Goal: Task Accomplishment & Management: Manage account settings

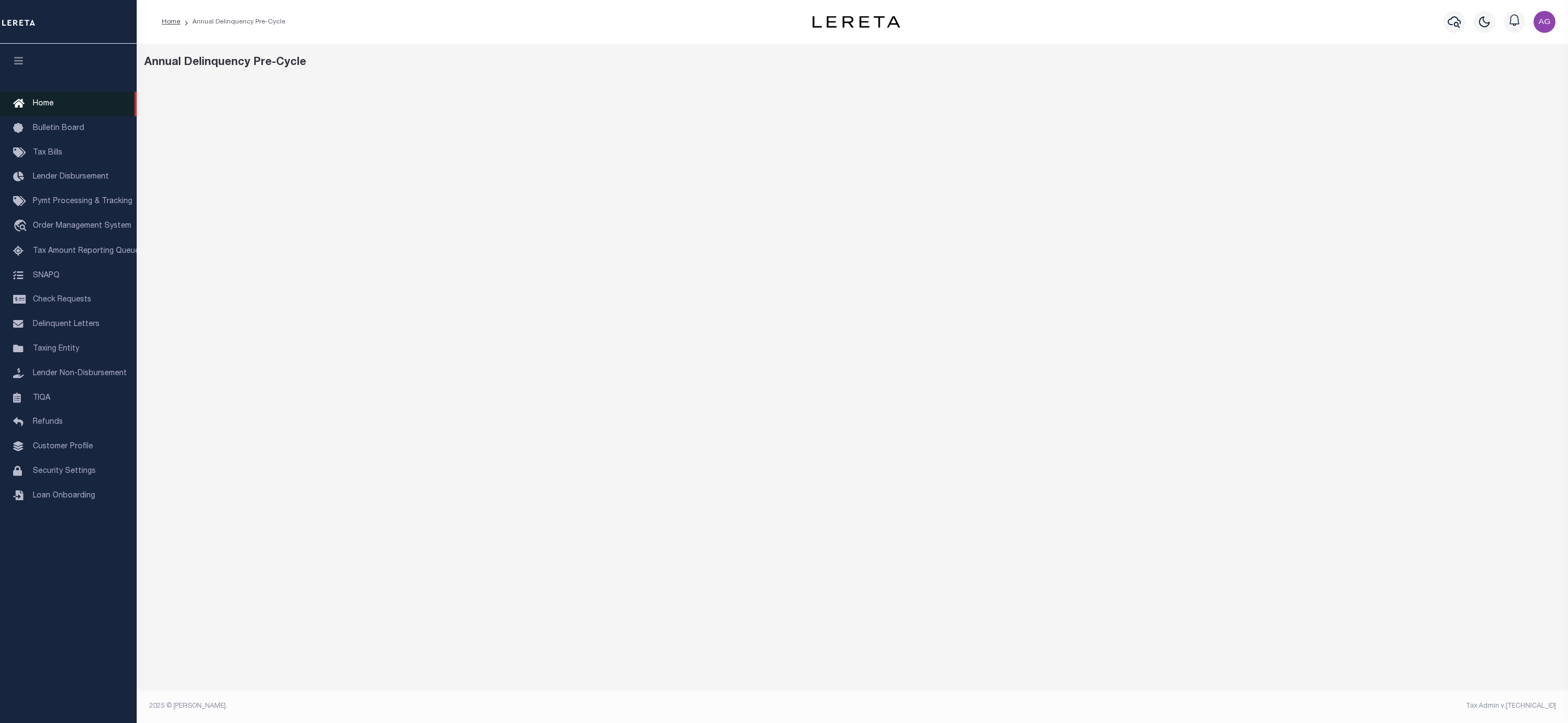
click at [43, 98] on link "Home" at bounding box center [68, 104] width 136 height 25
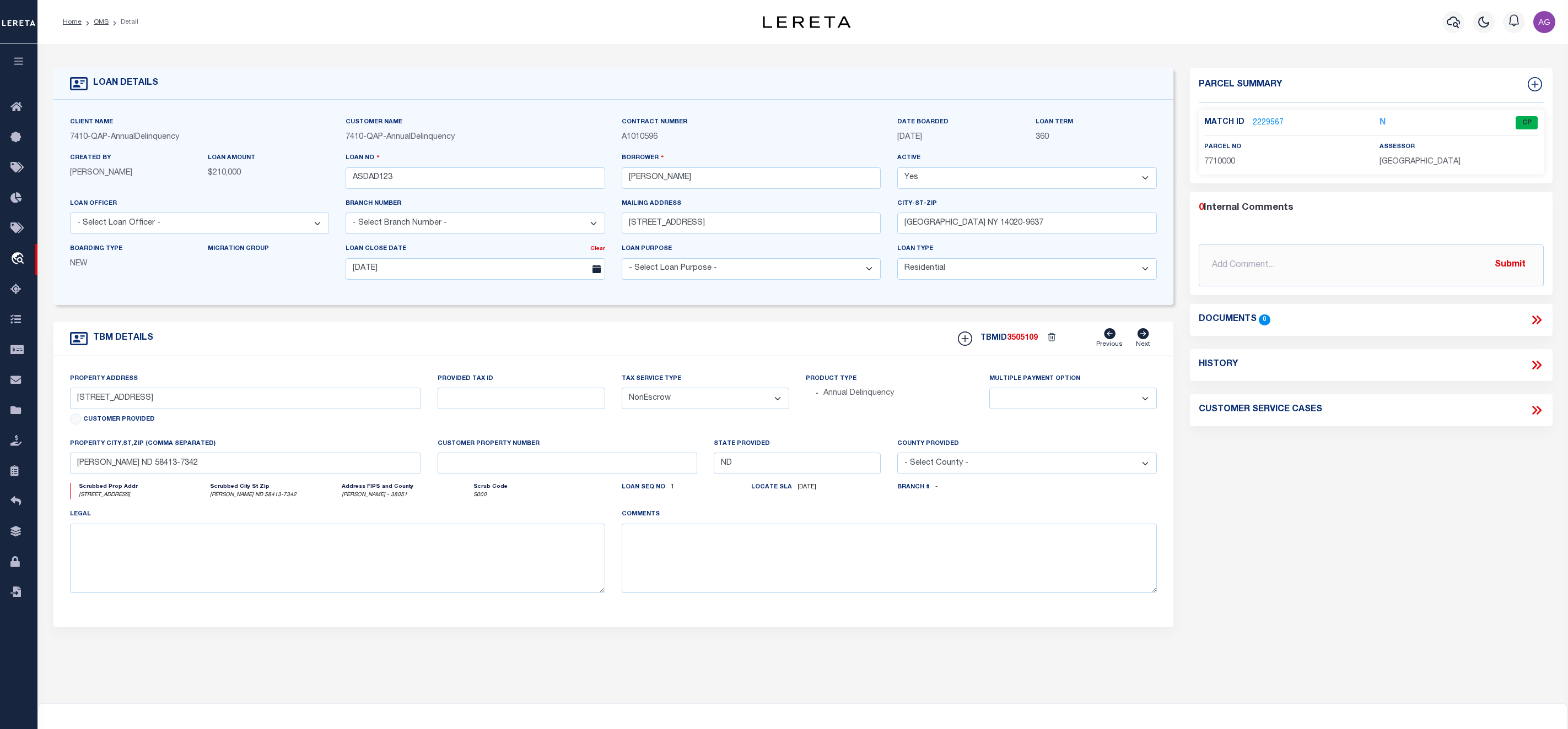
select select "10"
select select "NonEscrow"
click at [71, 257] on span "Order Management System" at bounding box center [100, 259] width 135 height 31
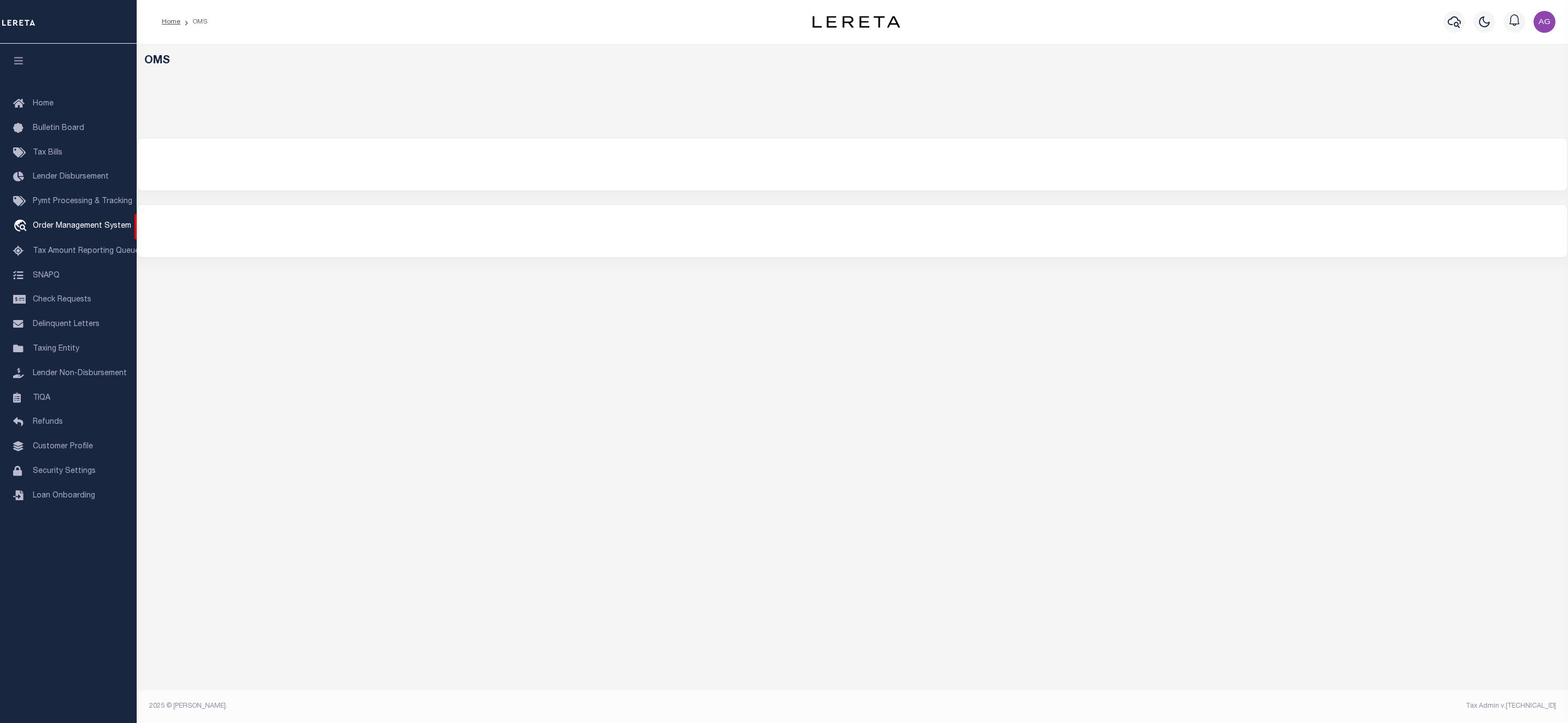
select select "QAP-AnnualDelinquency"
select select
select select "200"
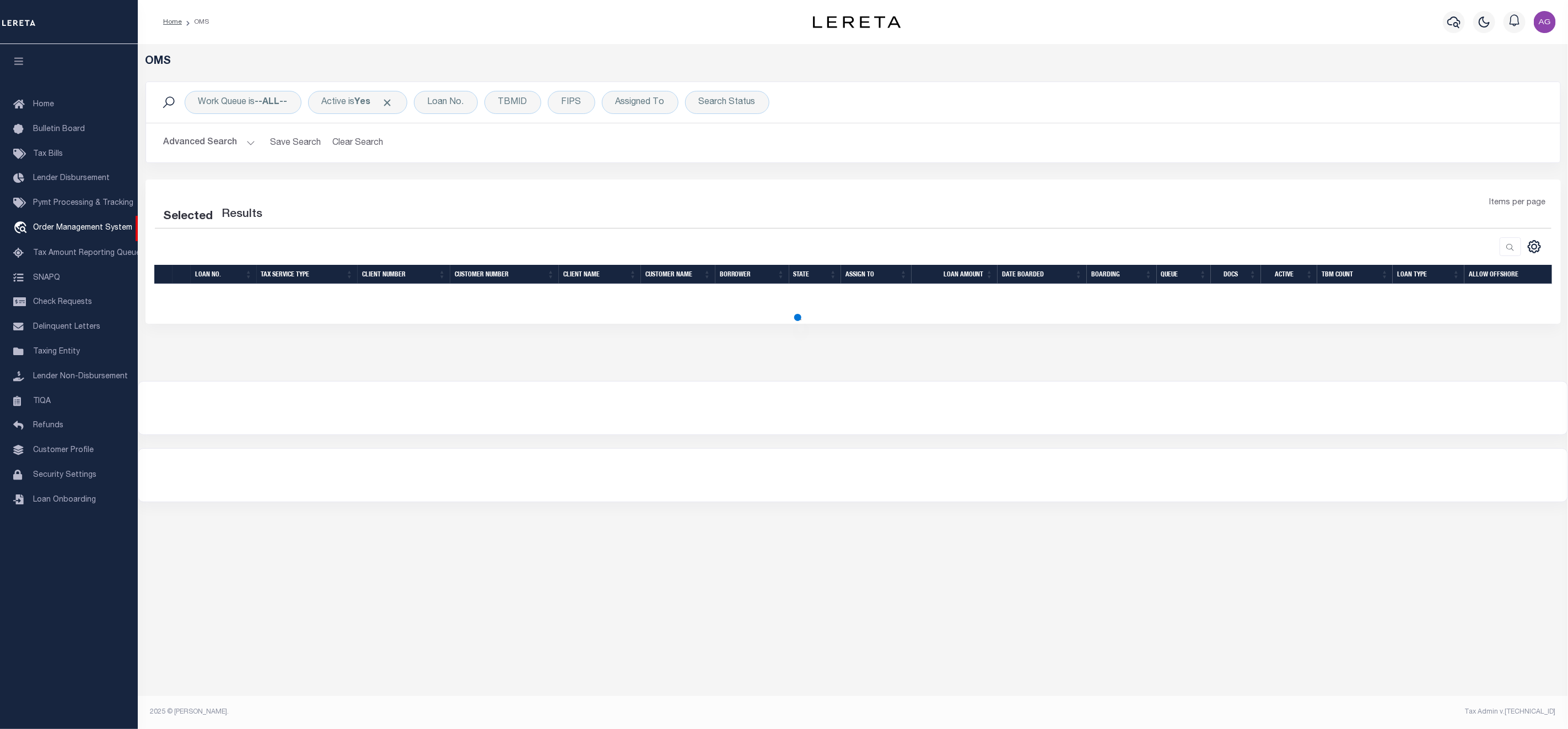
select select "200"
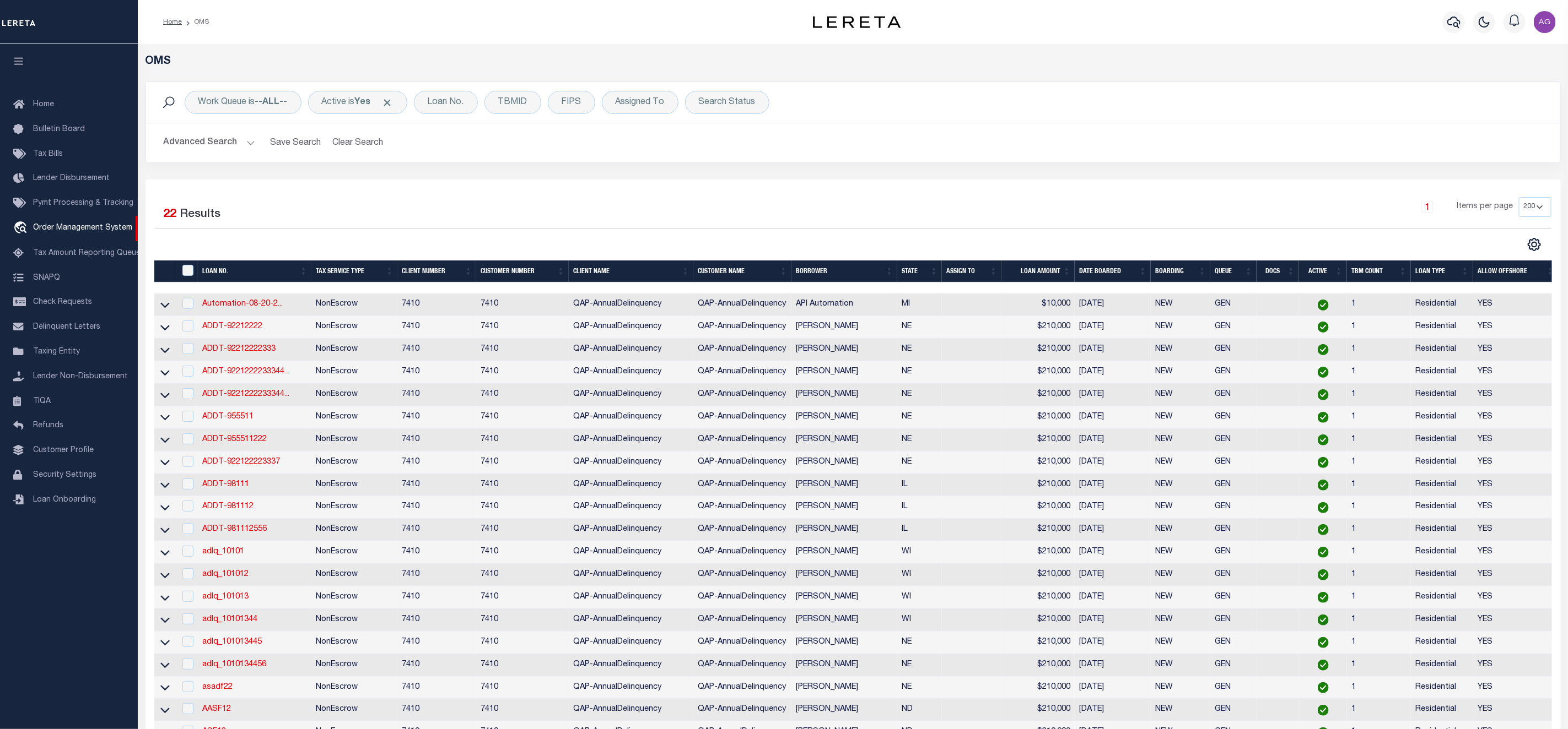
click at [220, 145] on button "Advanced Search" at bounding box center [208, 143] width 91 height 21
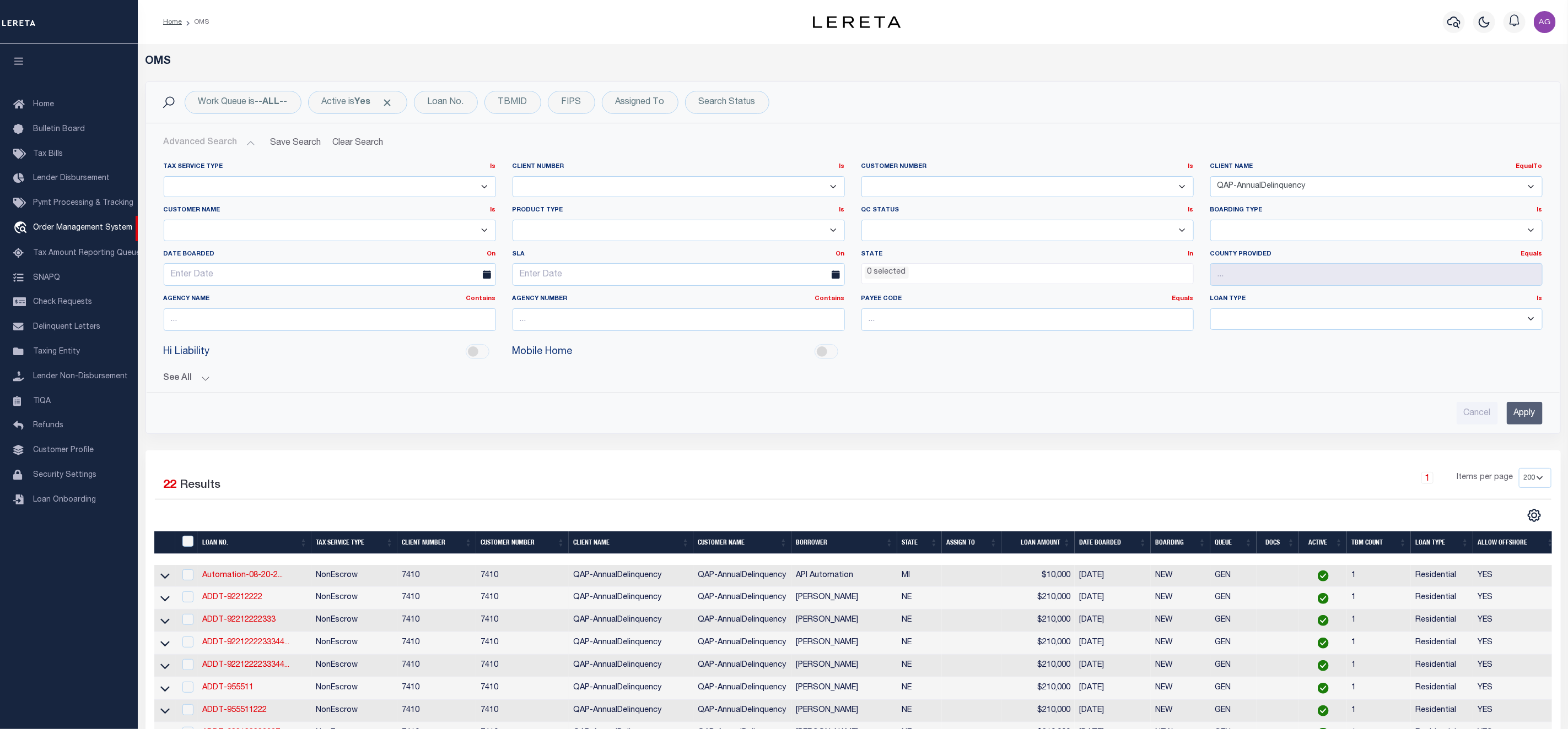
click at [1279, 188] on select "78796 AB ABL Accumatch - Refunds AF AFCU ALB ALL ANB APCU Atlantic Capital Bank…" at bounding box center [1377, 187] width 332 height 21
select select
click at [1211, 177] on select "78796 AB ABL Accumatch - Refunds AF AFCU ALB ALL ANB APCU Atlantic Capital Bank…" at bounding box center [1377, 187] width 332 height 21
click at [661, 323] on input "text" at bounding box center [678, 320] width 332 height 23
type input "v"
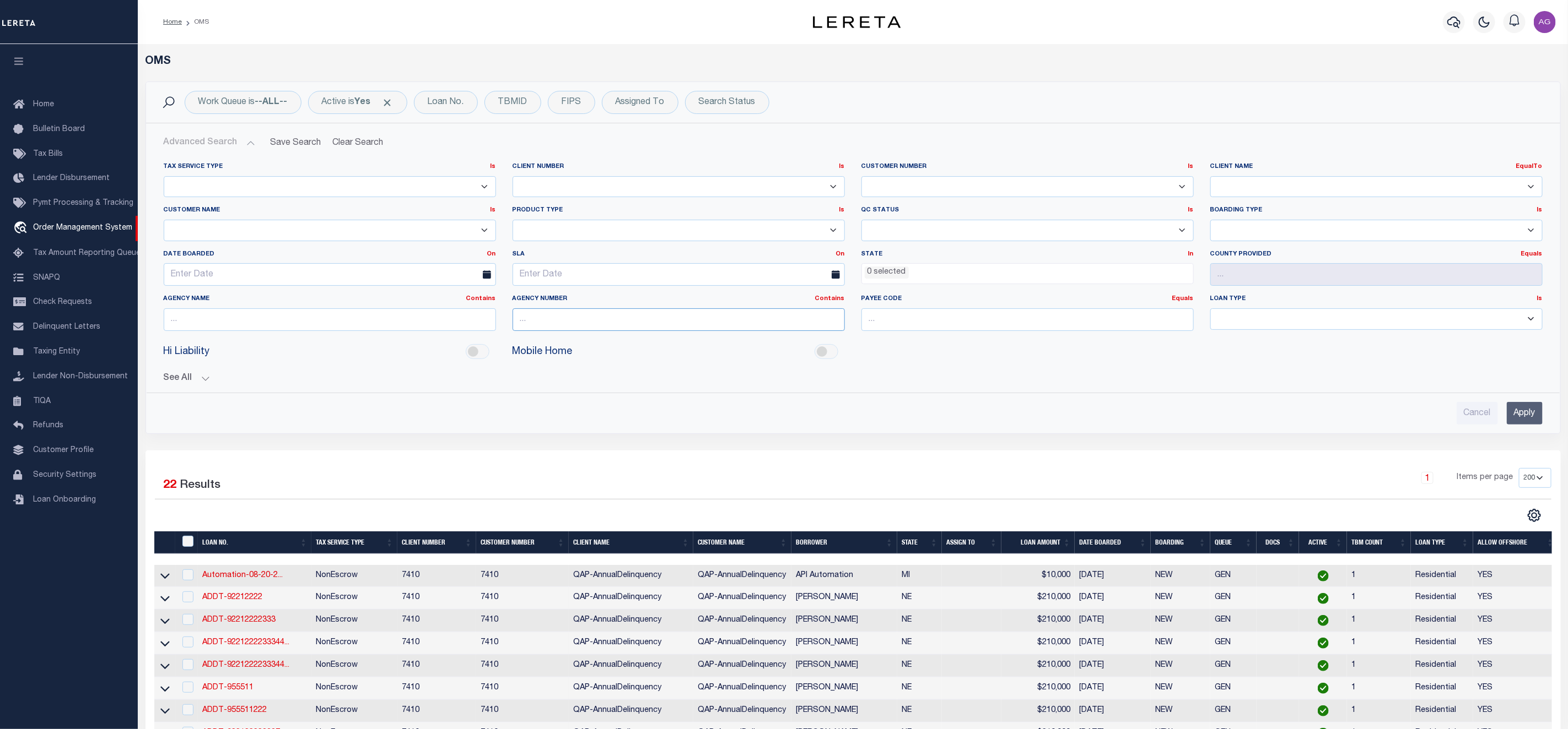
paste input "460060000"
type input "460060000"
click at [571, 240] on select "Escrow PayBack Escrow Pay Direct Annual Delinquency DTRACK" at bounding box center [678, 231] width 332 height 21
select select "ADLQ"
click at [512, 221] on select "Escrow PayBack Escrow Pay Direct Annual Delinquency DTRACK" at bounding box center [678, 231] width 332 height 21
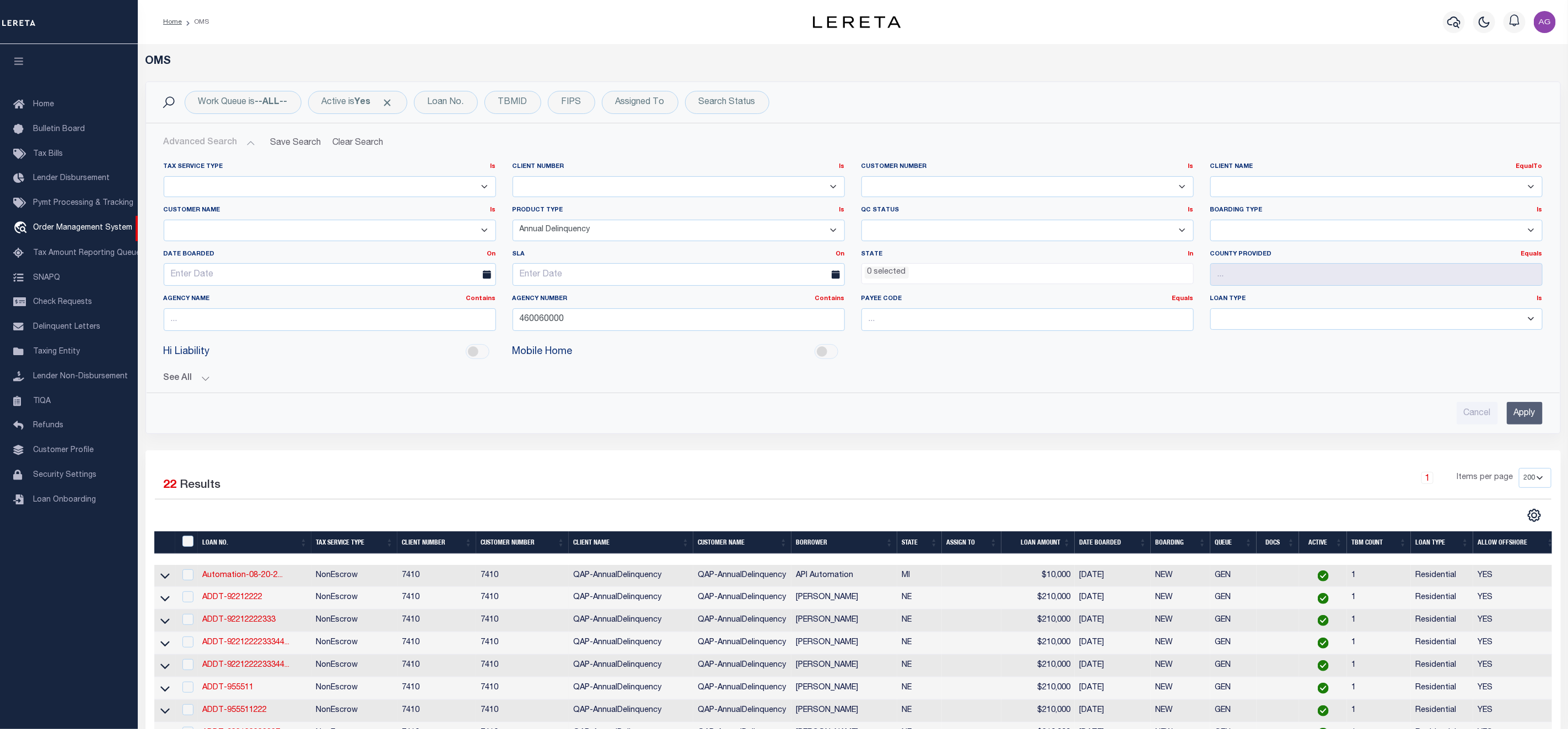
click at [1529, 425] on input "Apply" at bounding box center [1524, 414] width 36 height 23
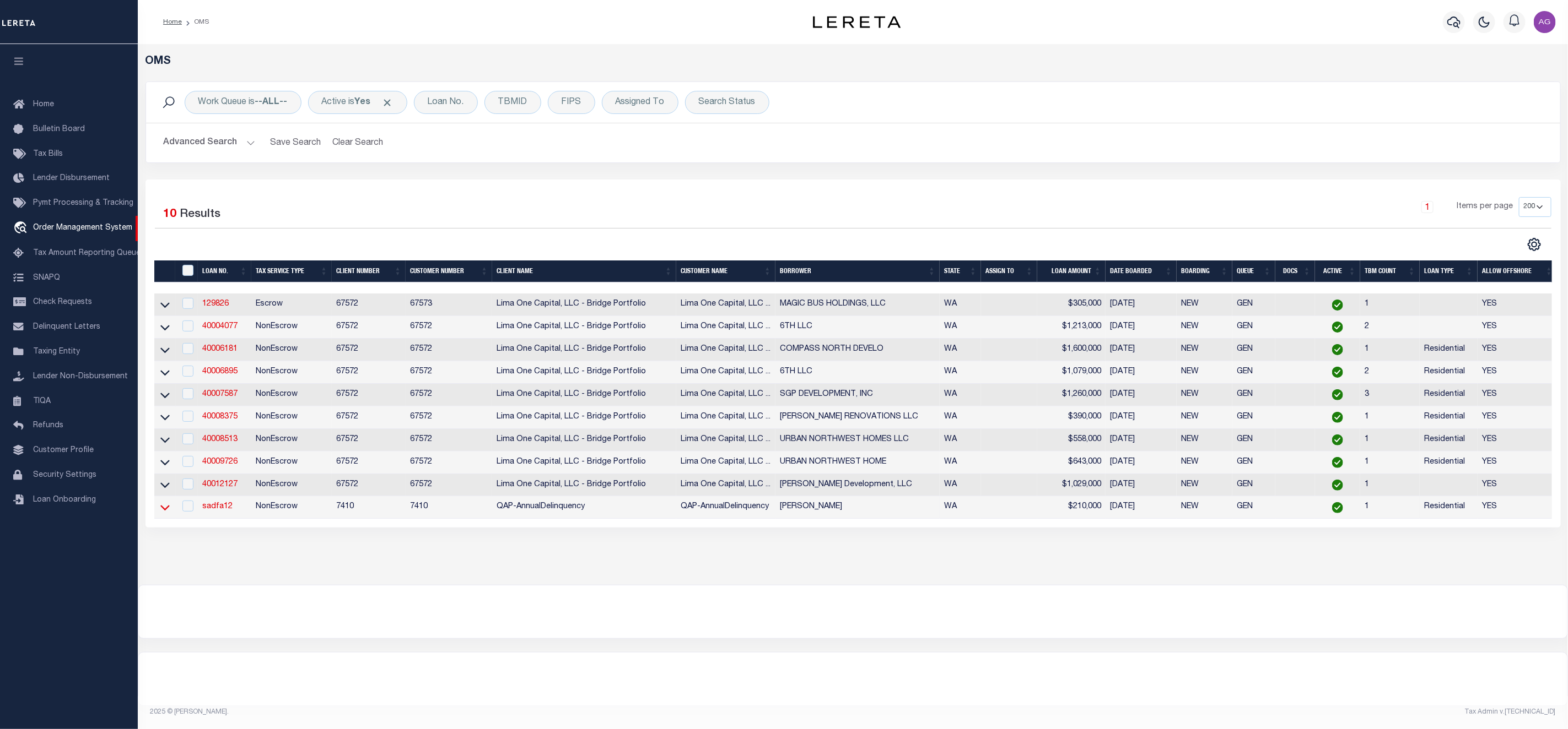
click at [160, 514] on icon at bounding box center [165, 508] width 10 height 12
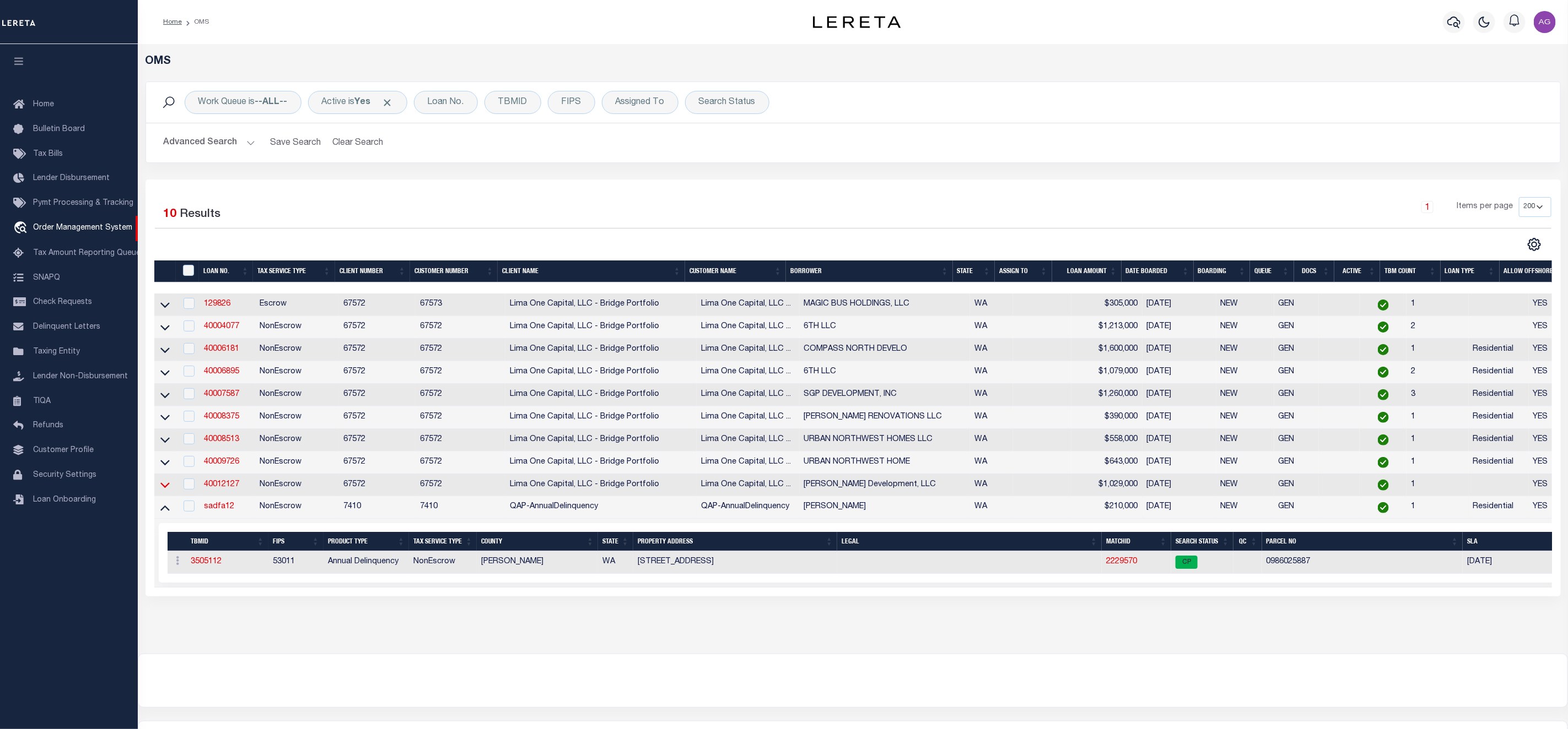
click at [164, 489] on icon at bounding box center [165, 486] width 10 height 6
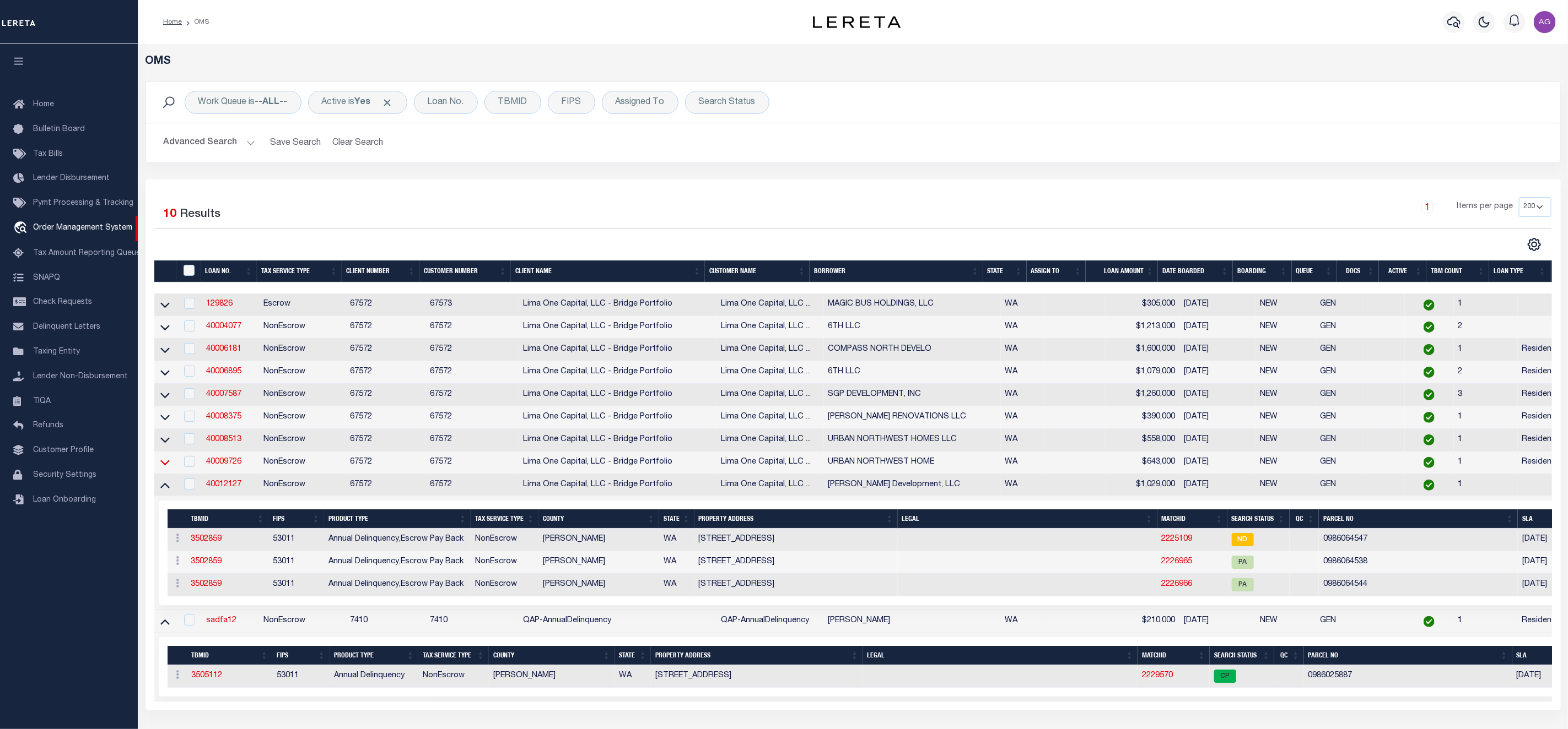
click at [167, 466] on icon at bounding box center [165, 464] width 10 height 6
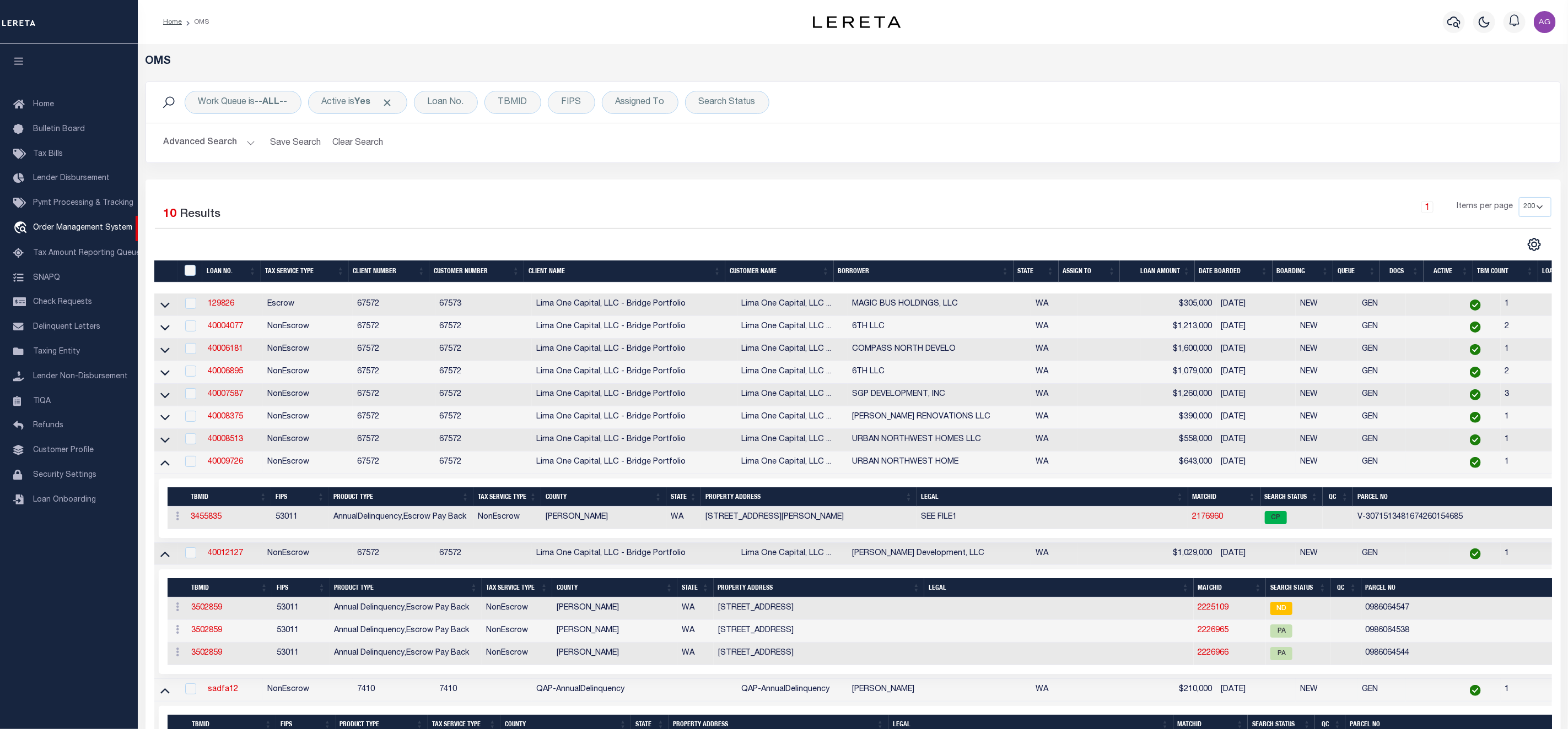
click at [169, 443] on link at bounding box center [164, 440] width 12 height 8
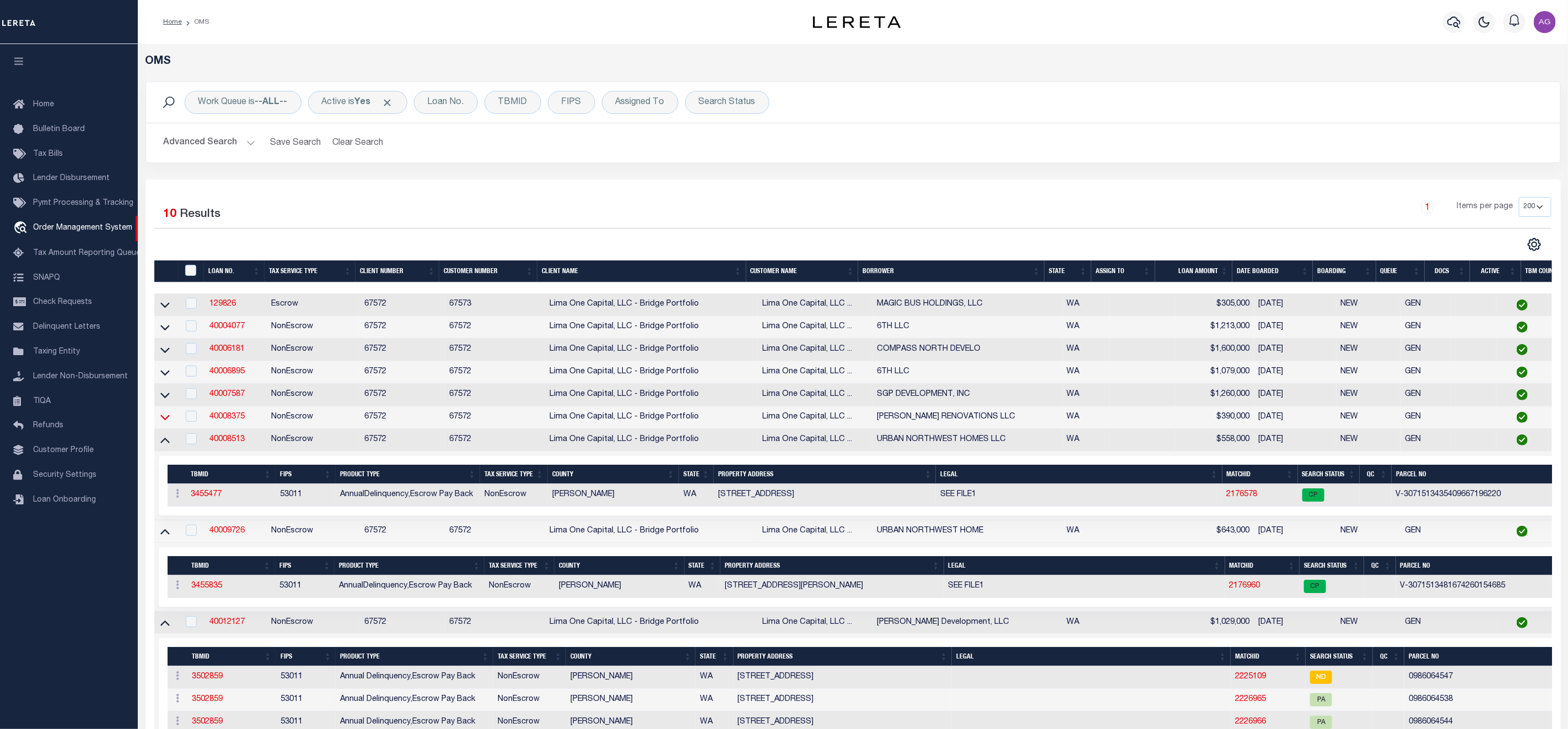
click at [169, 424] on icon at bounding box center [165, 417] width 10 height 12
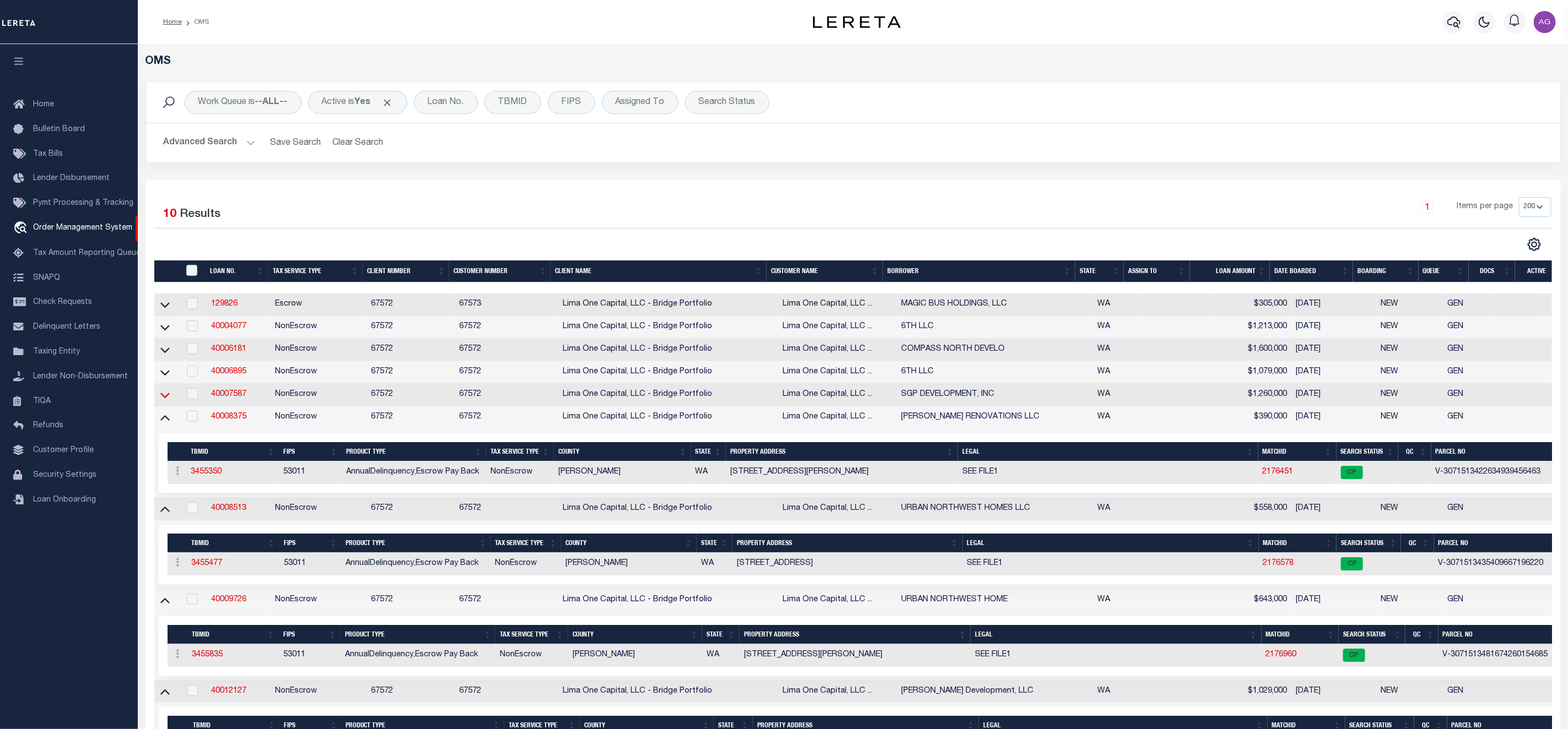
click at [169, 401] on icon at bounding box center [165, 396] width 10 height 12
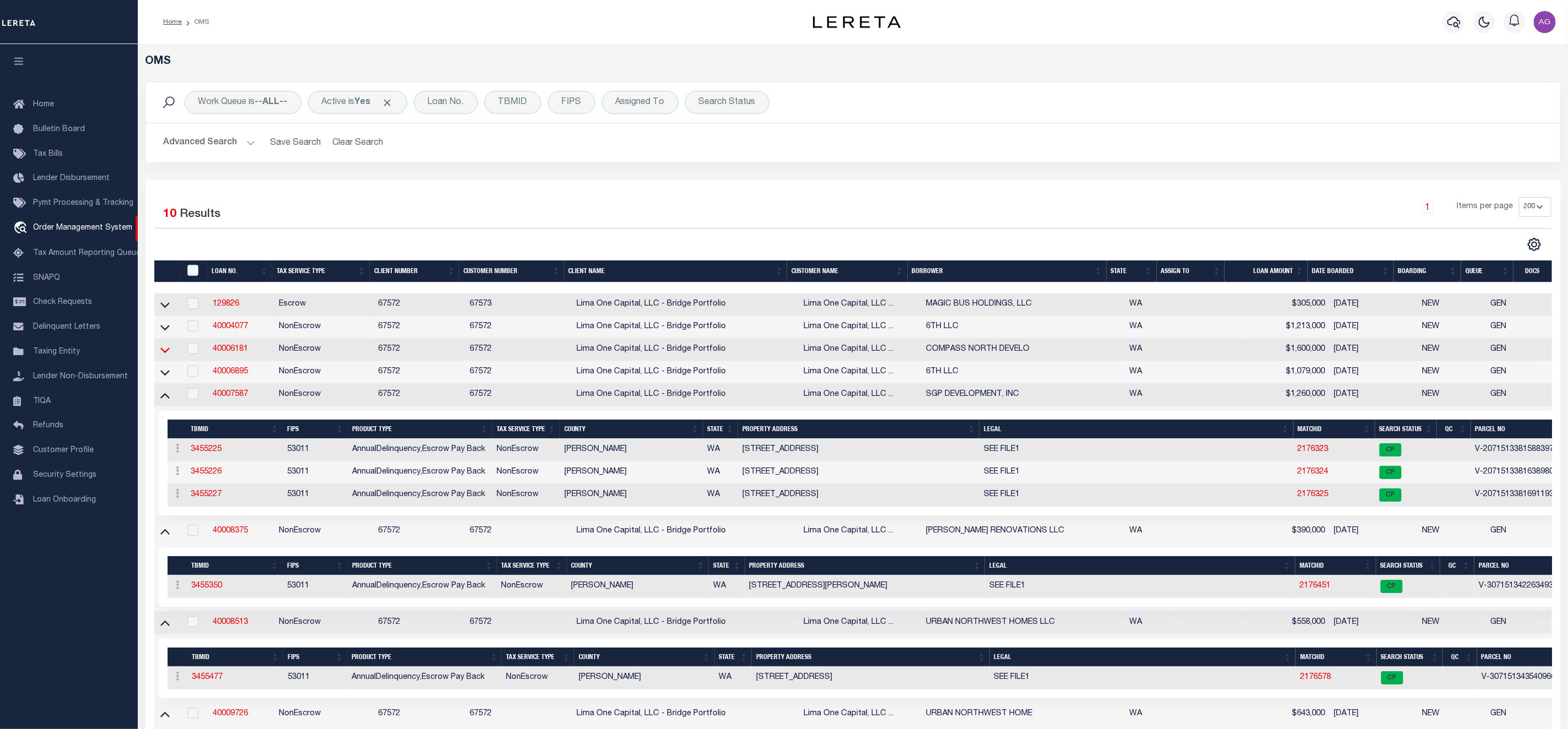
click at [164, 351] on icon at bounding box center [165, 351] width 10 height 12
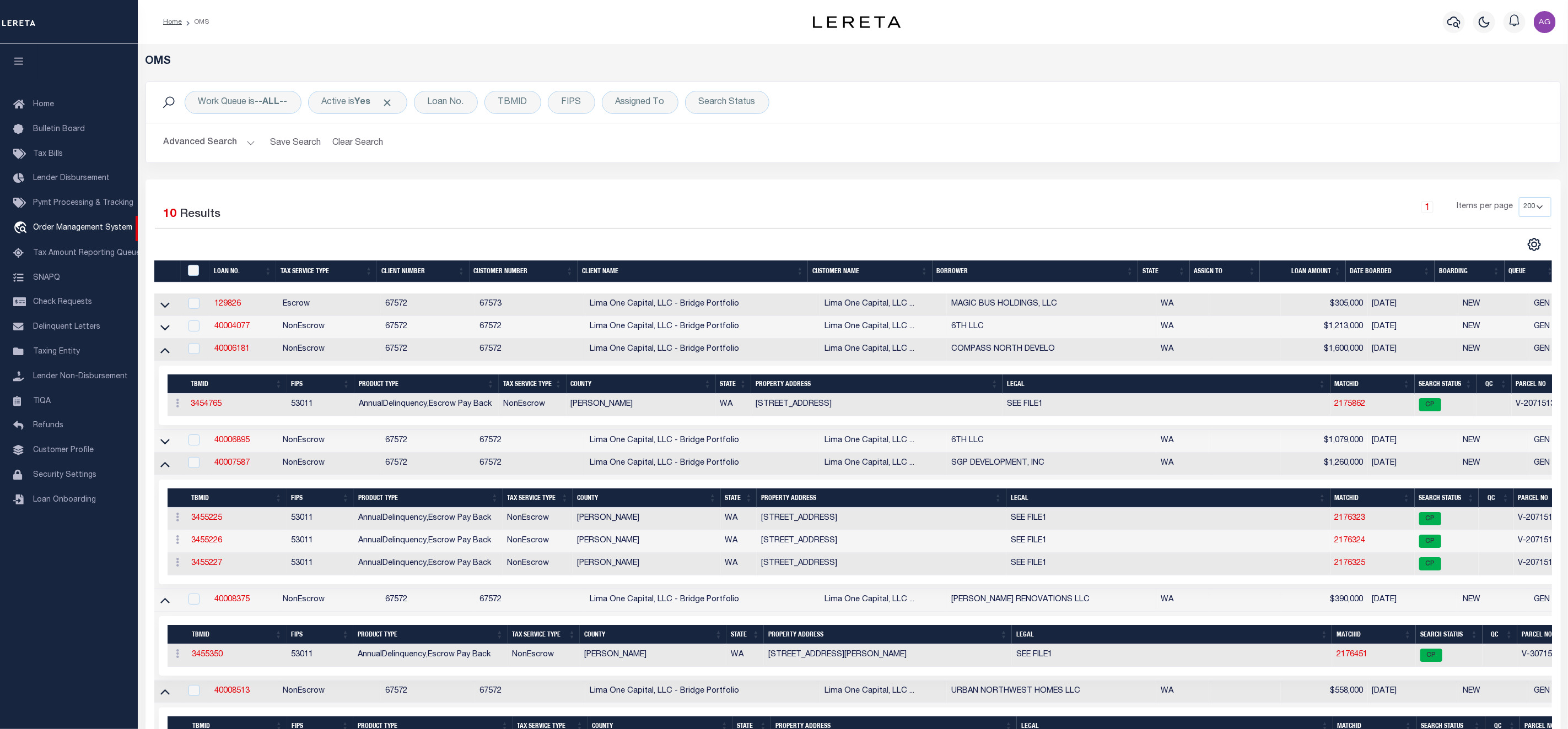
click at [164, 321] on td at bounding box center [168, 328] width 28 height 23
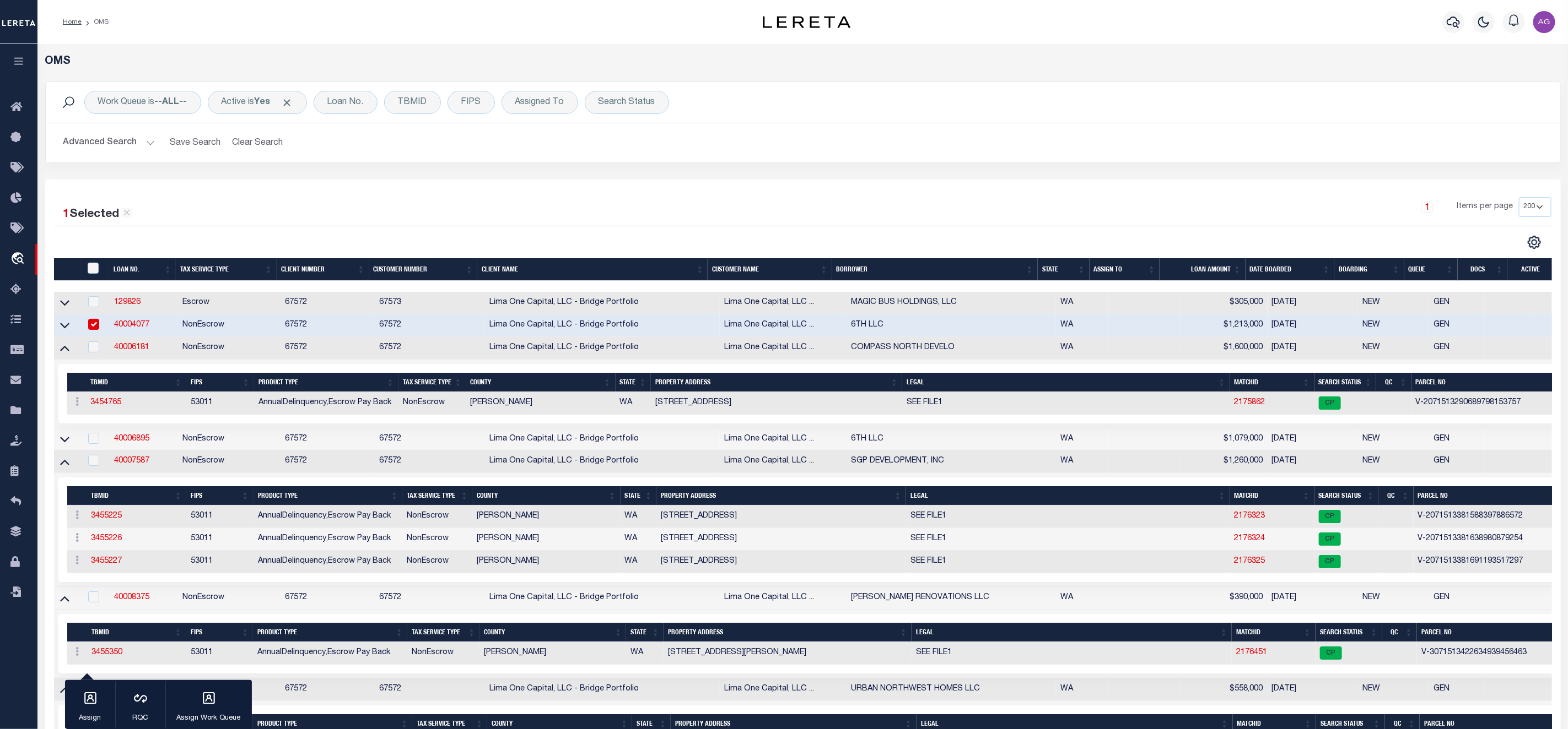
click at [98, 324] on input "checkbox" at bounding box center [93, 324] width 11 height 11
checkbox input "false"
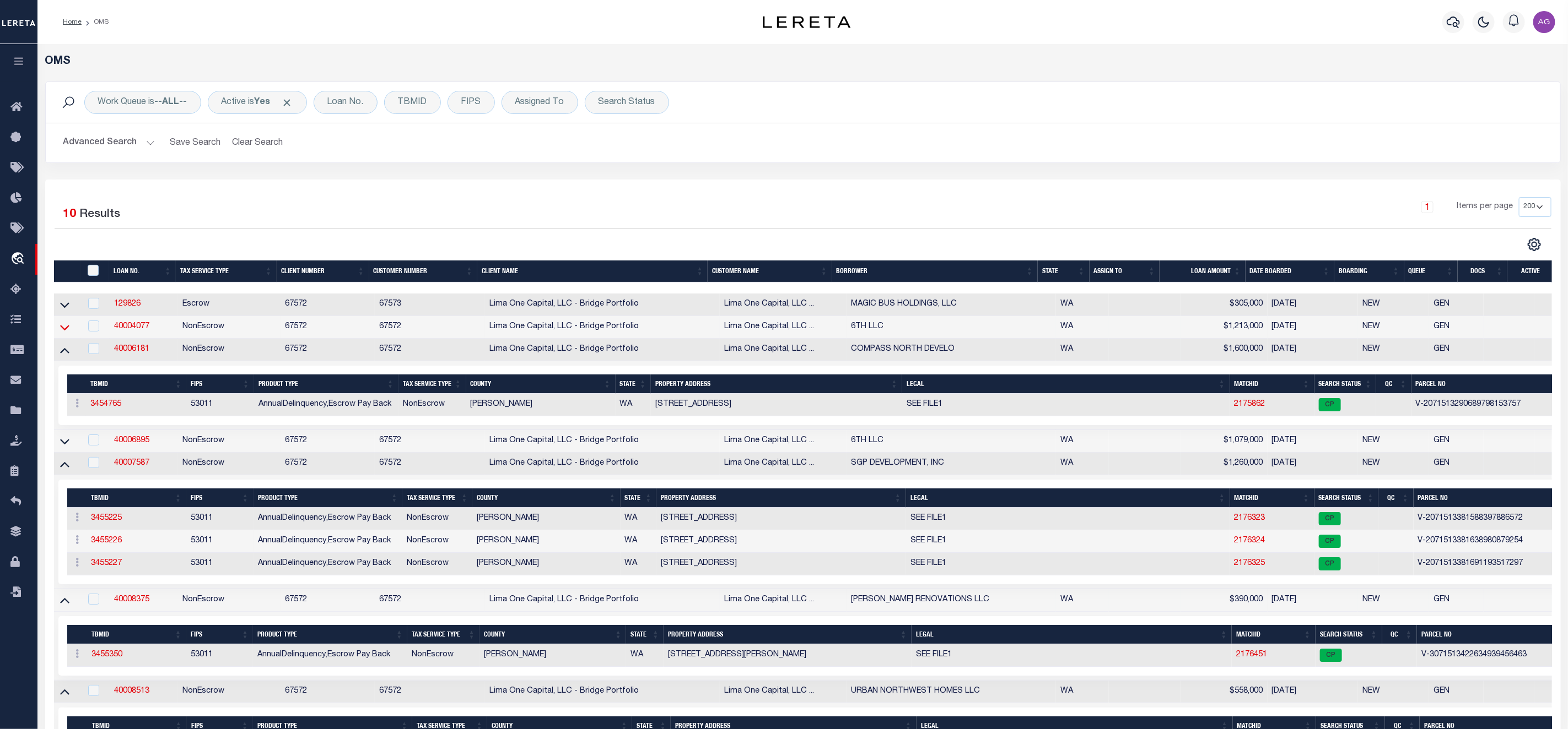
click at [63, 330] on icon at bounding box center [65, 328] width 10 height 12
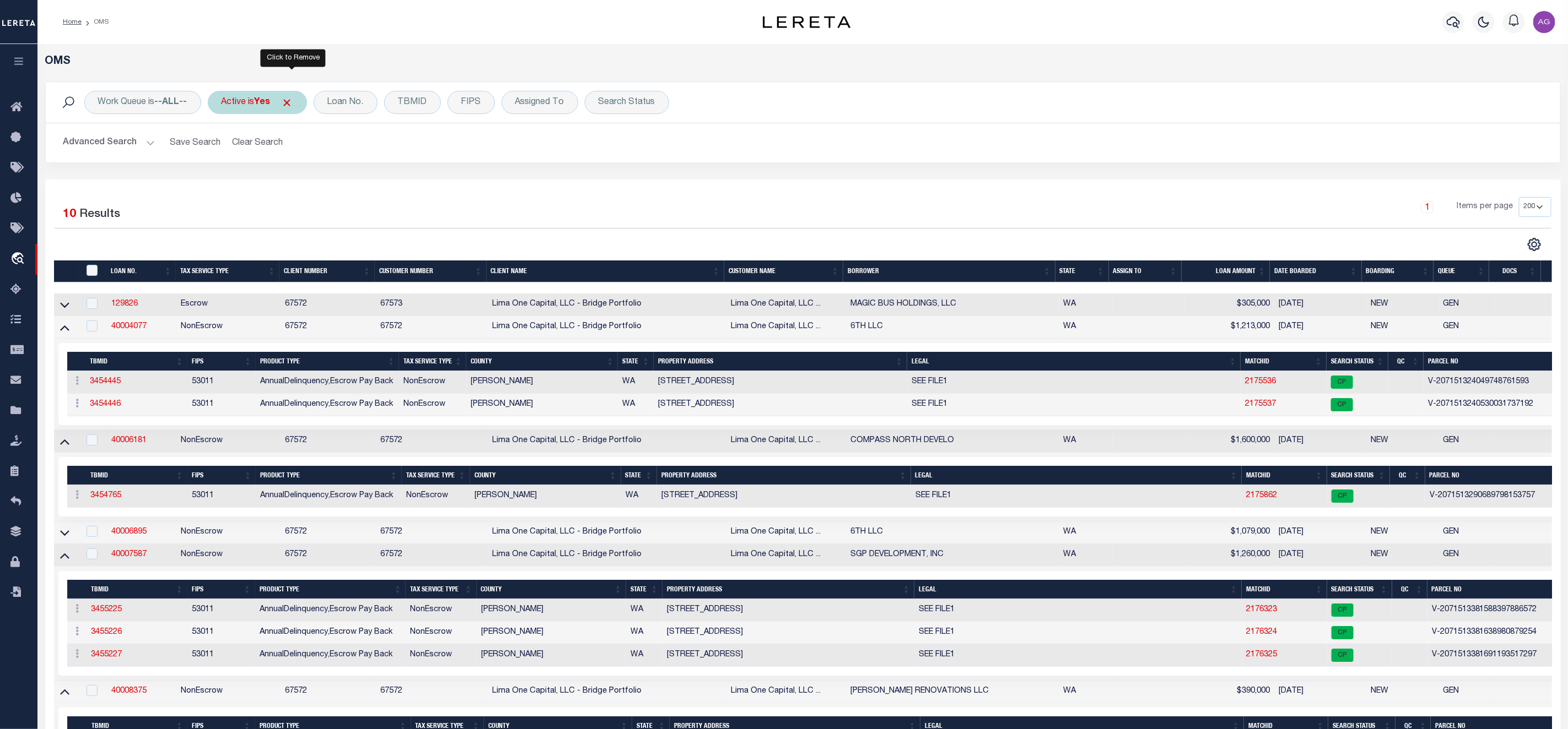
click at [293, 102] on span "Click to Remove" at bounding box center [287, 103] width 12 height 12
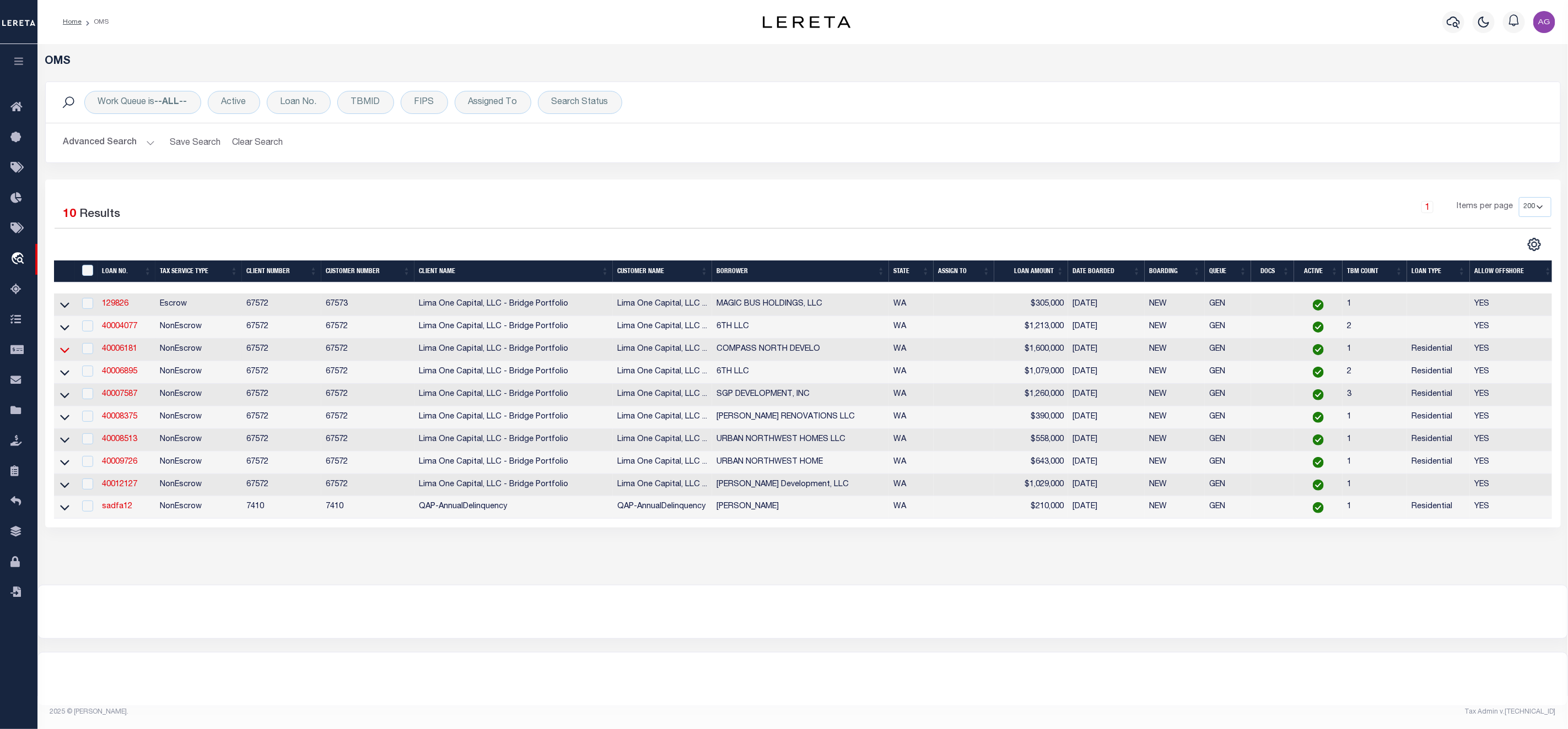
click at [64, 351] on icon at bounding box center [65, 351] width 10 height 12
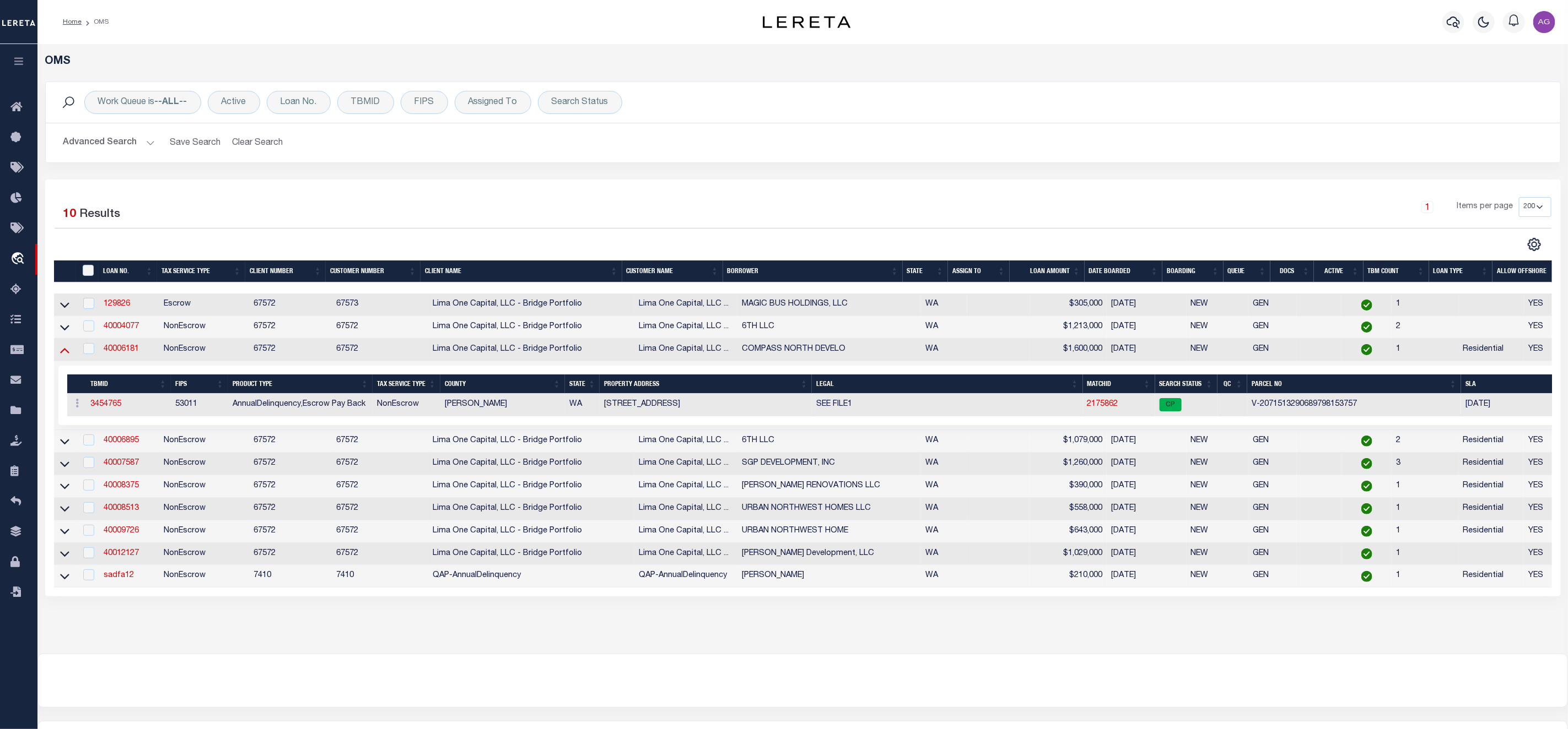
click at [63, 356] on icon at bounding box center [65, 351] width 10 height 12
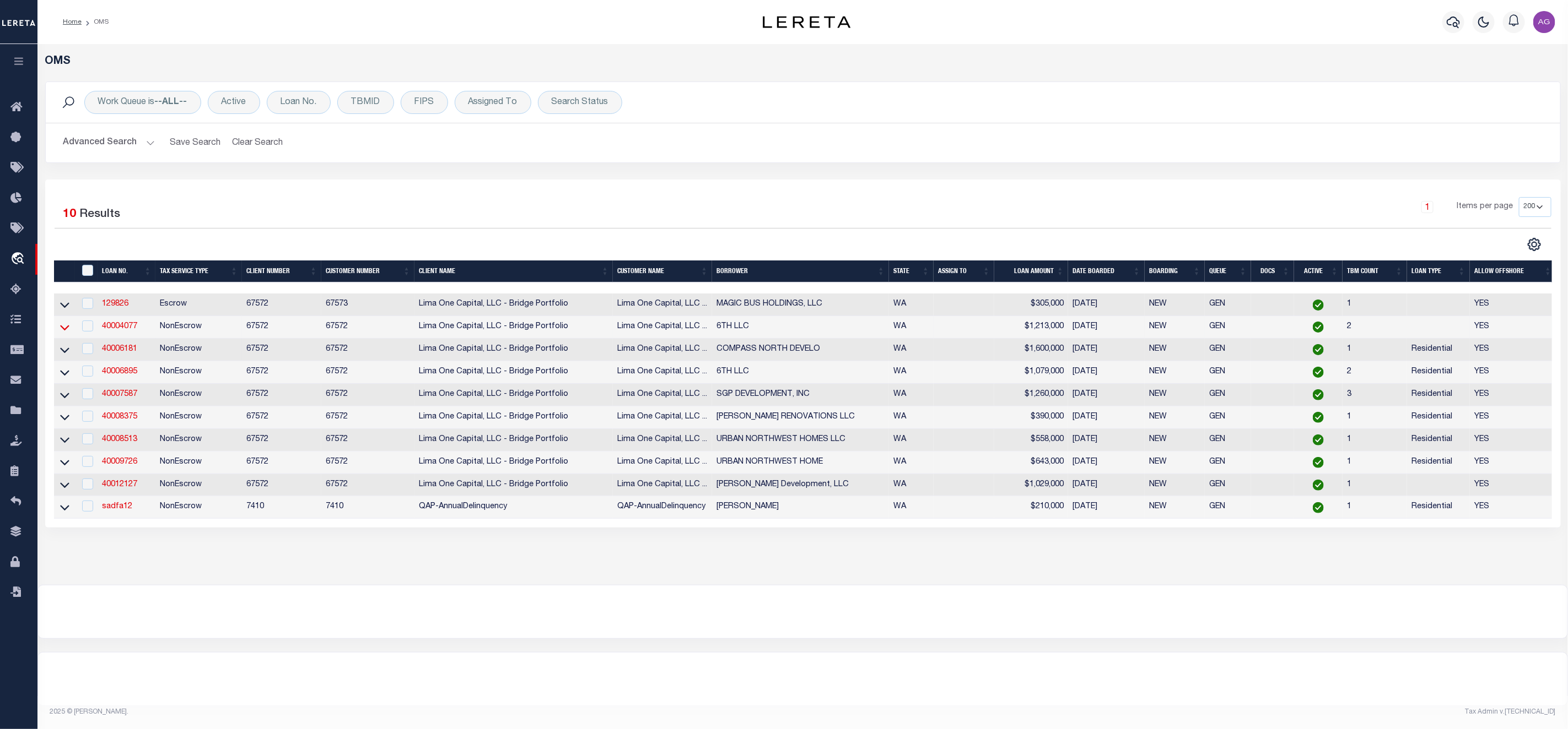
click at [63, 333] on icon at bounding box center [65, 328] width 10 height 12
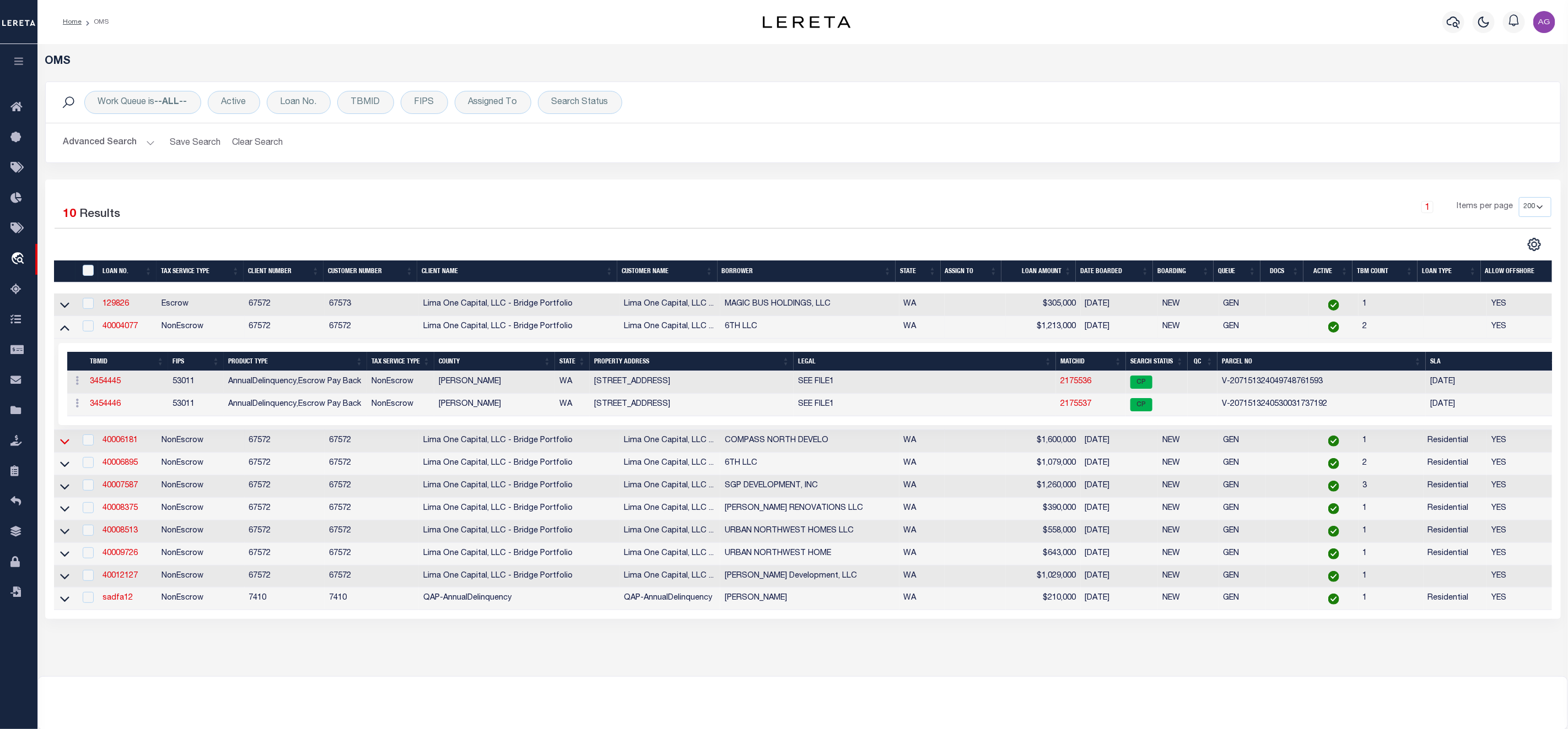
click at [64, 445] on icon at bounding box center [65, 442] width 10 height 6
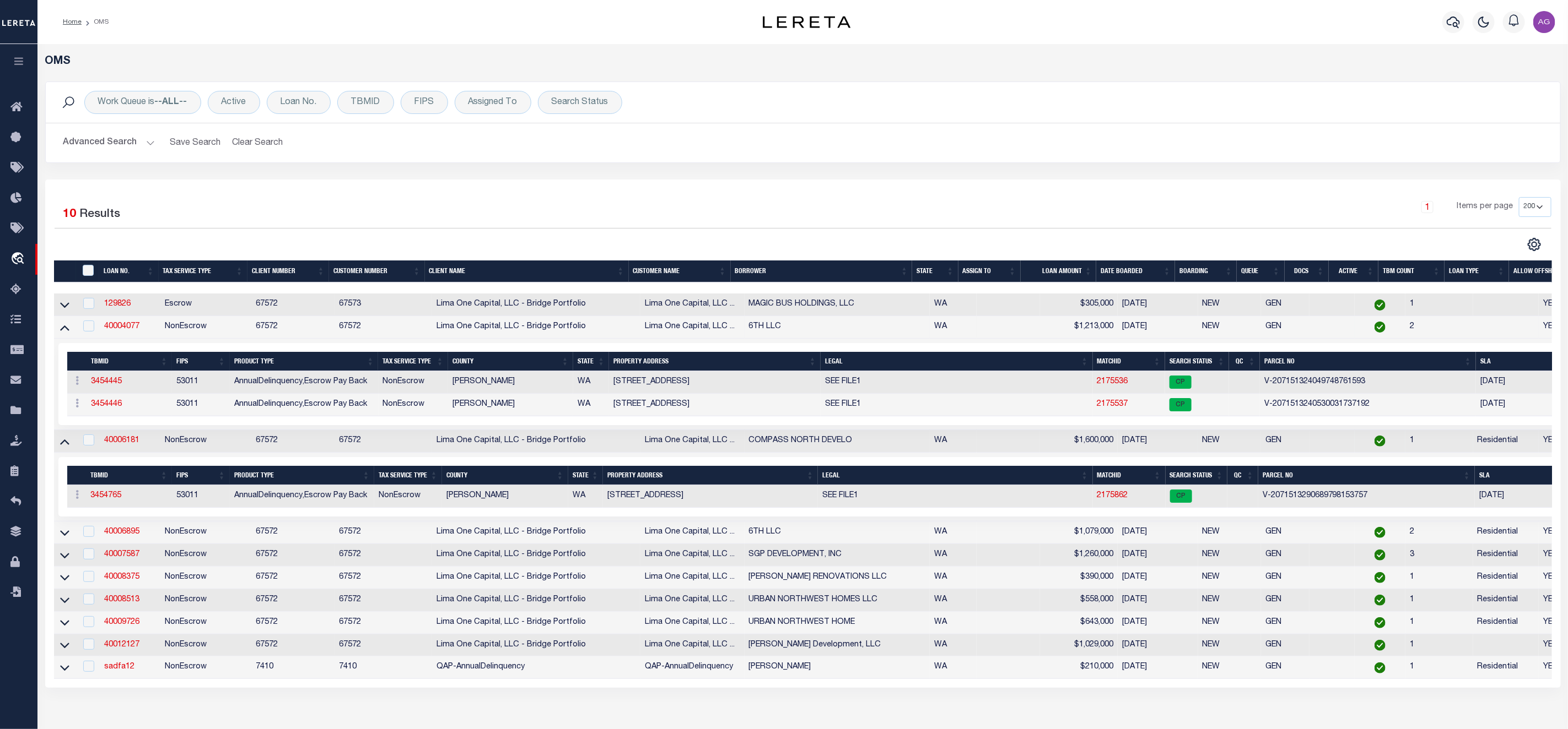
click at [64, 448] on icon at bounding box center [65, 442] width 10 height 12
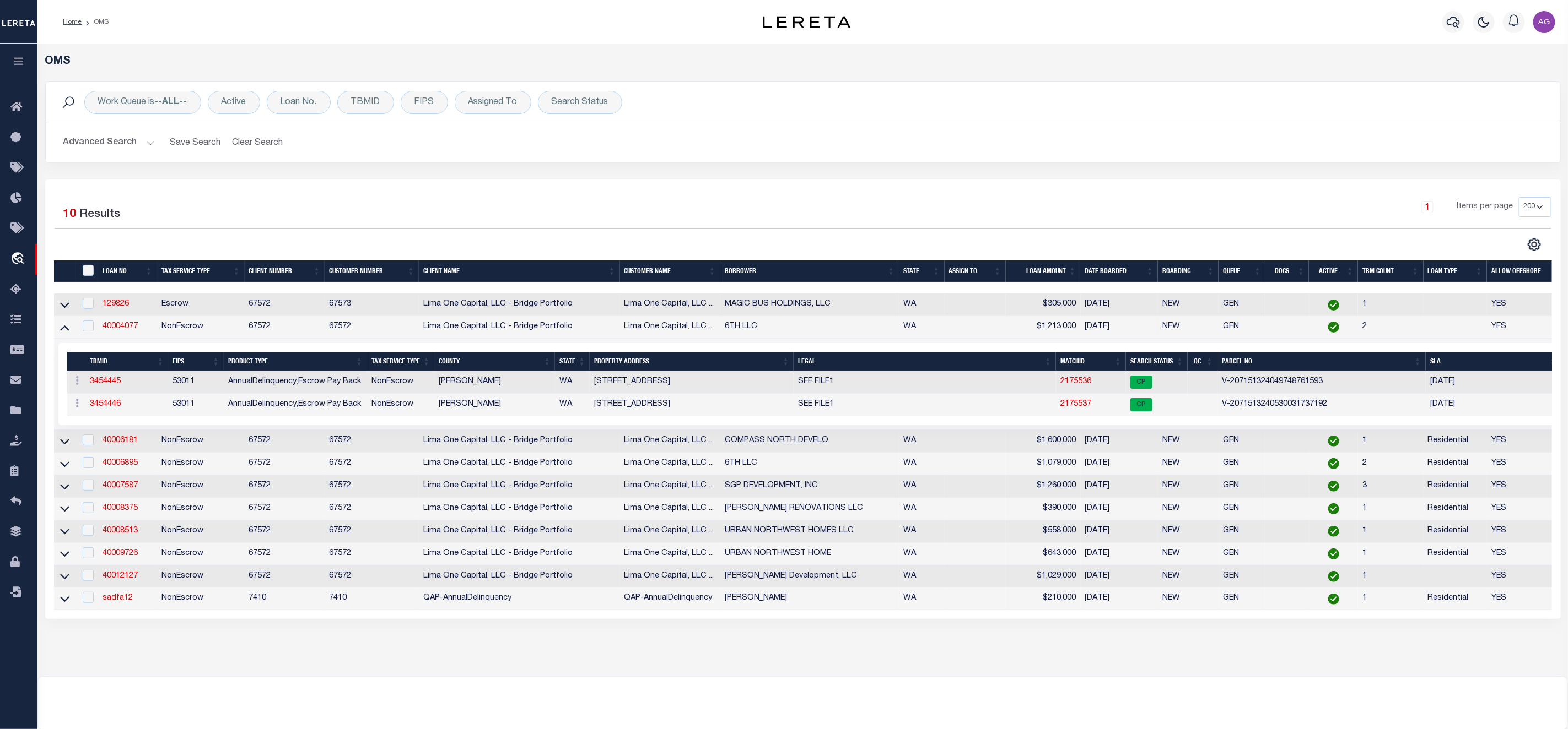
scroll to position [83, 0]
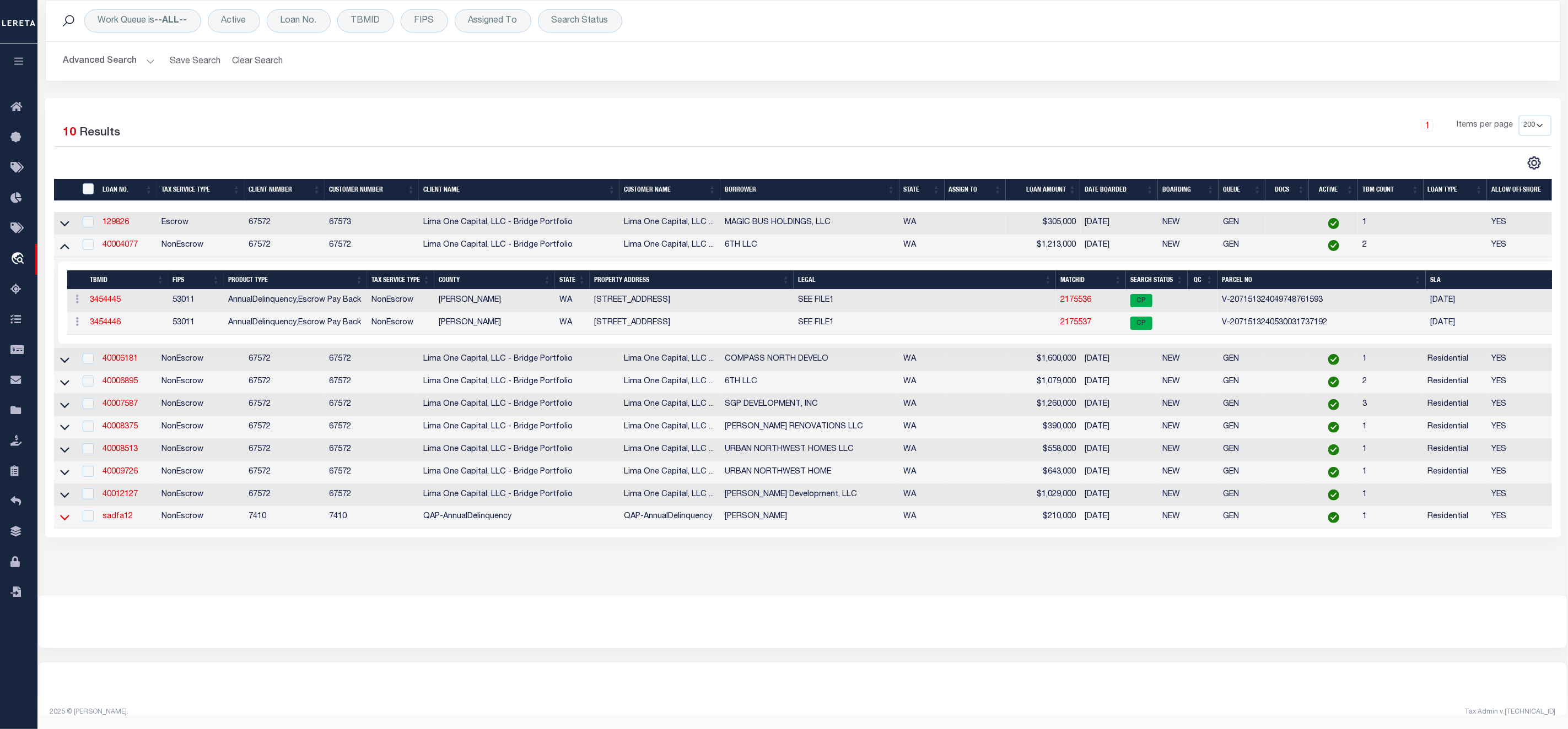
click at [68, 523] on icon at bounding box center [65, 518] width 10 height 12
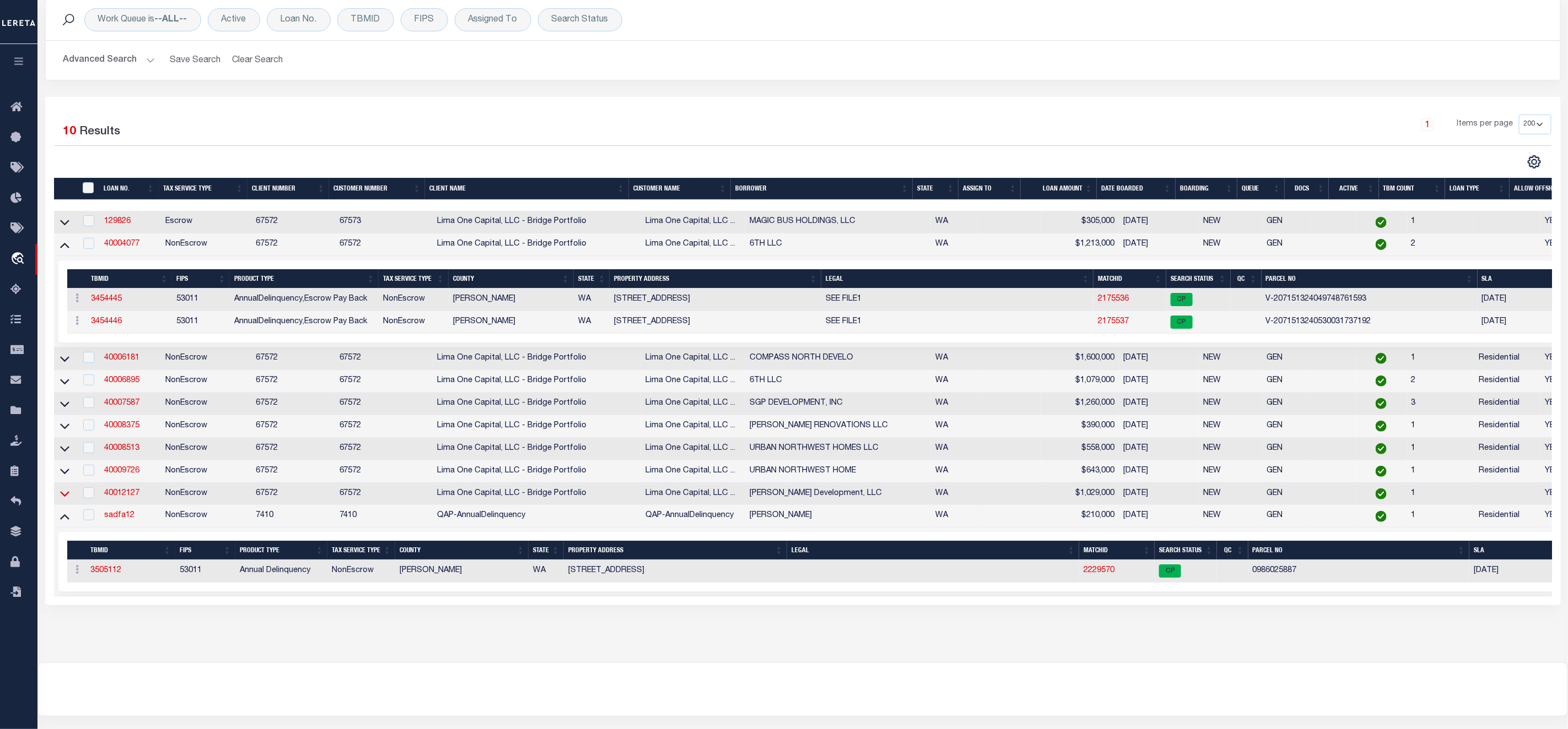
click at [62, 498] on icon at bounding box center [65, 494] width 10 height 12
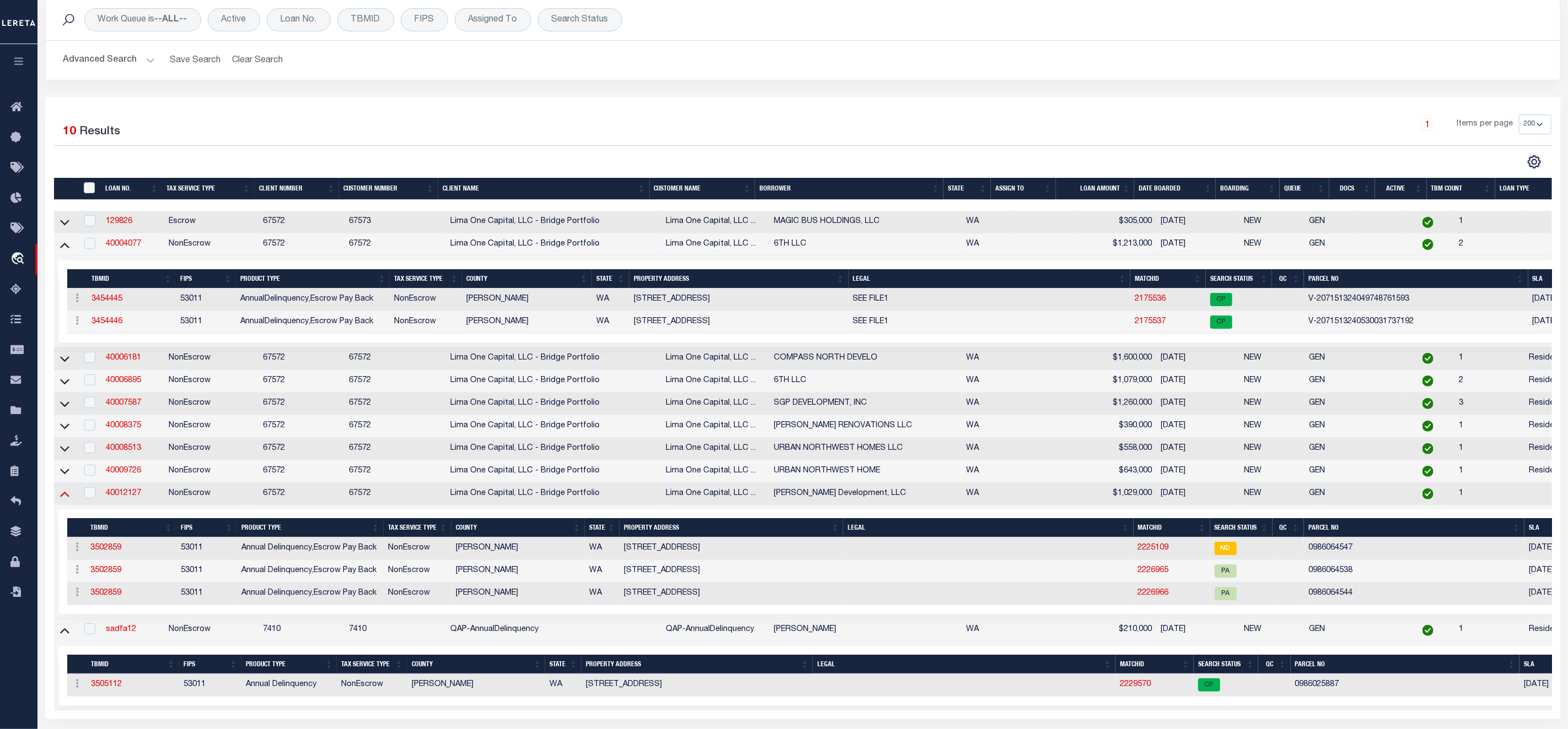
click at [65, 499] on icon at bounding box center [65, 494] width 10 height 12
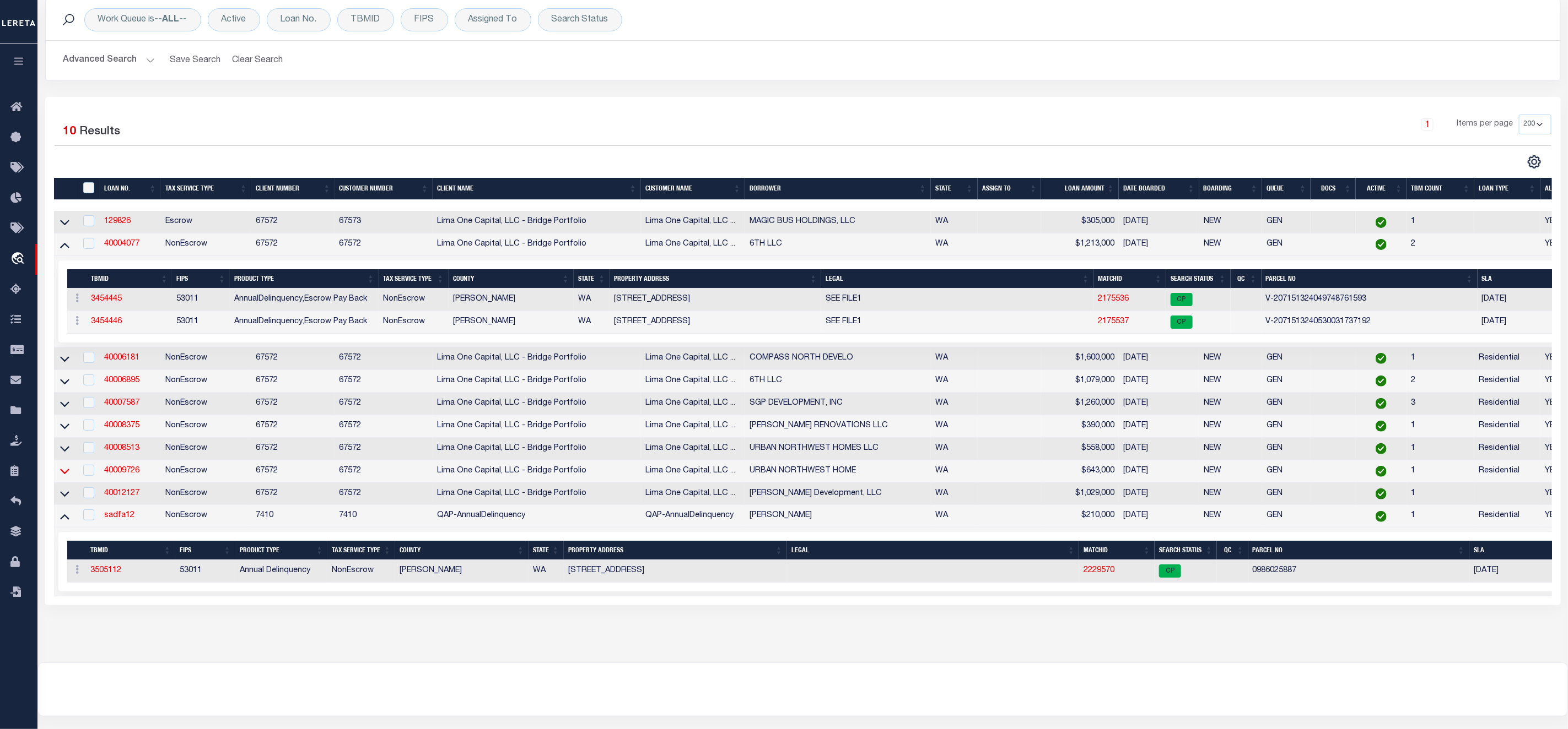
click at [66, 476] on icon at bounding box center [65, 472] width 10 height 12
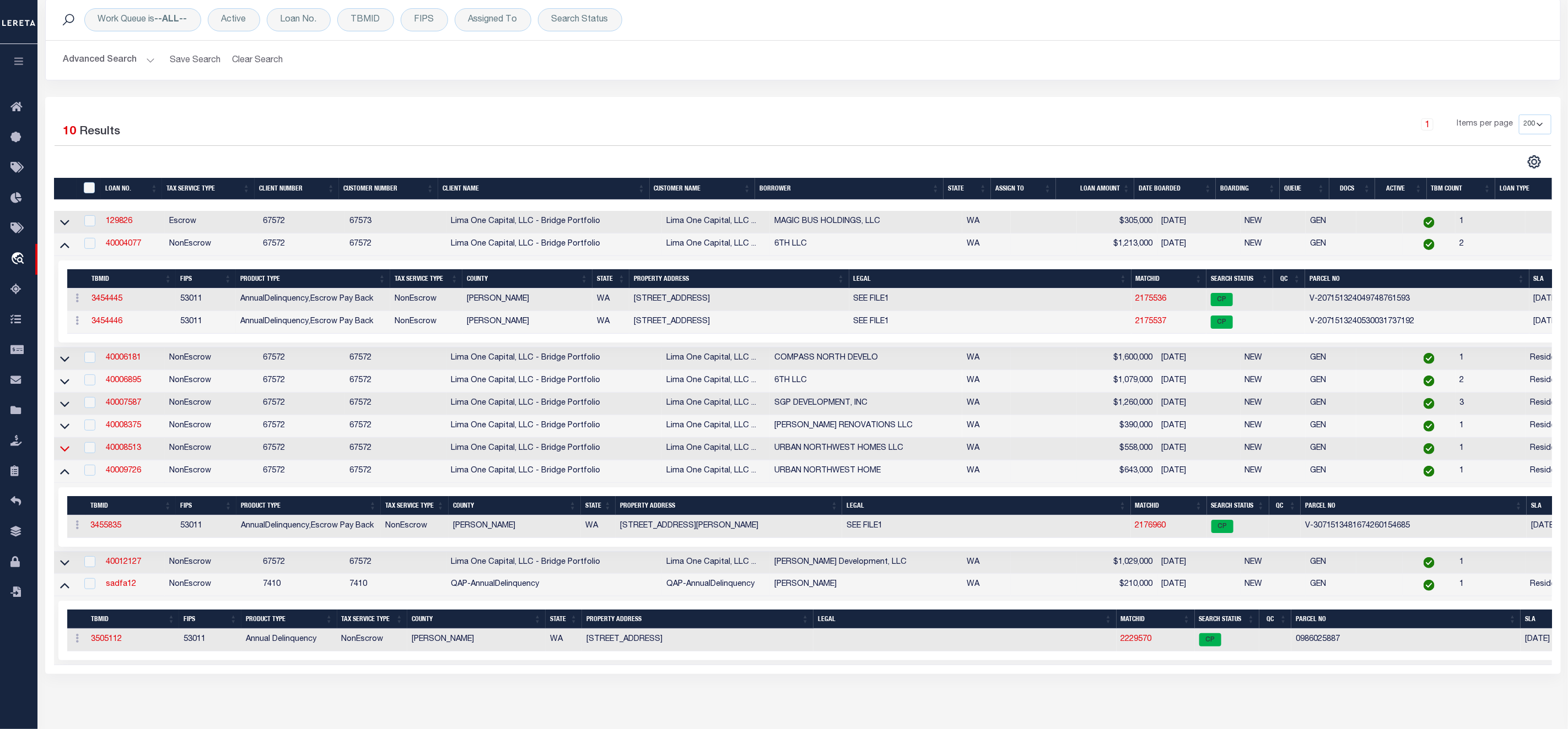
click at [66, 452] on icon at bounding box center [65, 450] width 10 height 6
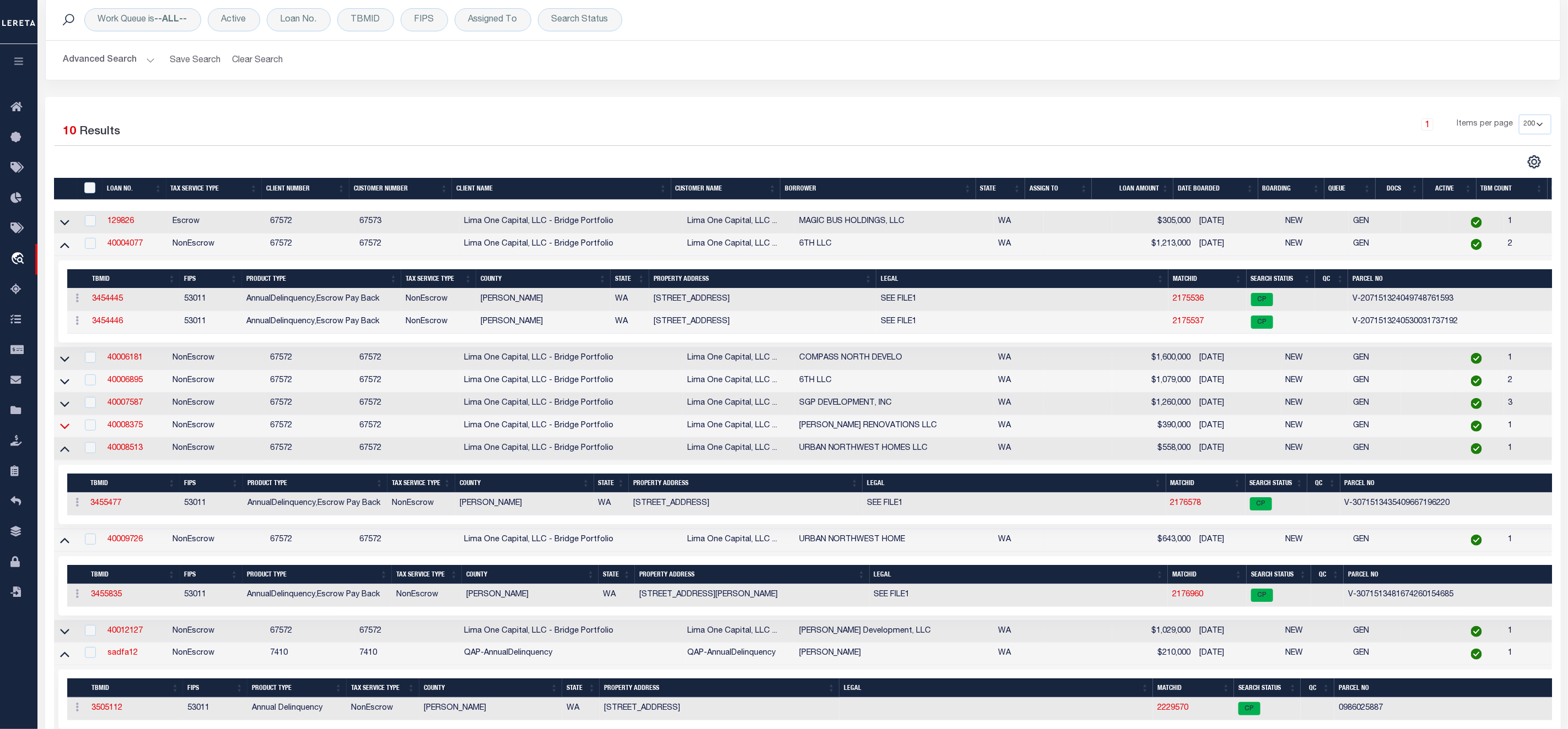
click at [68, 429] on icon at bounding box center [65, 427] width 10 height 6
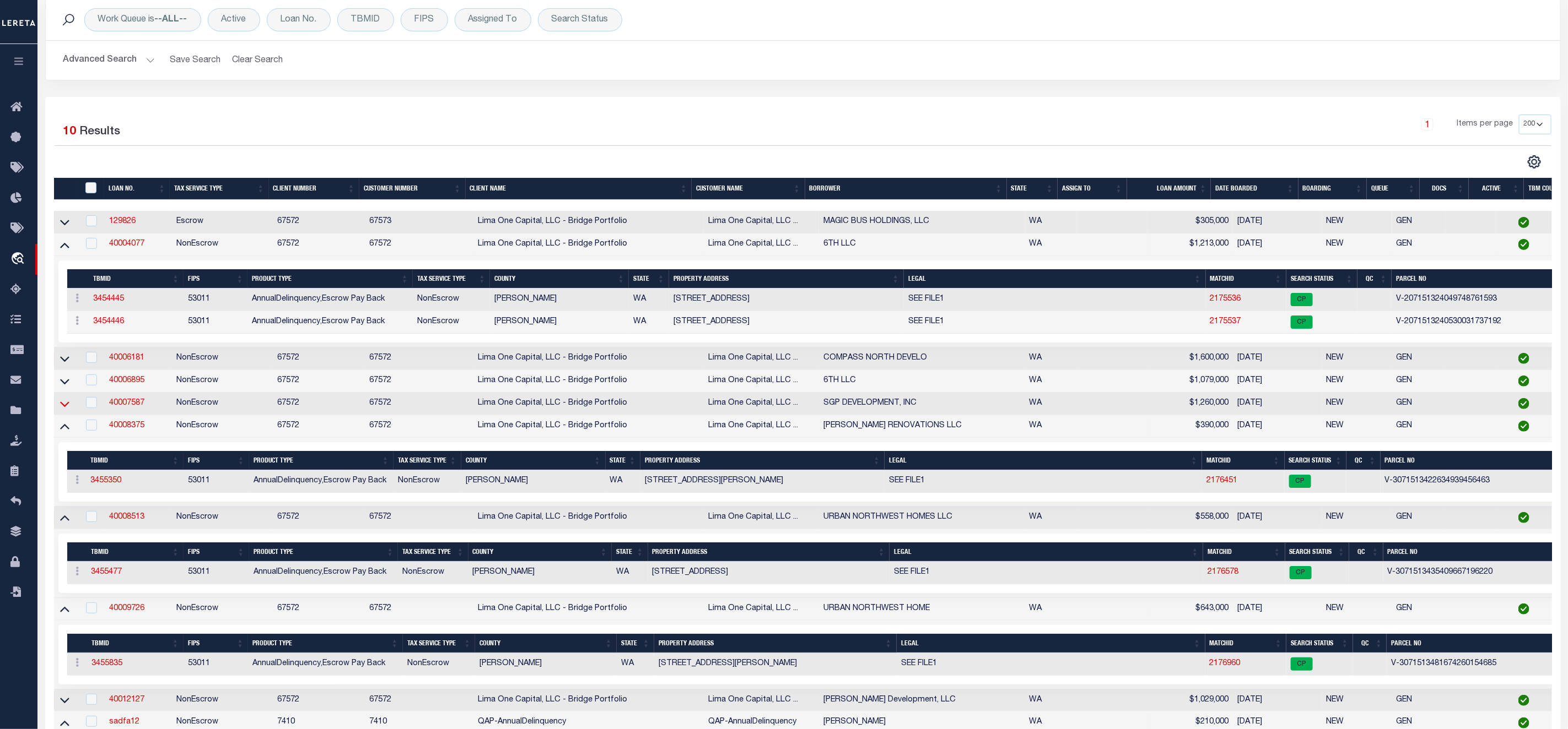
click at [66, 407] on icon at bounding box center [65, 404] width 10 height 12
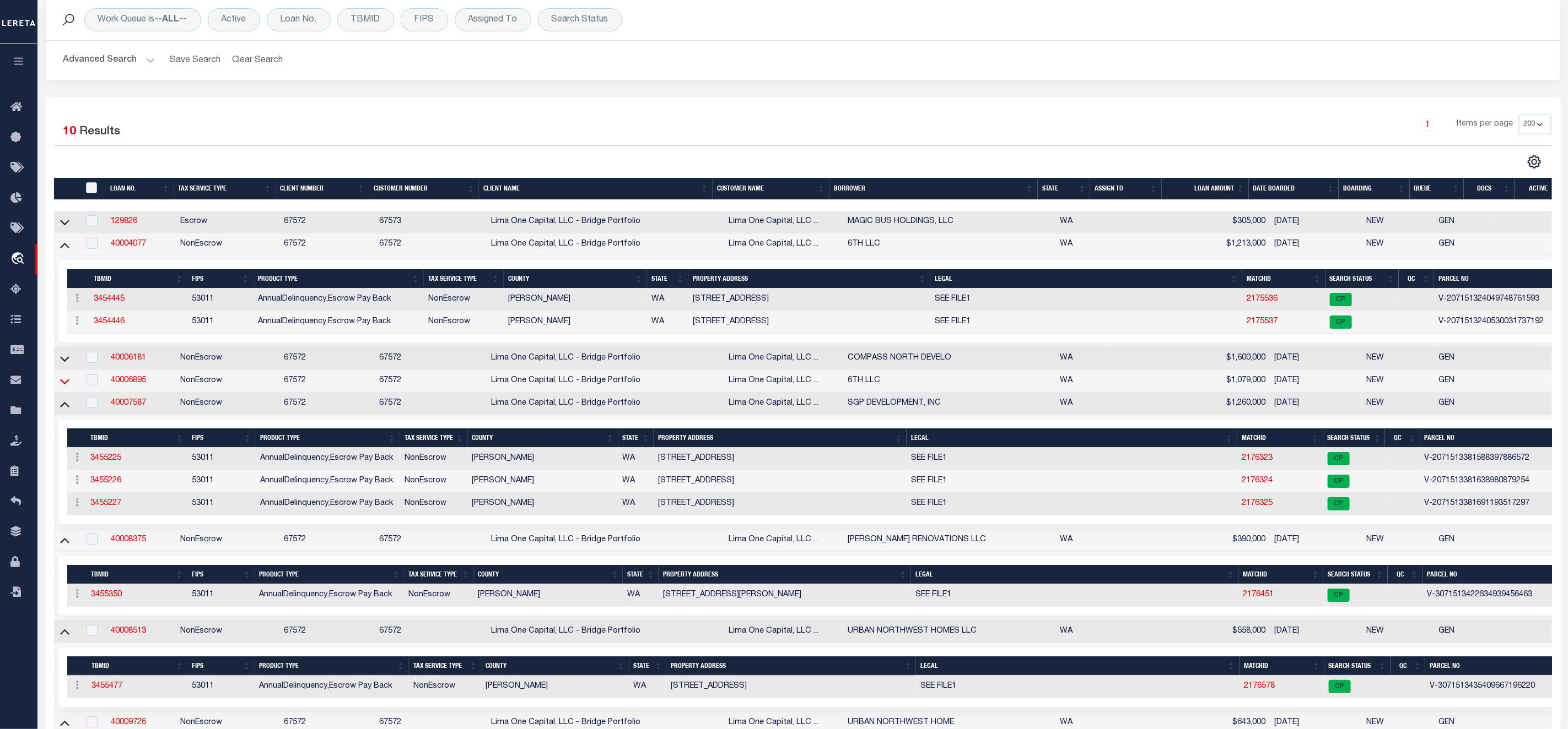
click at [66, 382] on icon at bounding box center [65, 381] width 10 height 12
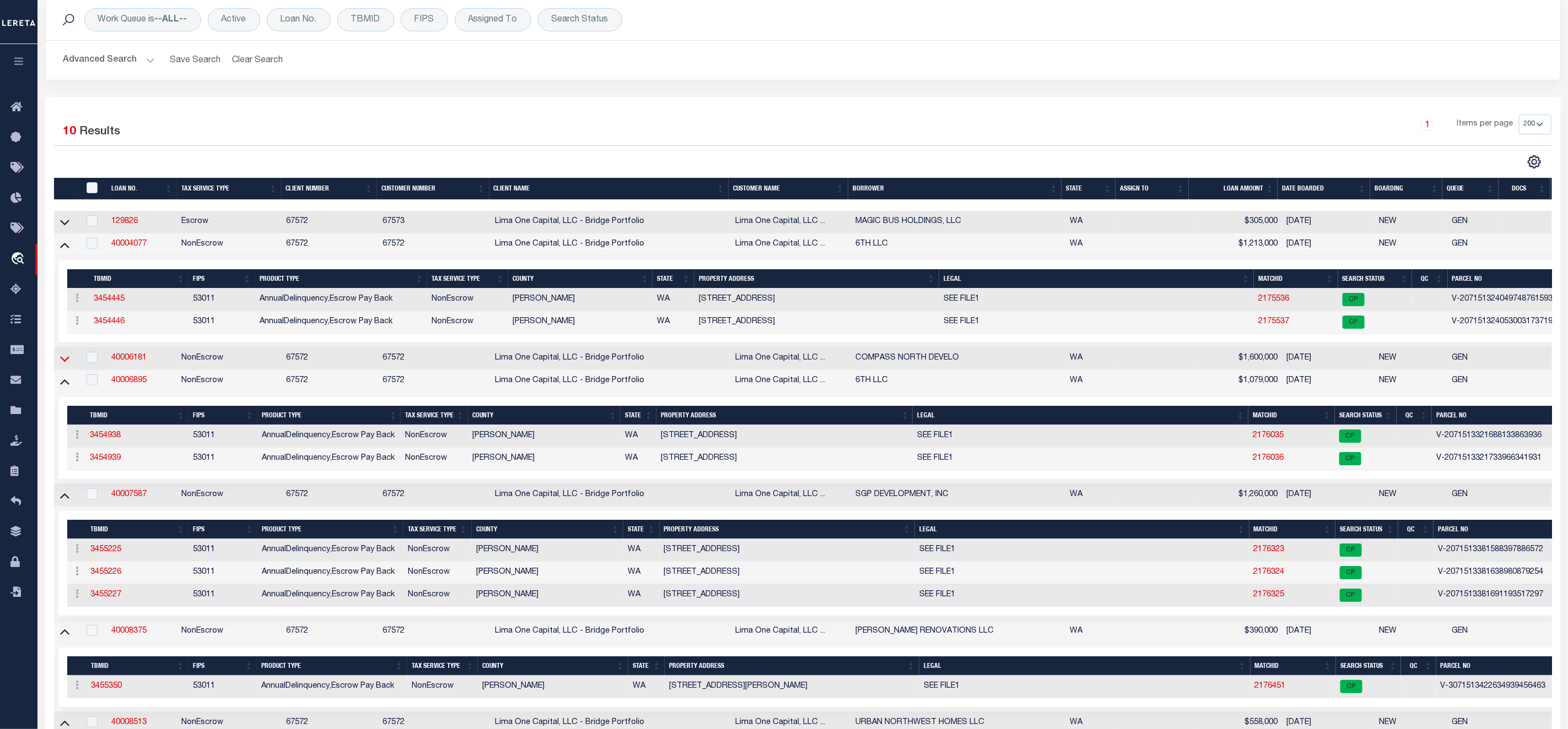
click at [65, 362] on icon at bounding box center [65, 359] width 10 height 6
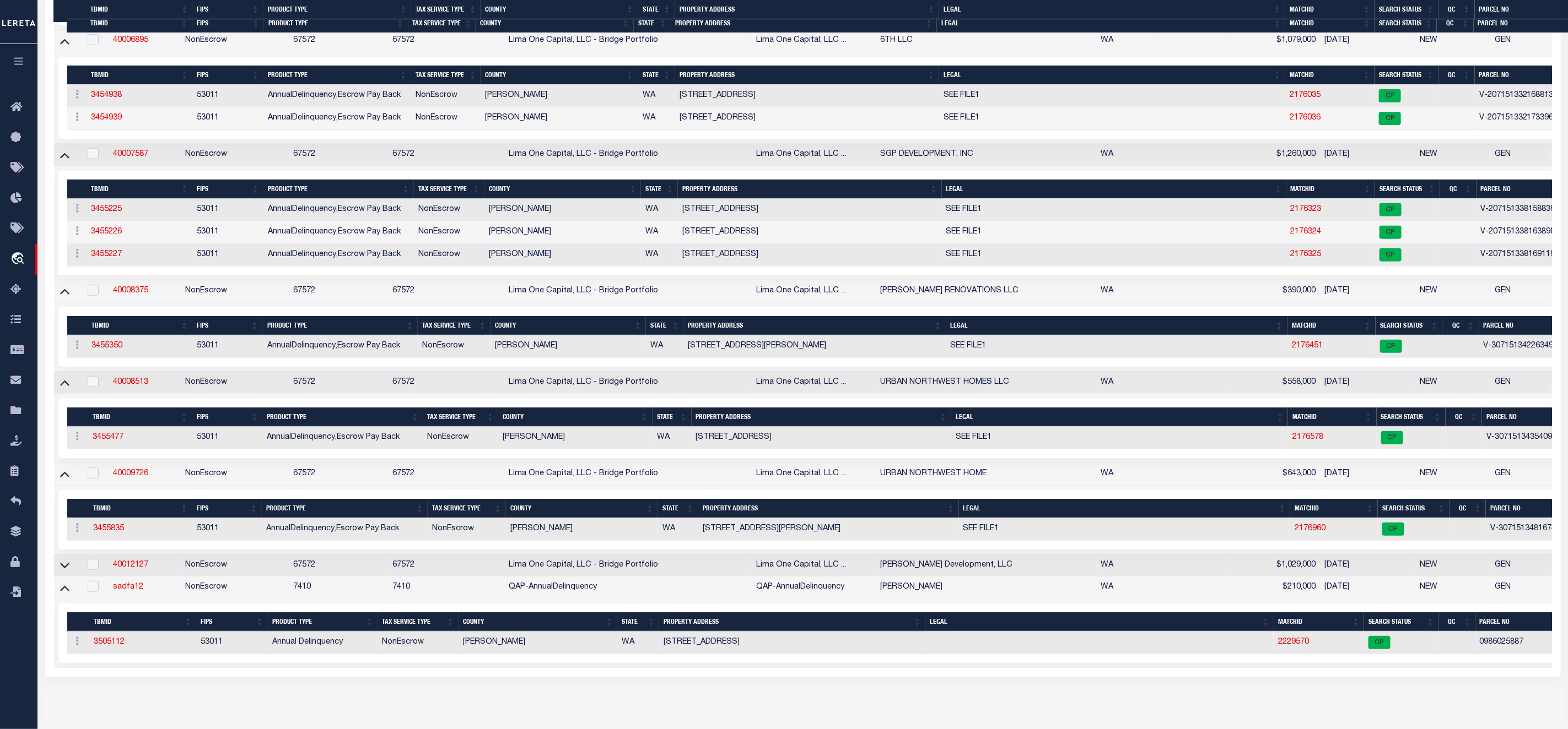
scroll to position [646, 0]
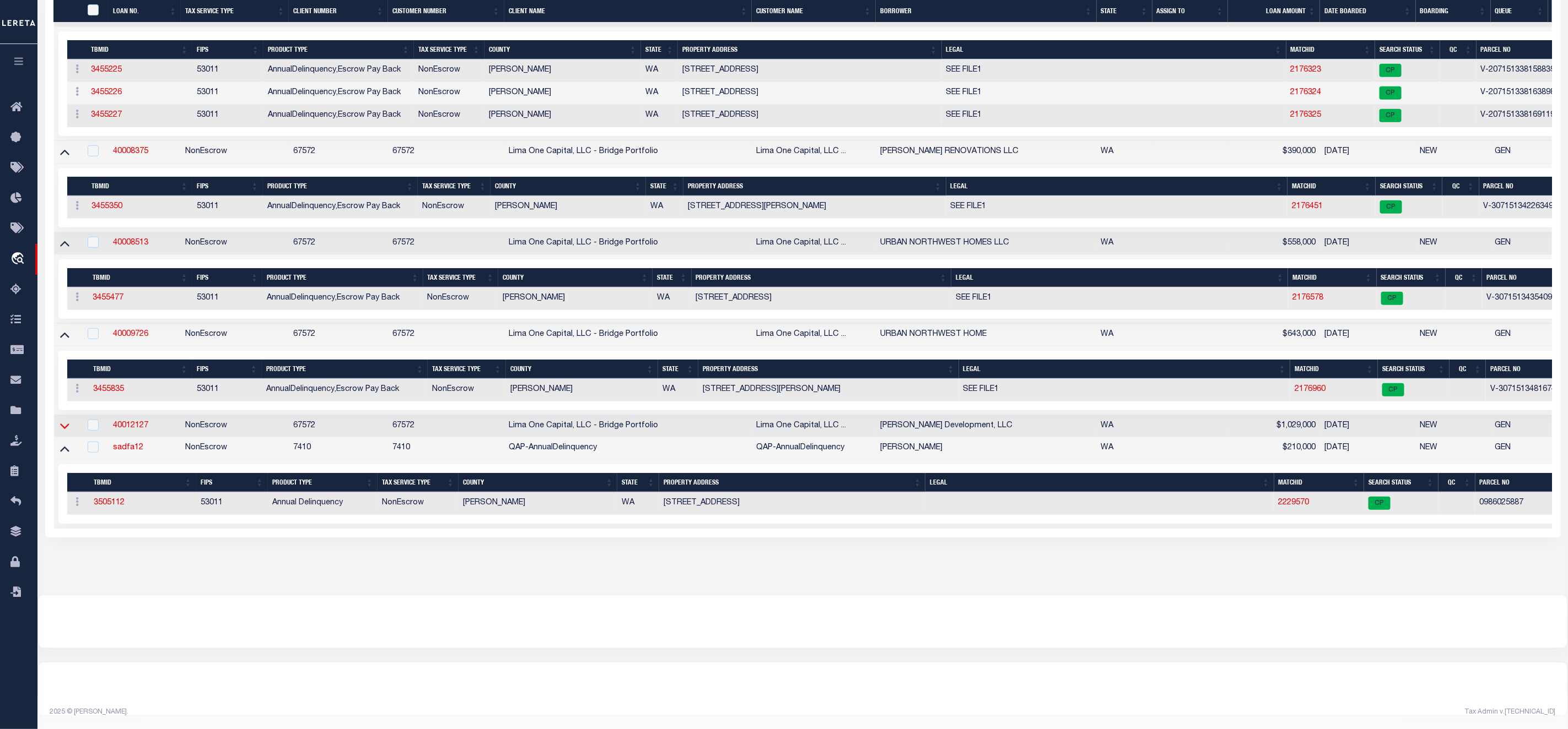
click at [66, 422] on icon at bounding box center [65, 426] width 10 height 12
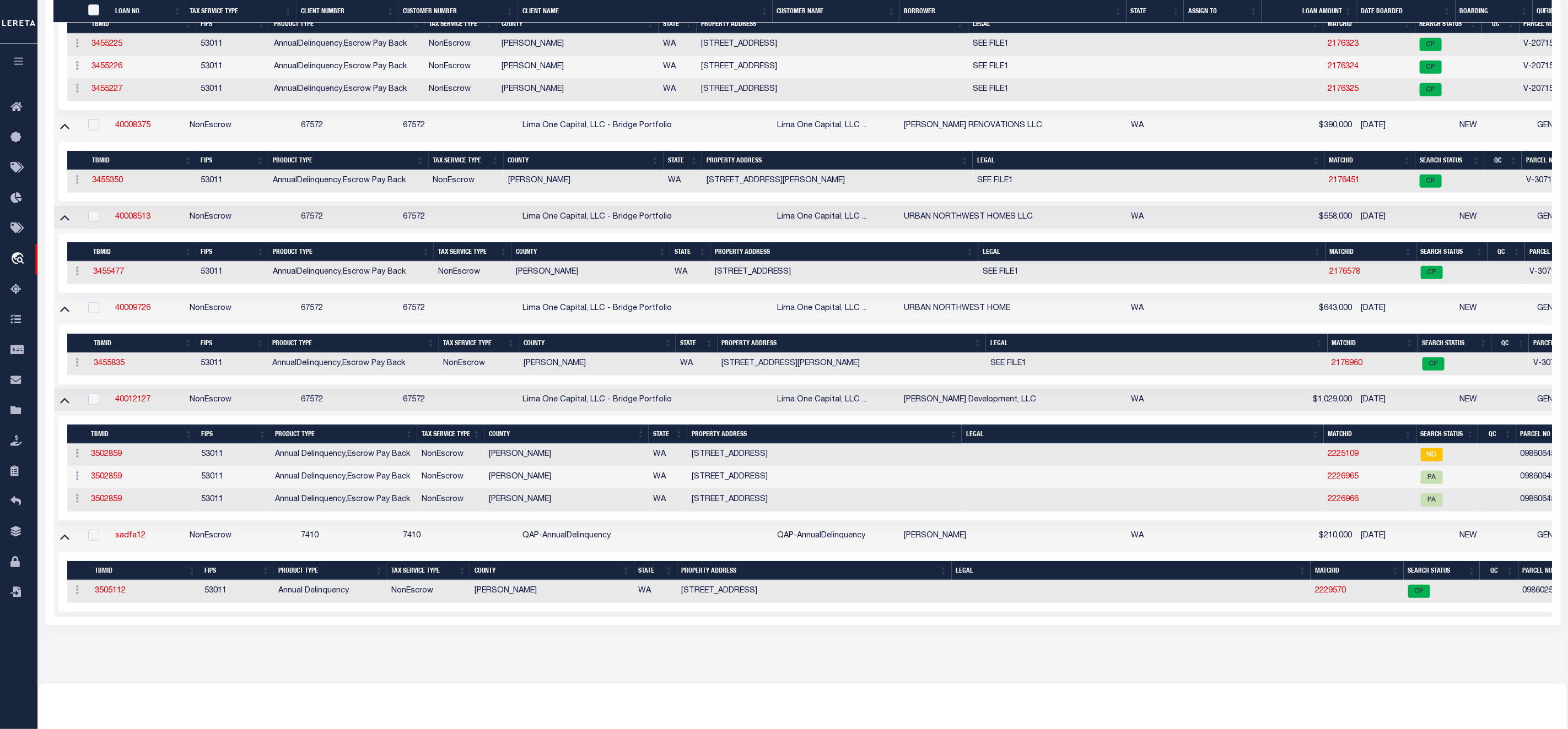
click at [66, 406] on icon at bounding box center [65, 401] width 10 height 12
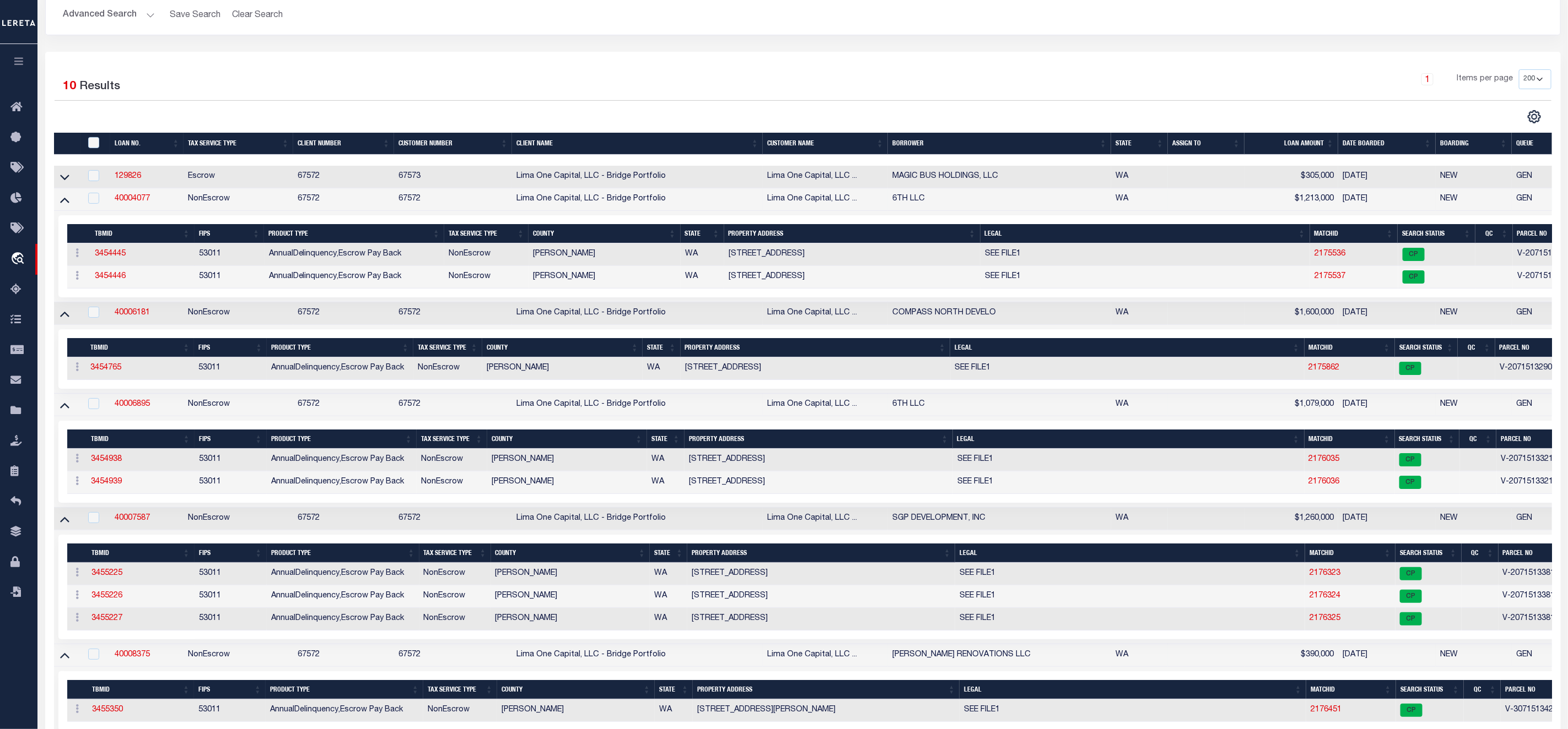
scroll to position [0, 0]
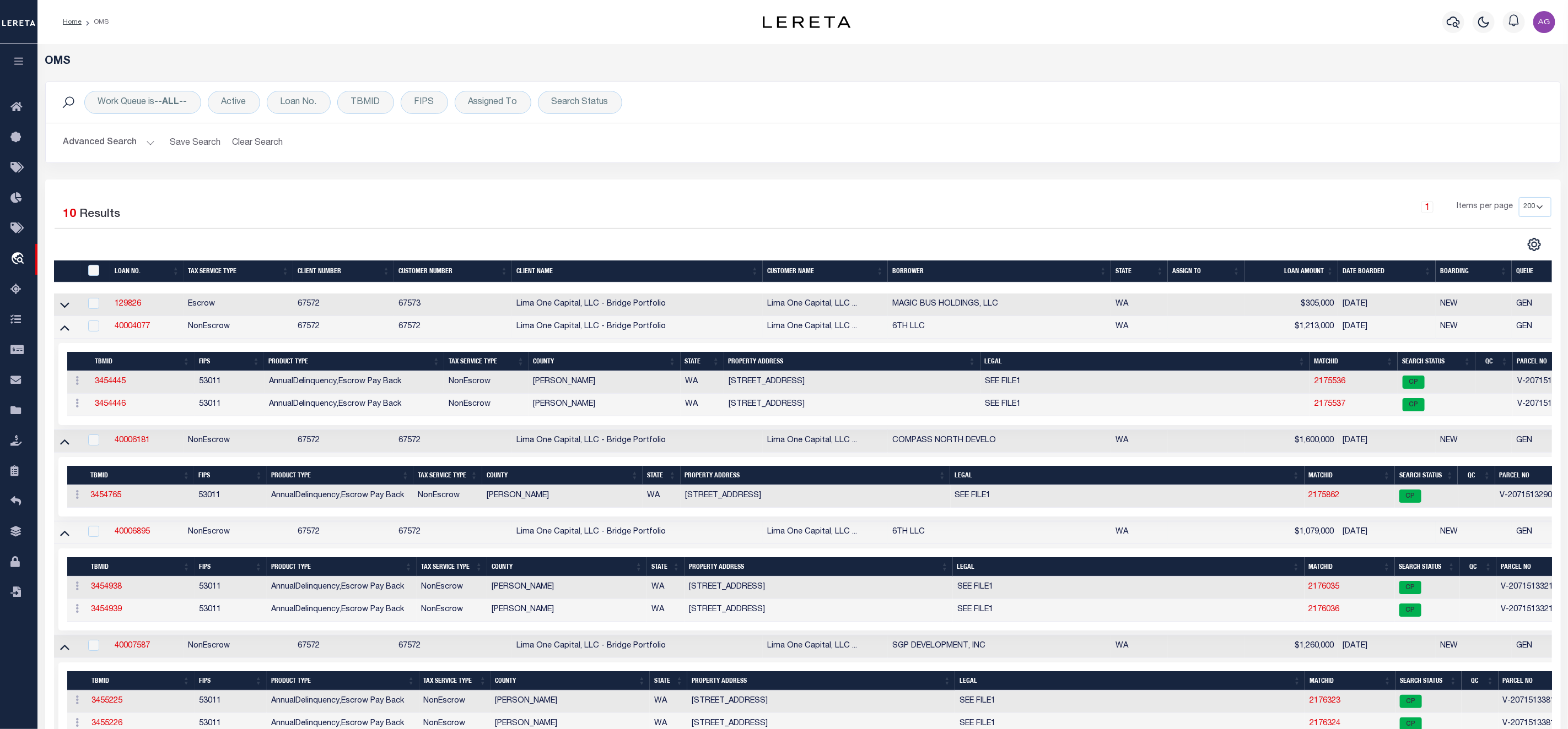
drag, startPoint x: 62, startPoint y: 305, endPoint x: 105, endPoint y: 306, distance: 43.0
click at [62, 305] on icon at bounding box center [65, 304] width 10 height 12
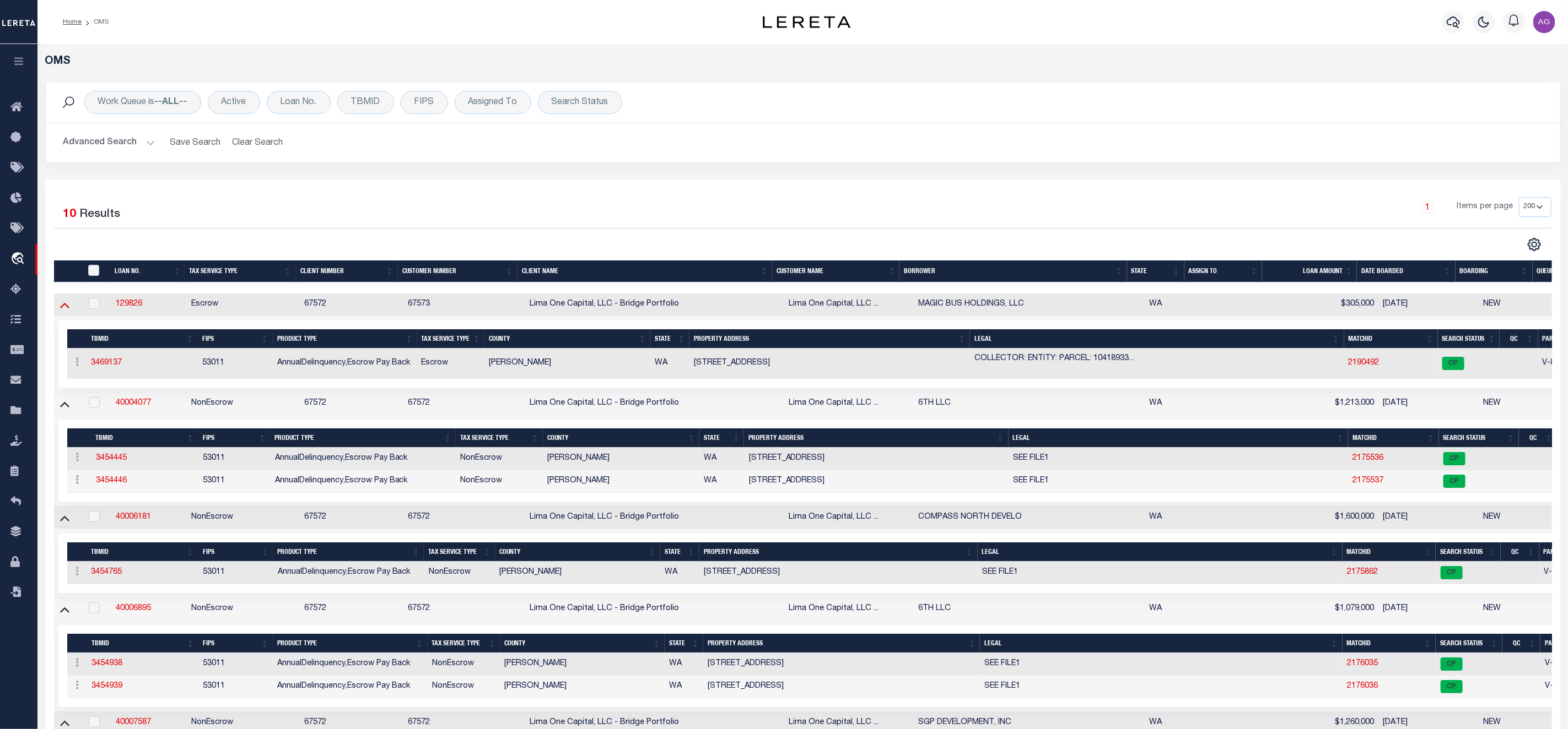
click at [66, 308] on icon at bounding box center [65, 305] width 10 height 6
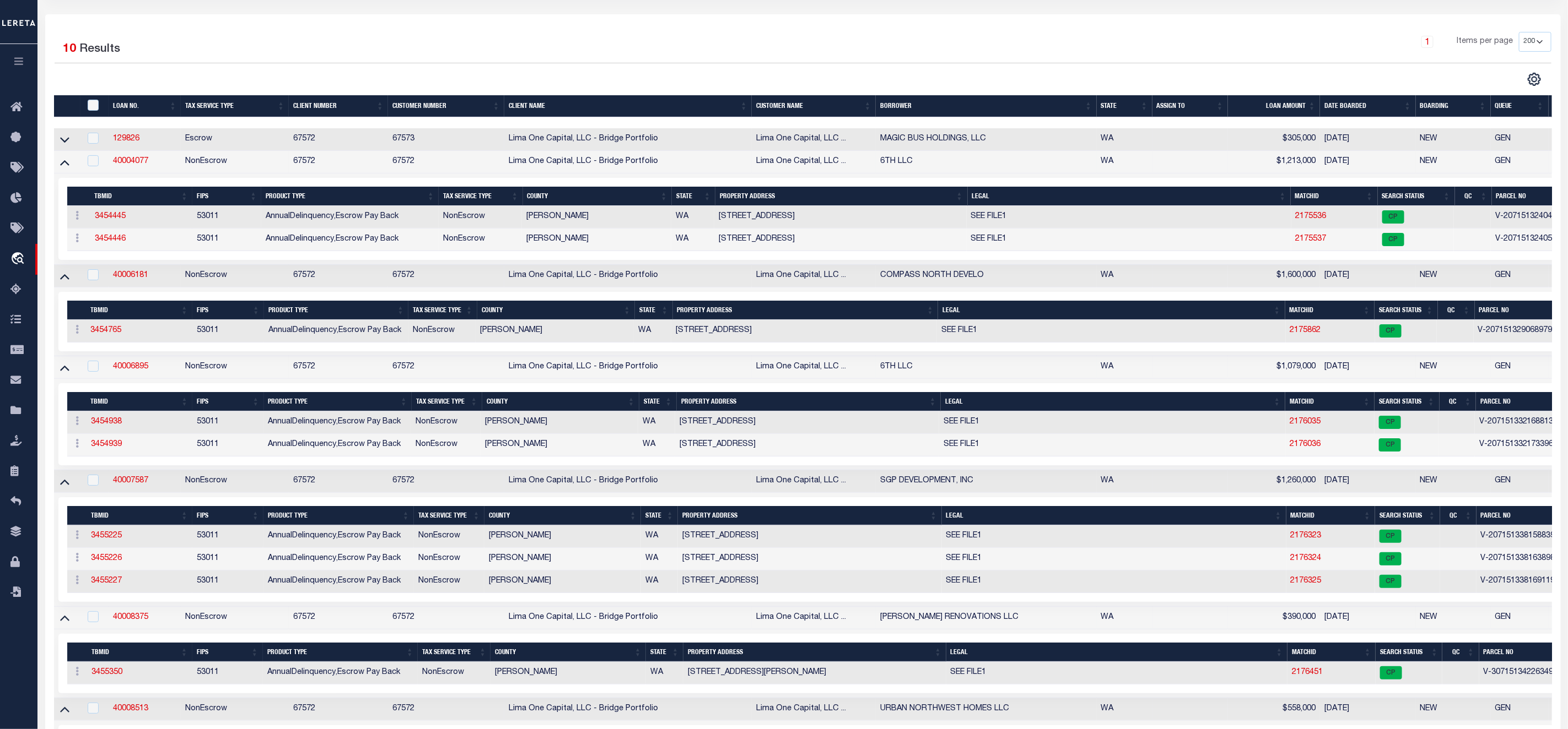
scroll to position [83, 0]
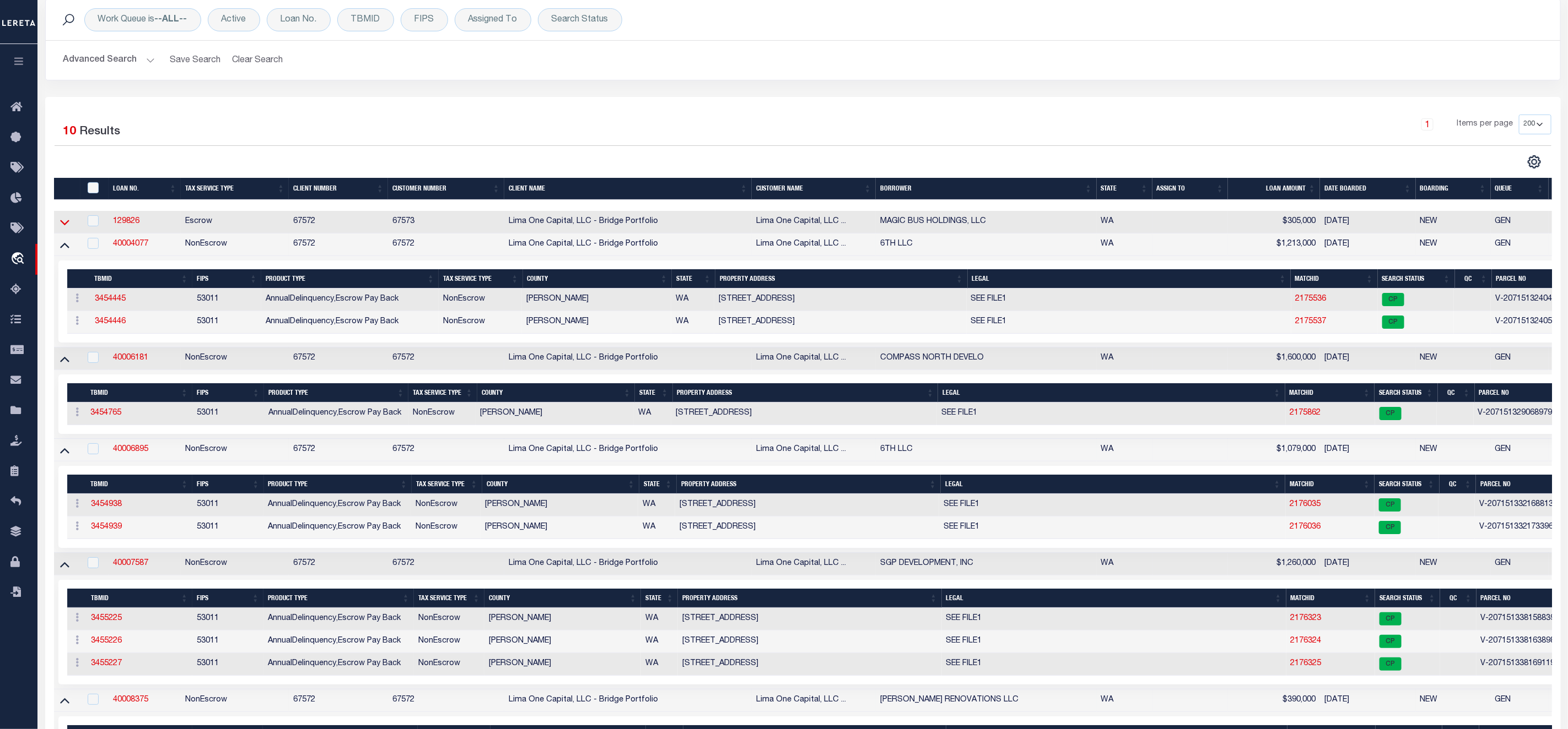
click at [68, 224] on icon at bounding box center [65, 223] width 10 height 6
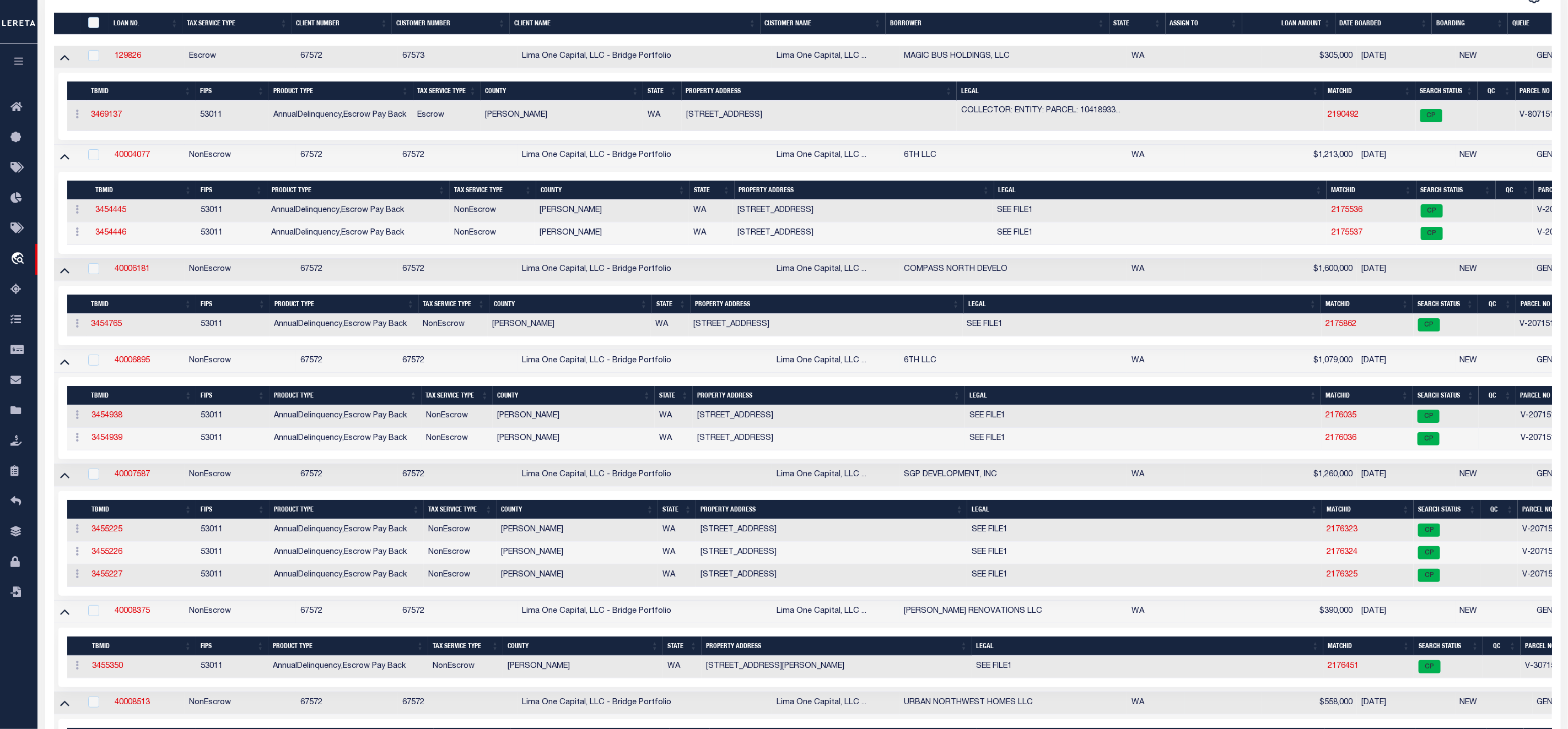
scroll to position [0, 0]
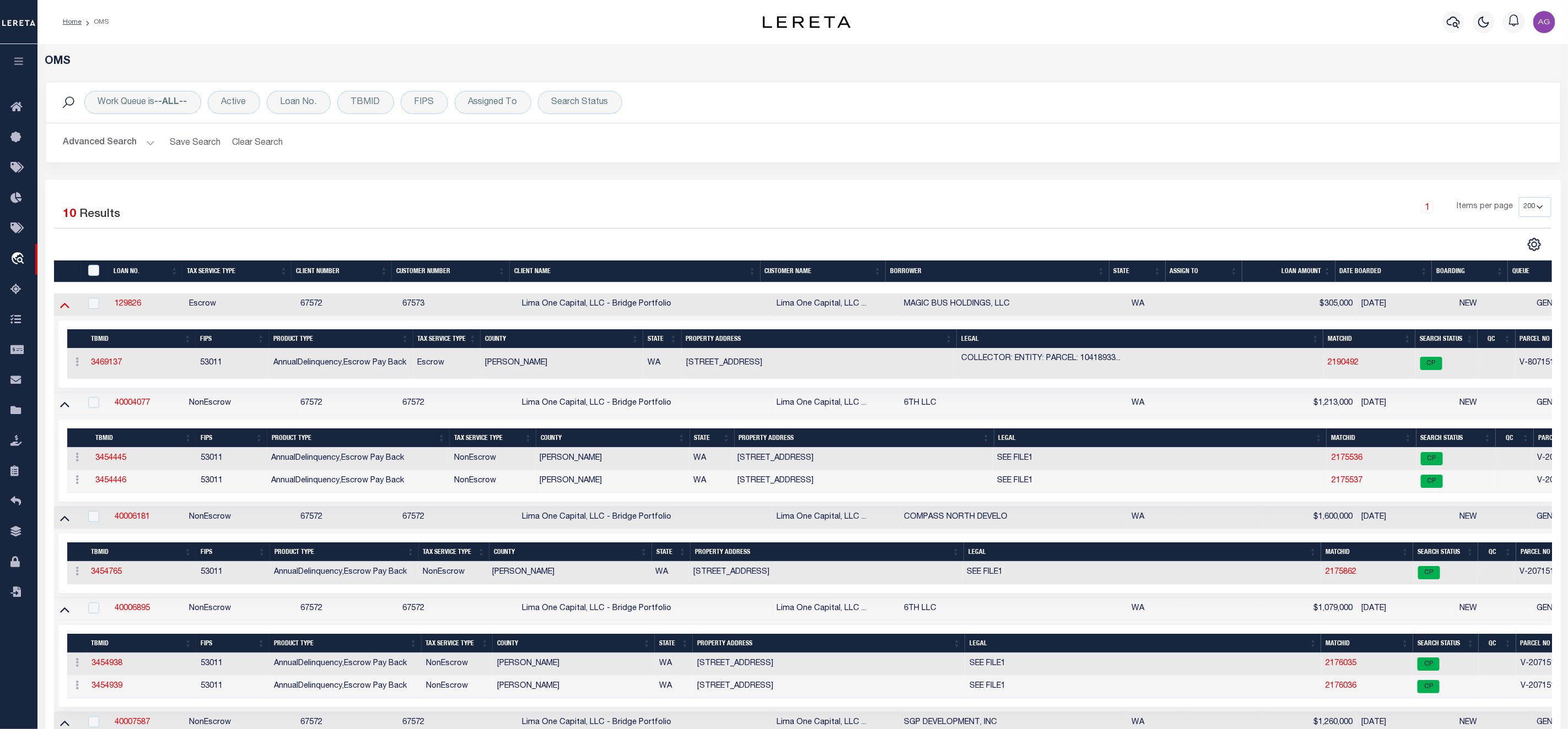
click at [64, 309] on icon at bounding box center [65, 304] width 10 height 12
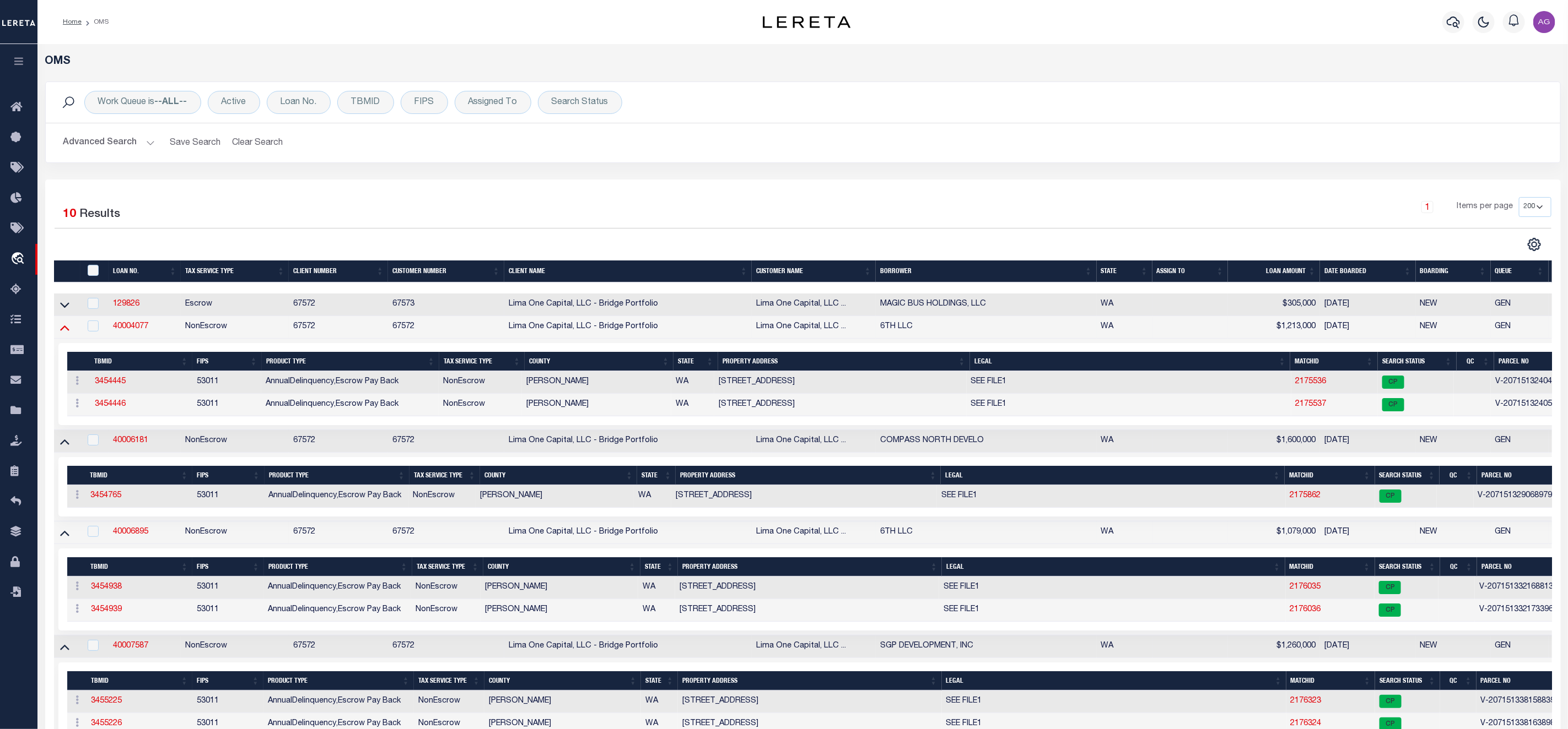
click at [65, 332] on icon at bounding box center [65, 328] width 10 height 12
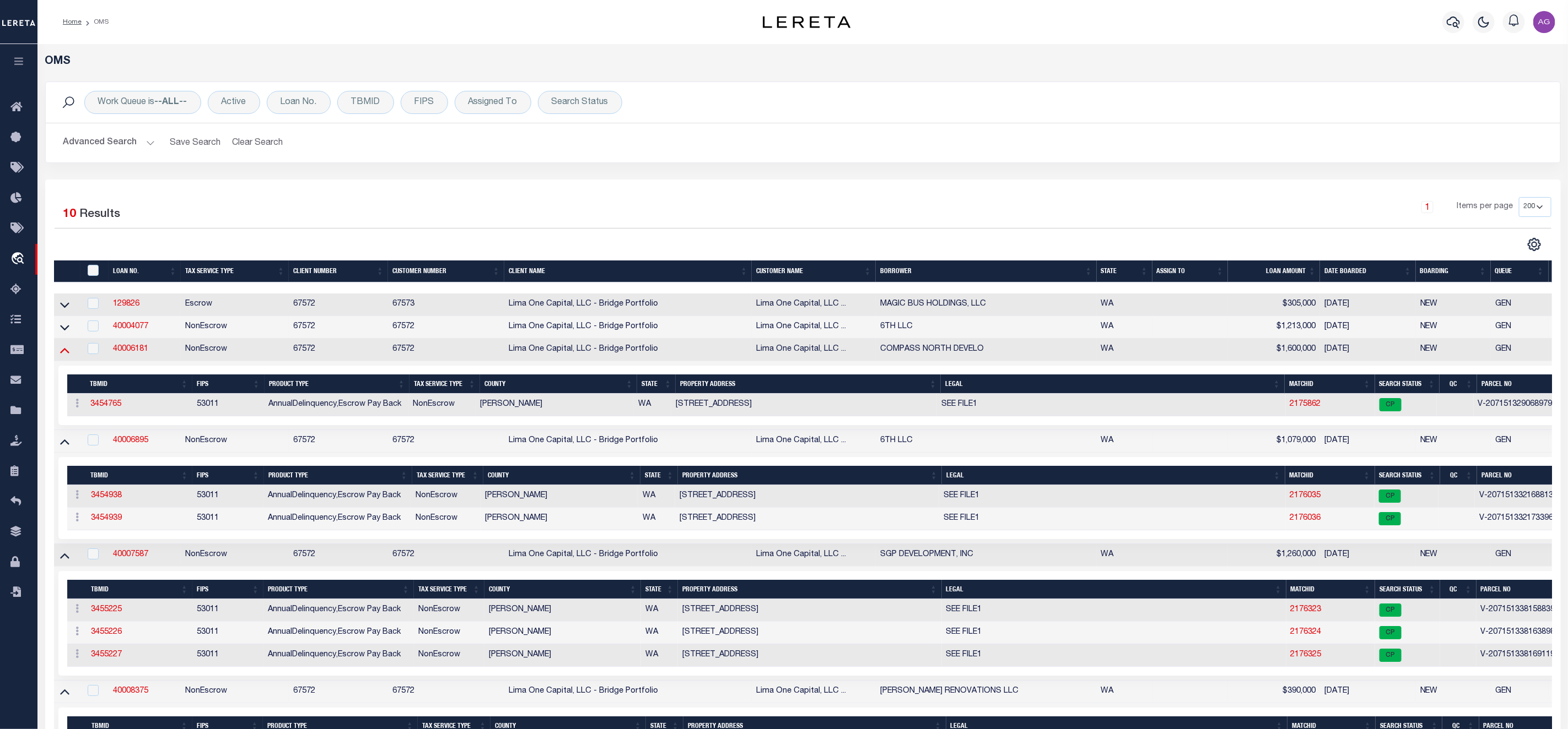
click at [64, 356] on icon at bounding box center [65, 351] width 10 height 12
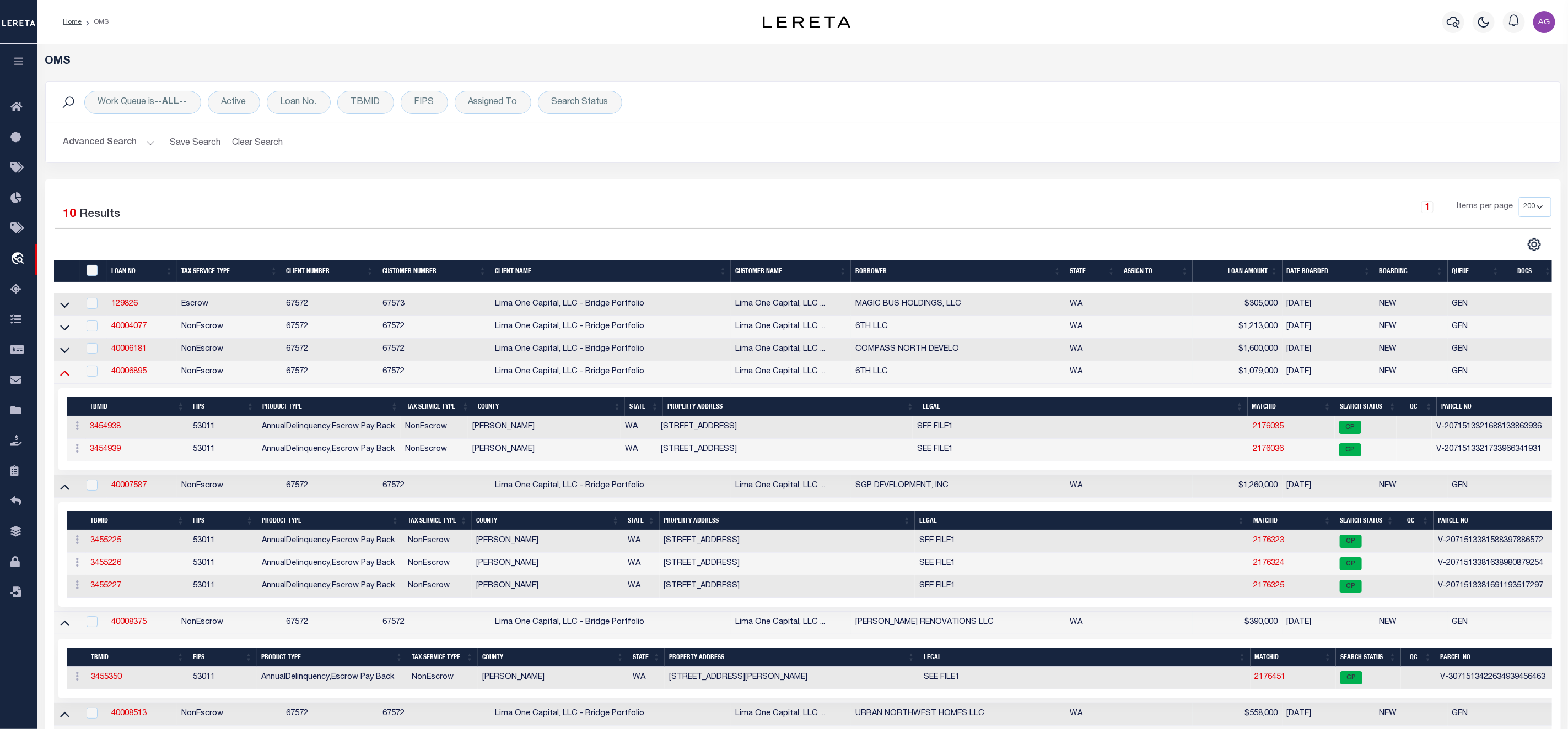
click at [65, 378] on icon at bounding box center [65, 373] width 10 height 12
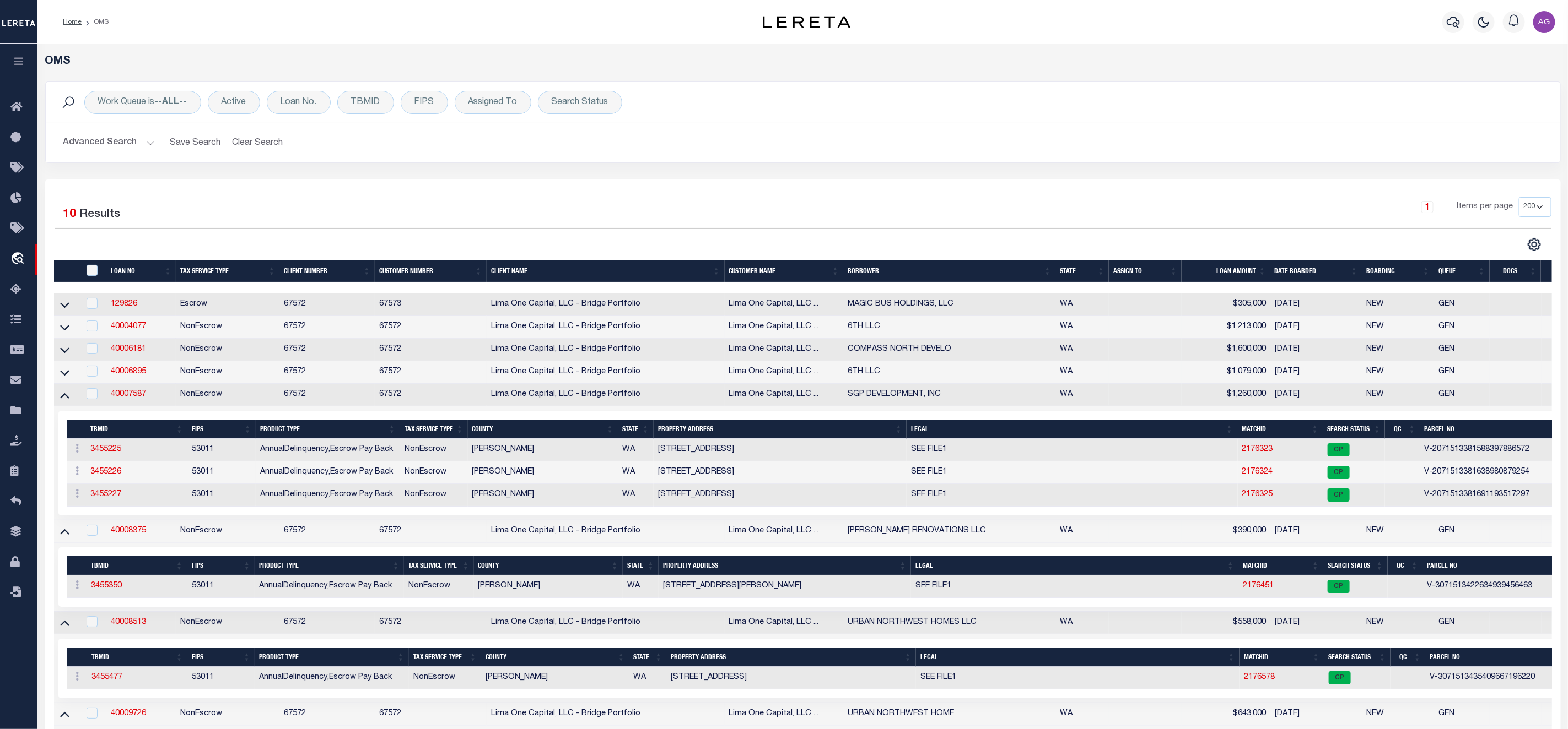
click at [59, 397] on link at bounding box center [64, 395] width 12 height 8
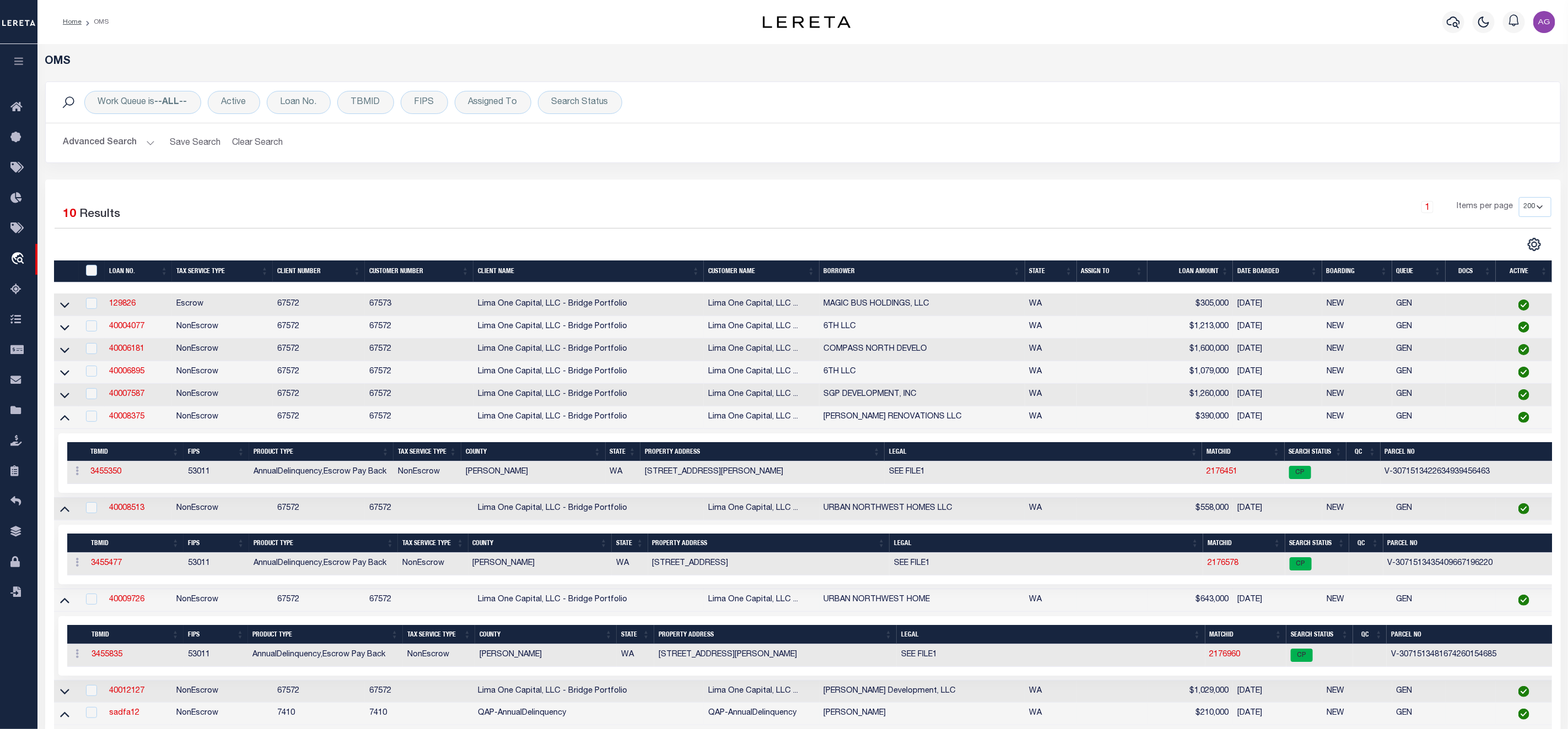
scroll to position [283, 0]
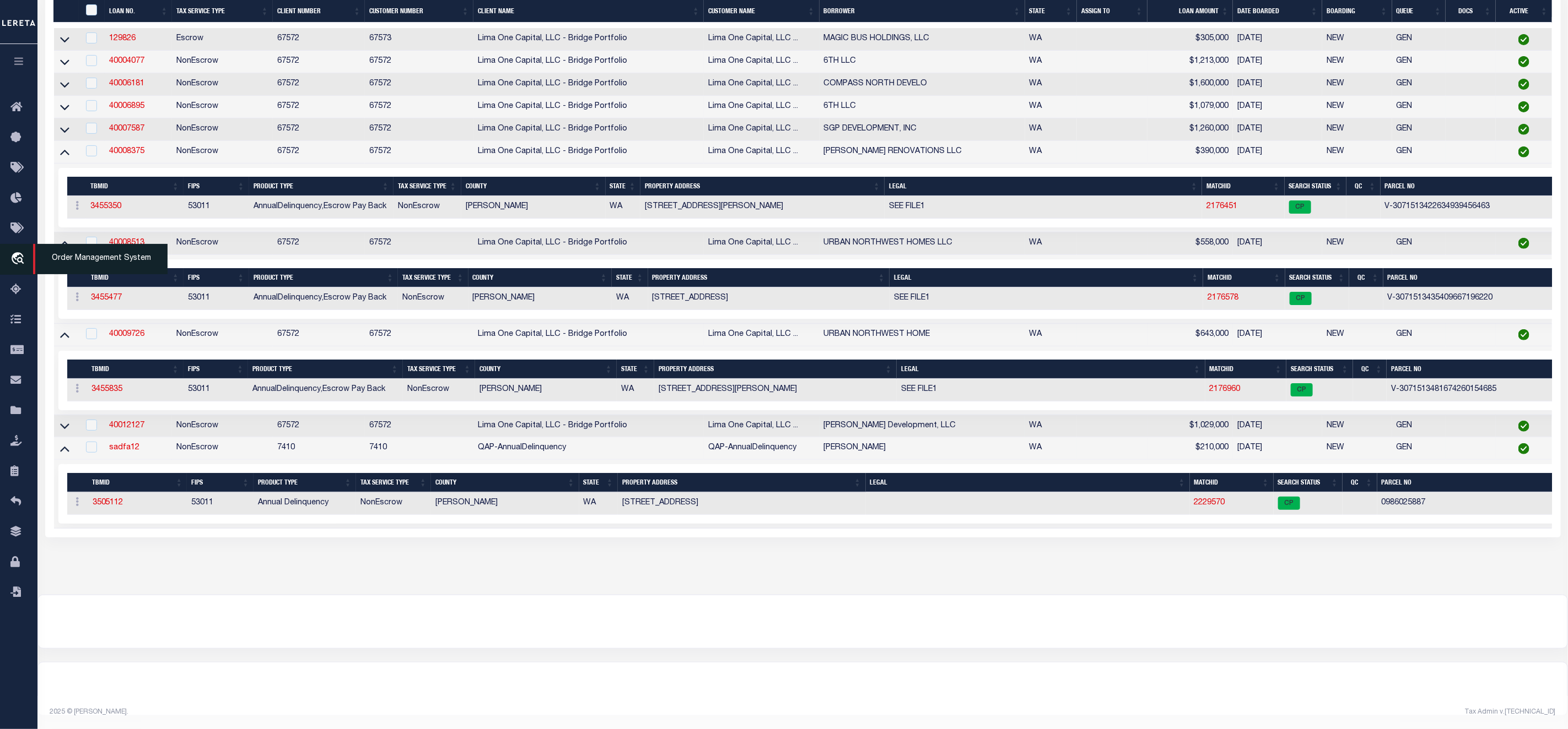
click at [59, 261] on span "Order Management System" at bounding box center [100, 259] width 135 height 31
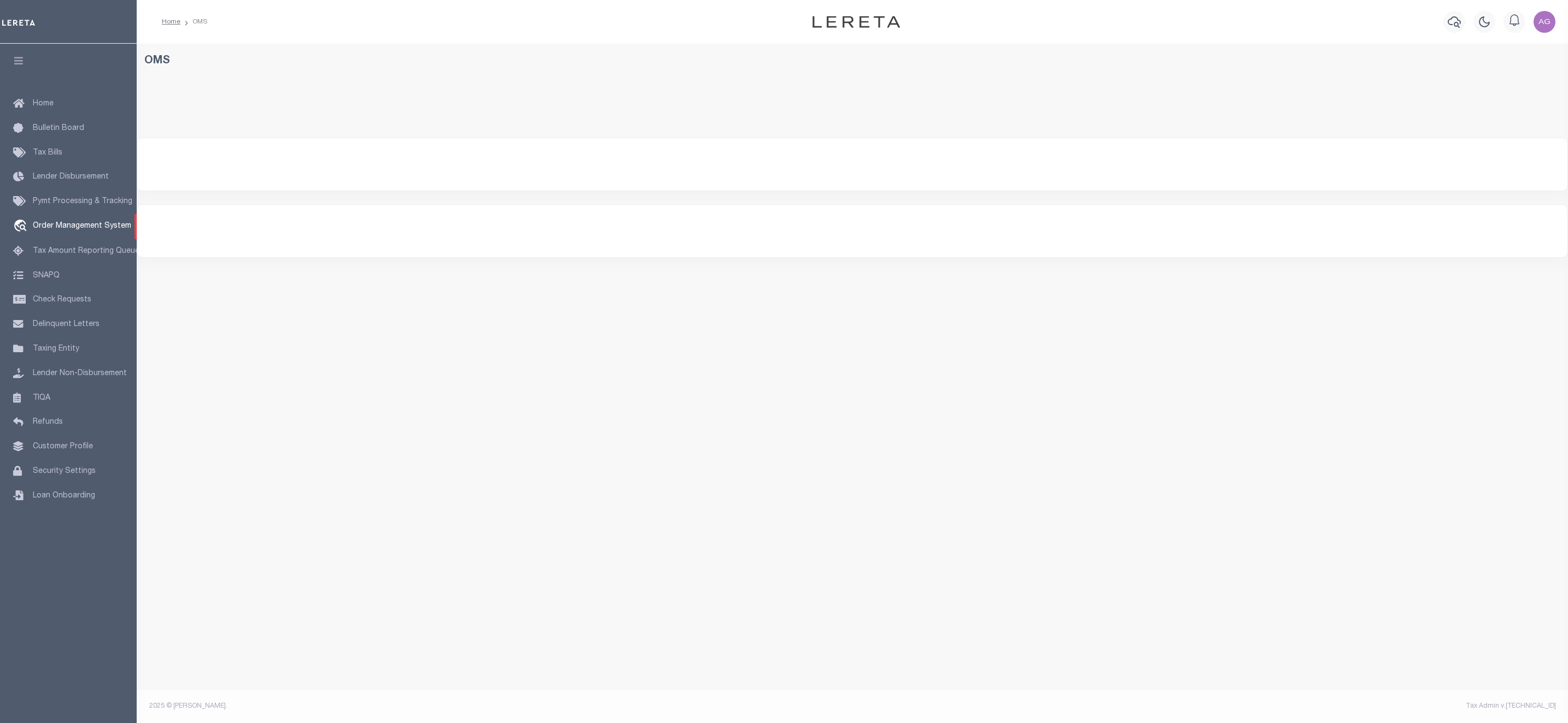
select select "ADLQ"
select select
select select "200"
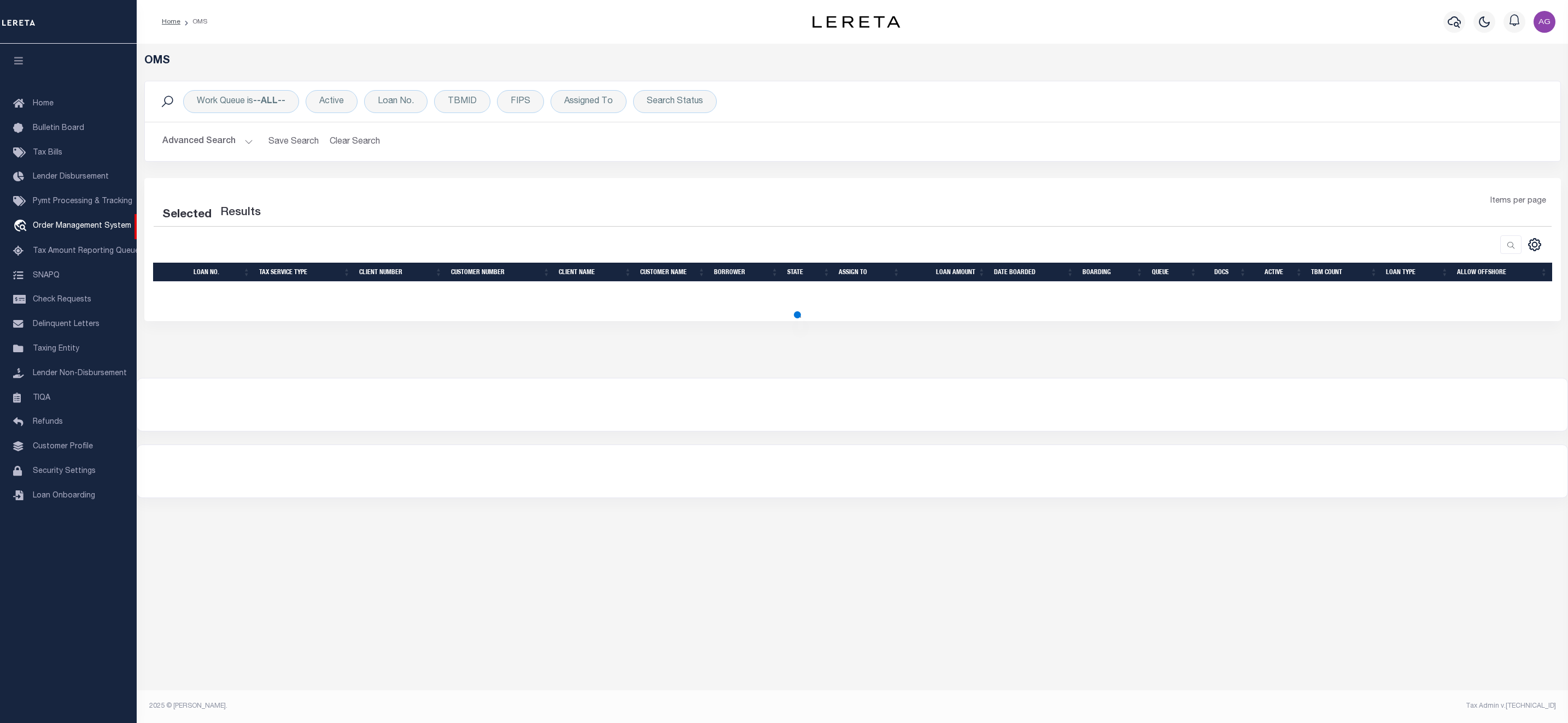
click at [210, 143] on button "Advanced Search" at bounding box center [207, 142] width 91 height 21
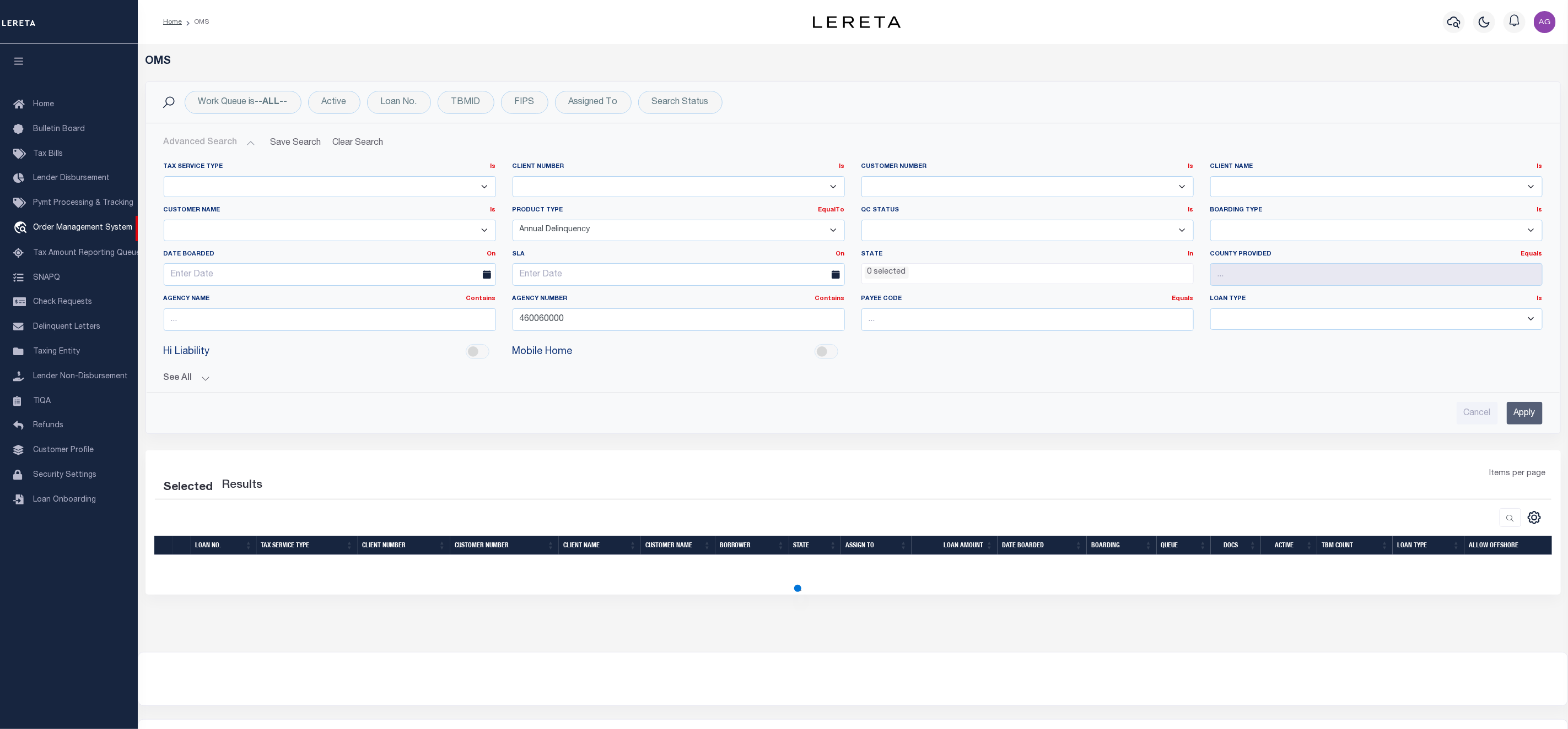
click at [1272, 185] on select "78796 AB ABL Accumatch - Refunds AF AFCU ALB ALL ANB APCU Atlantic Capital Bank…" at bounding box center [1377, 187] width 332 height 21
select select "200"
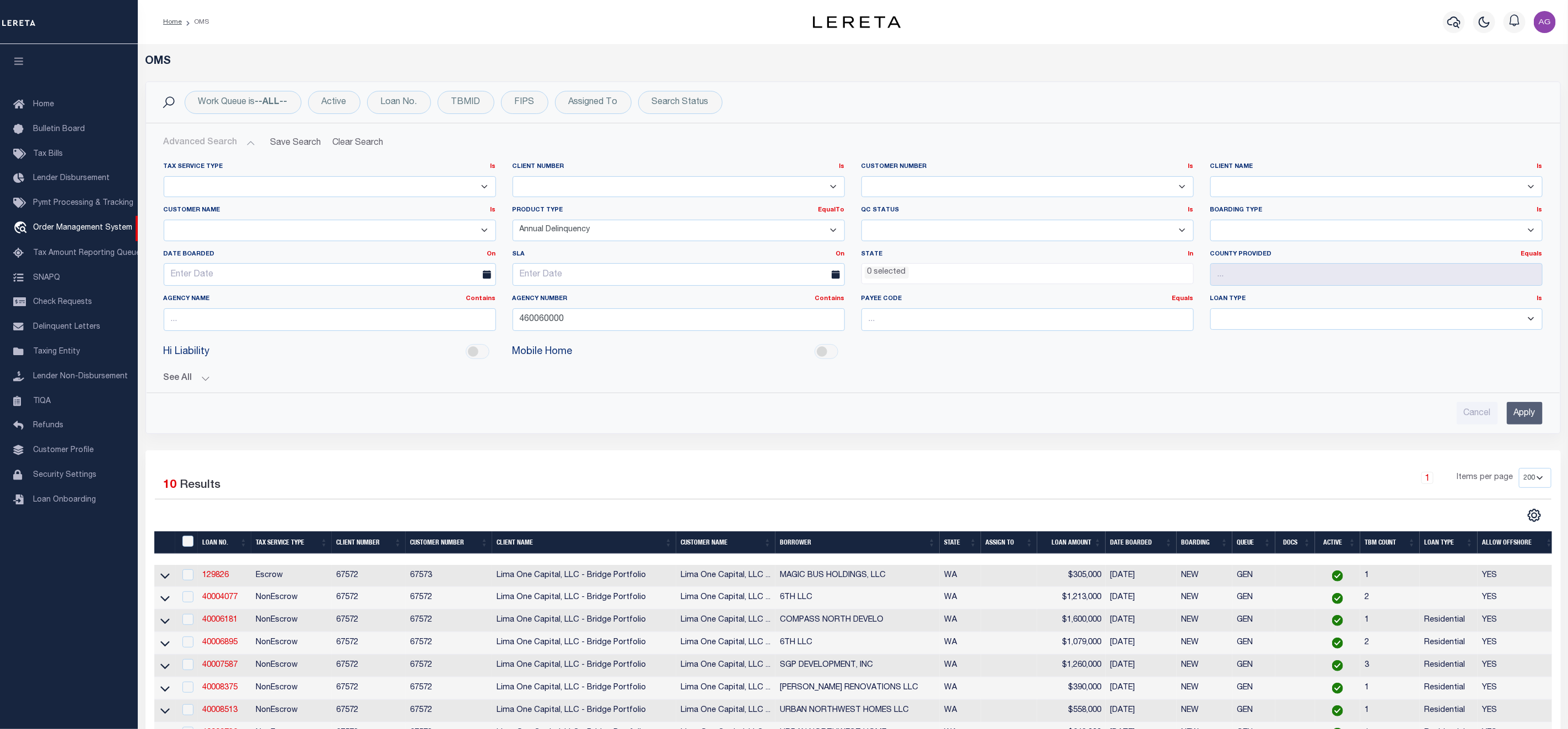
select select "QAP-AnnualDelinquency"
click at [1211, 177] on select "78796 AB ABL Accumatch - Refunds AF AFCU ALB ALL ANB APCU Atlantic Capital Bank…" at bounding box center [1377, 187] width 332 height 21
click at [1532, 413] on input "Apply" at bounding box center [1524, 414] width 36 height 23
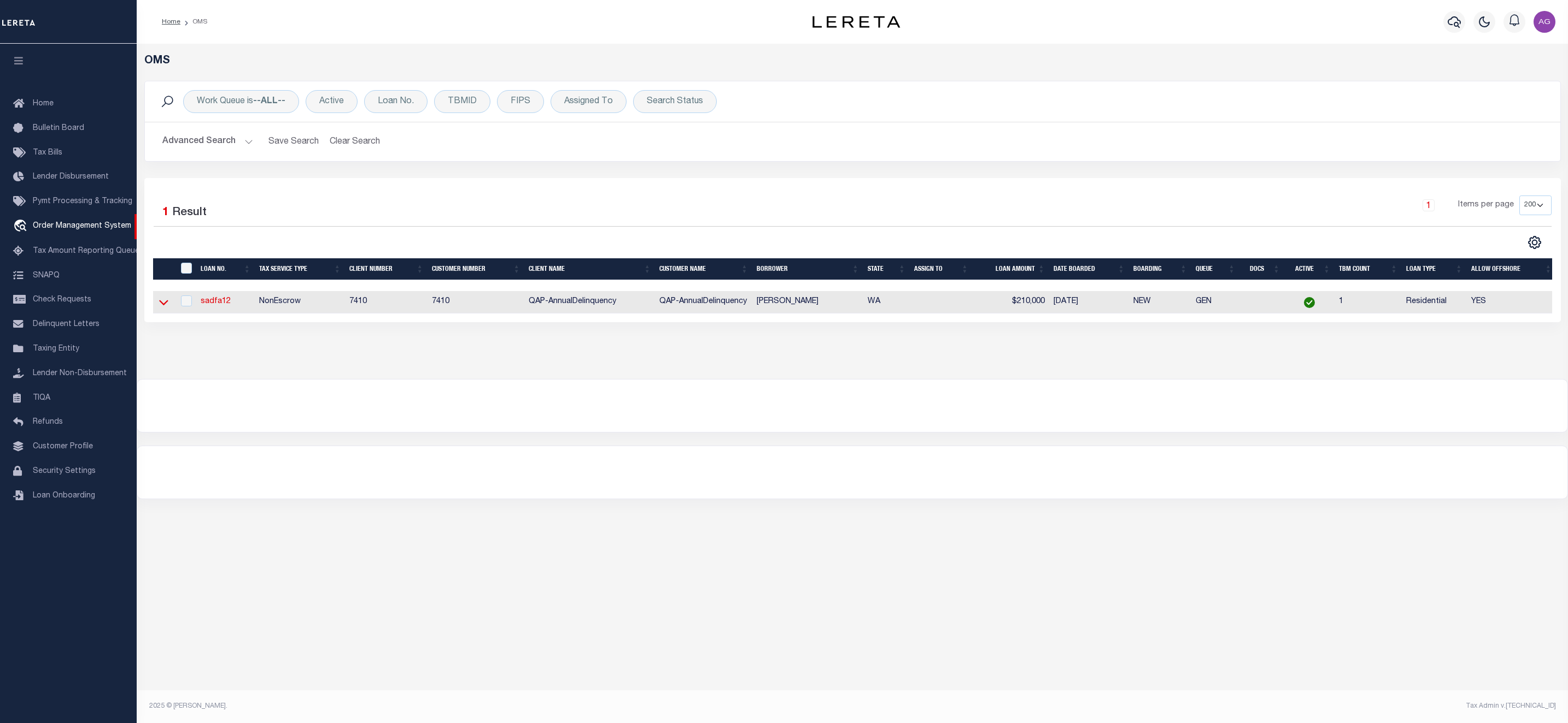
click at [164, 302] on icon at bounding box center [164, 302] width 10 height 11
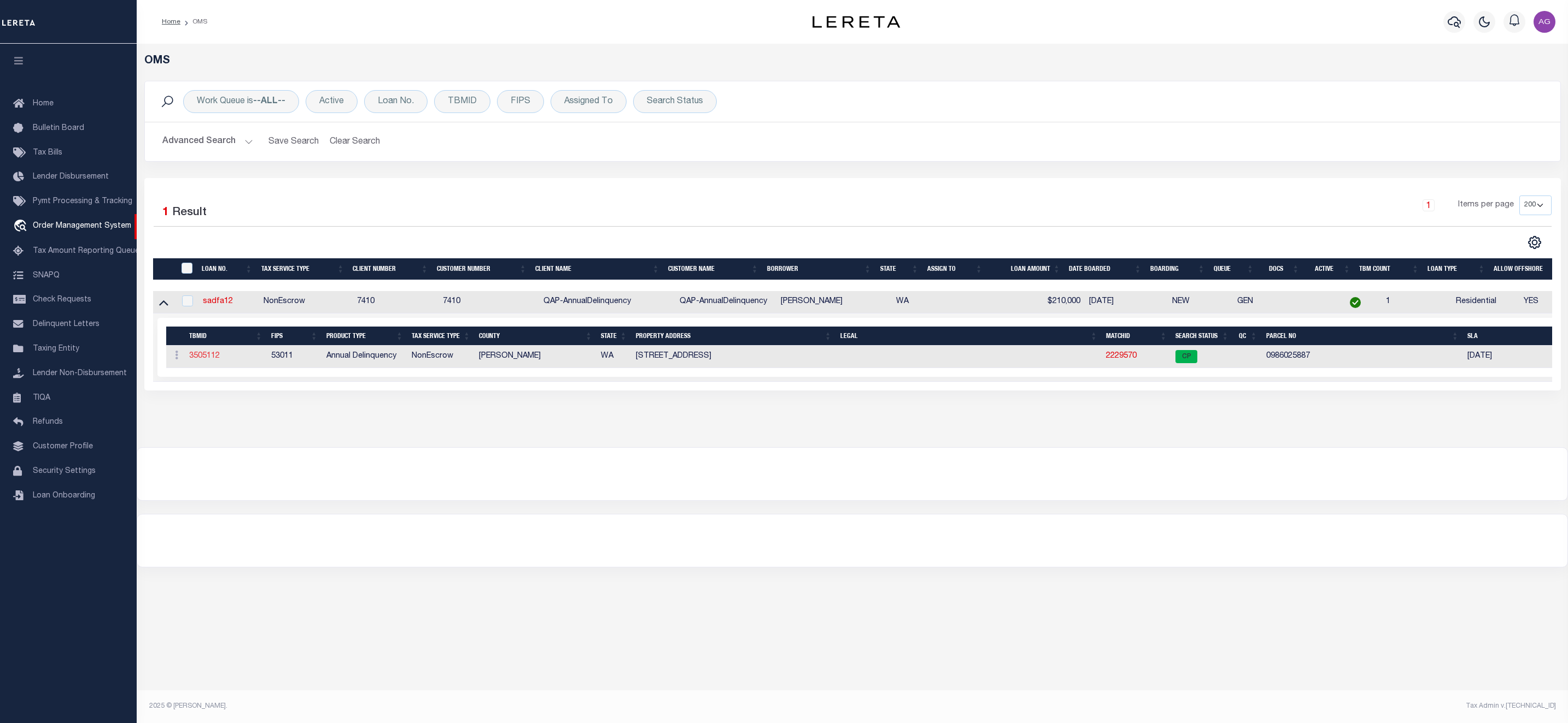
click at [206, 360] on link "3505112" at bounding box center [204, 356] width 31 height 8
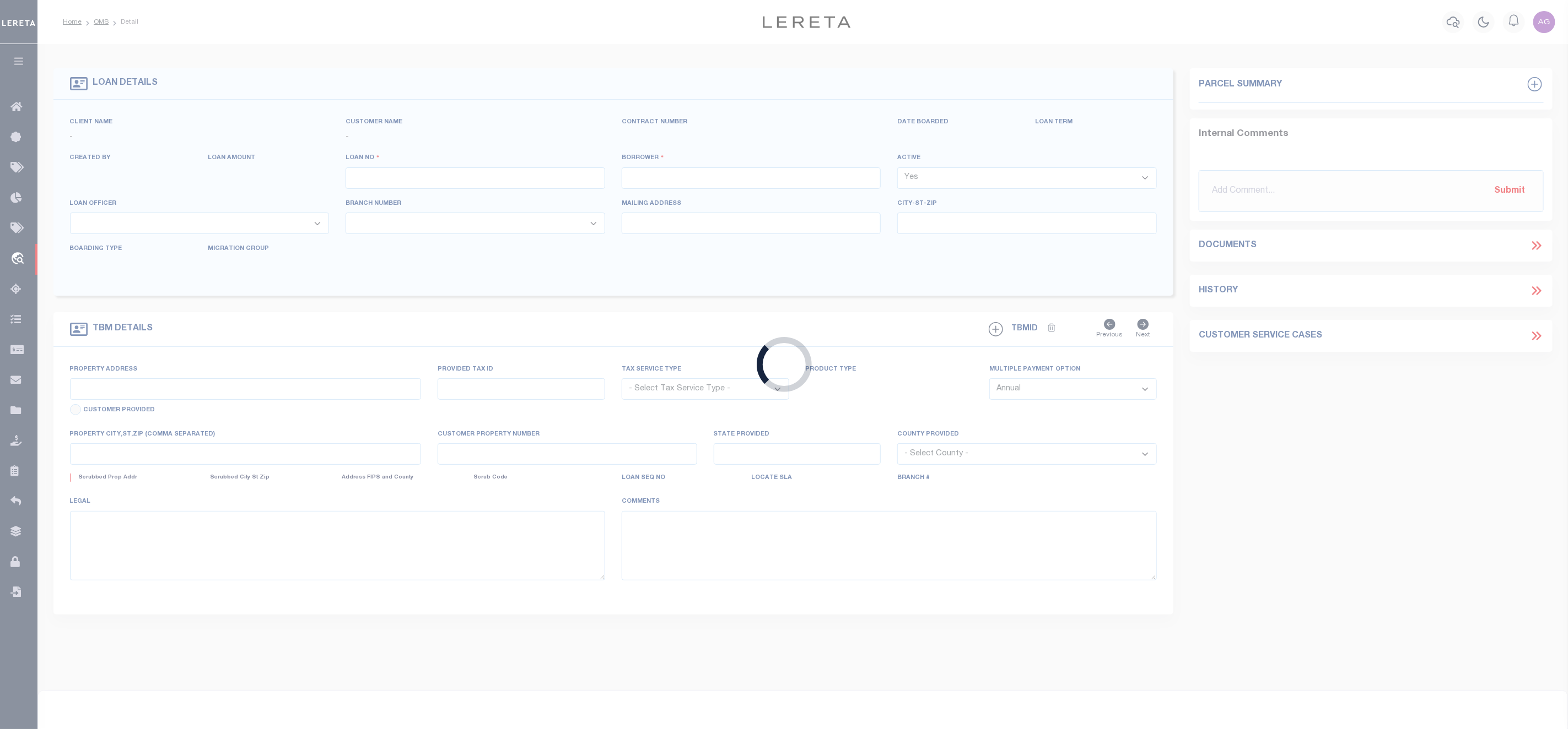
type input "sadfa12"
type input "Agustín L Fernández"
select select
type input "5120 LAUREL OAK WAY"
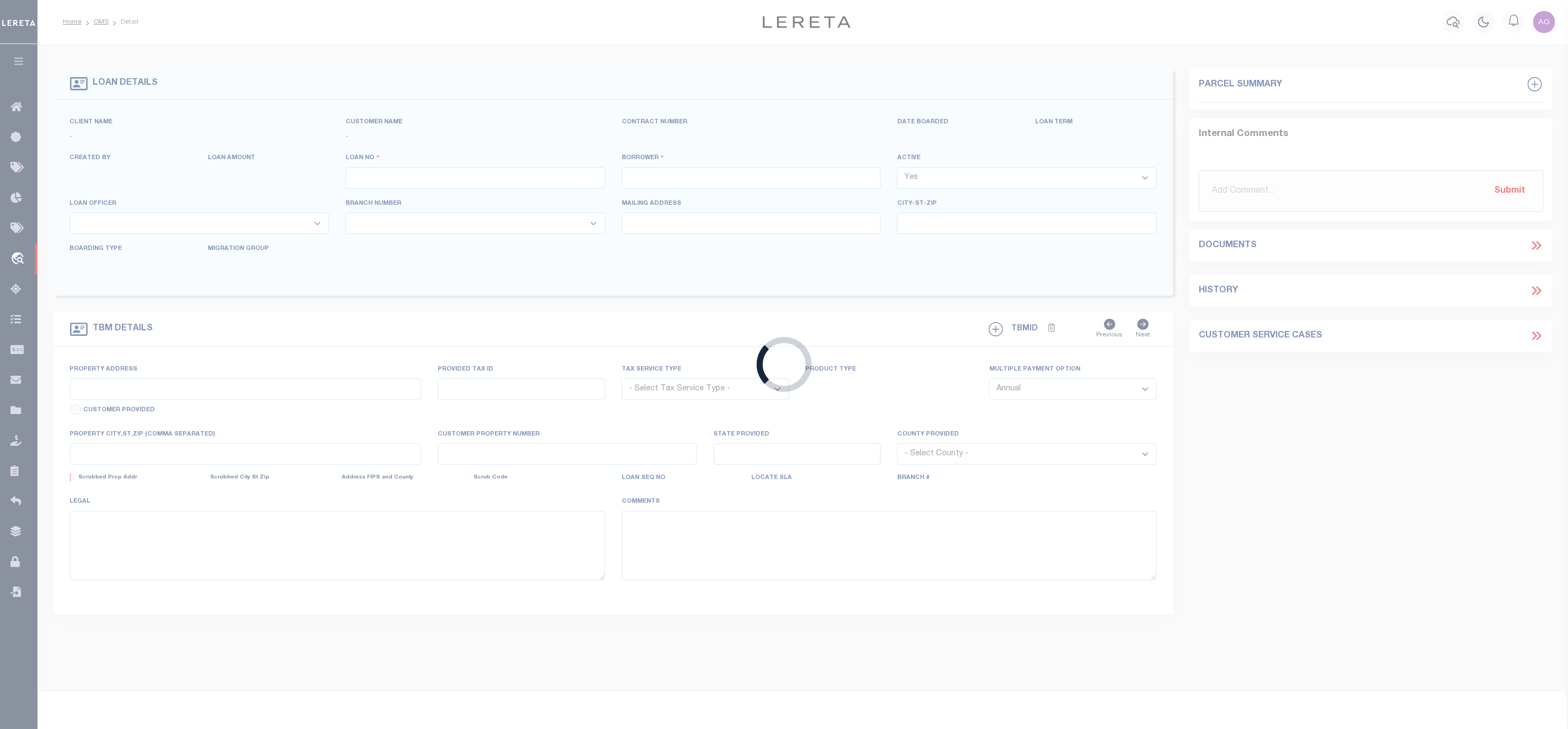
type input "BATAVIA NY 14020-9637"
type input "07/21/2025"
select select "10"
select select "NonEscrow"
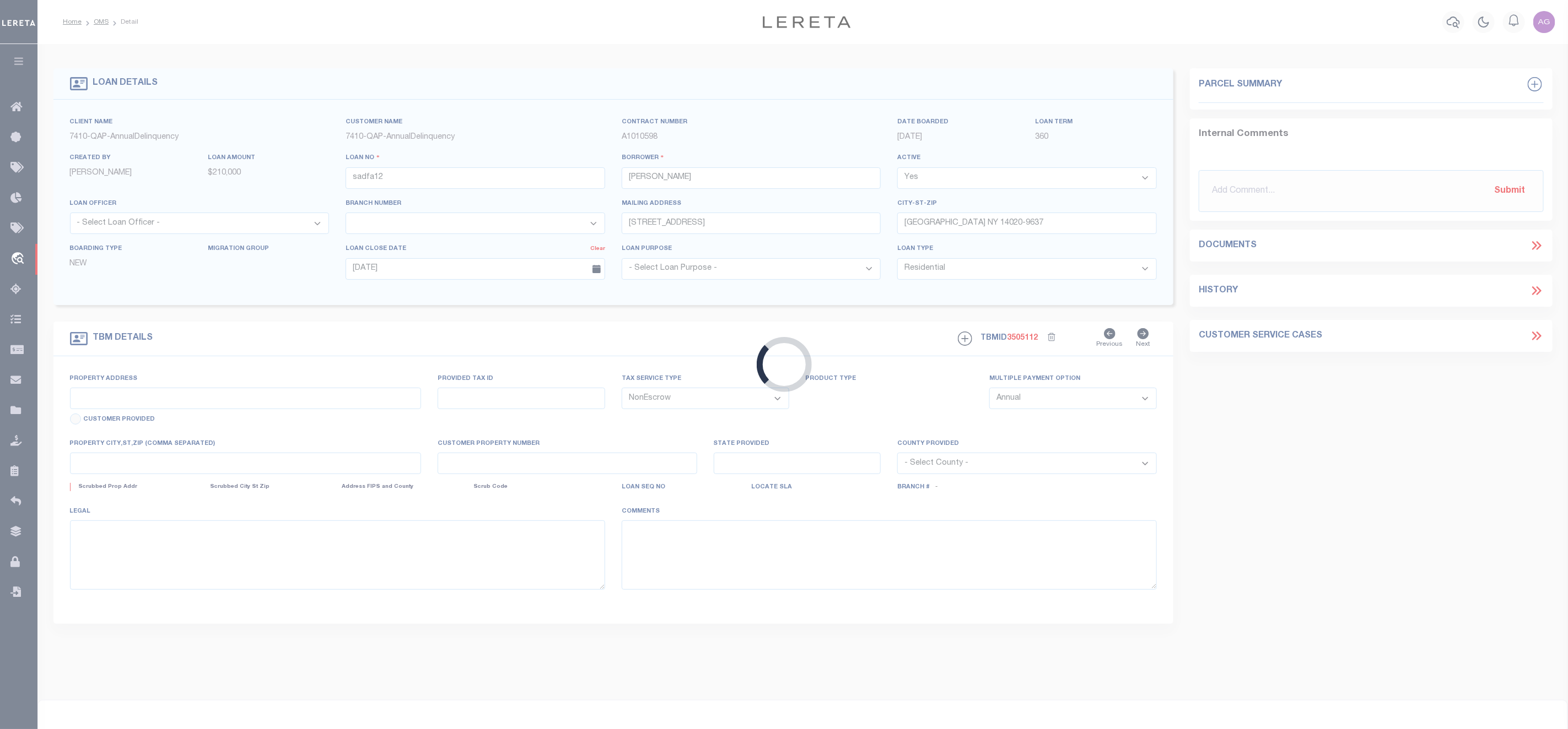
type input "14311 NE 101ST WAY"
select select
type input "VANCOUVER WA 98682-1878"
type input "WA"
select select
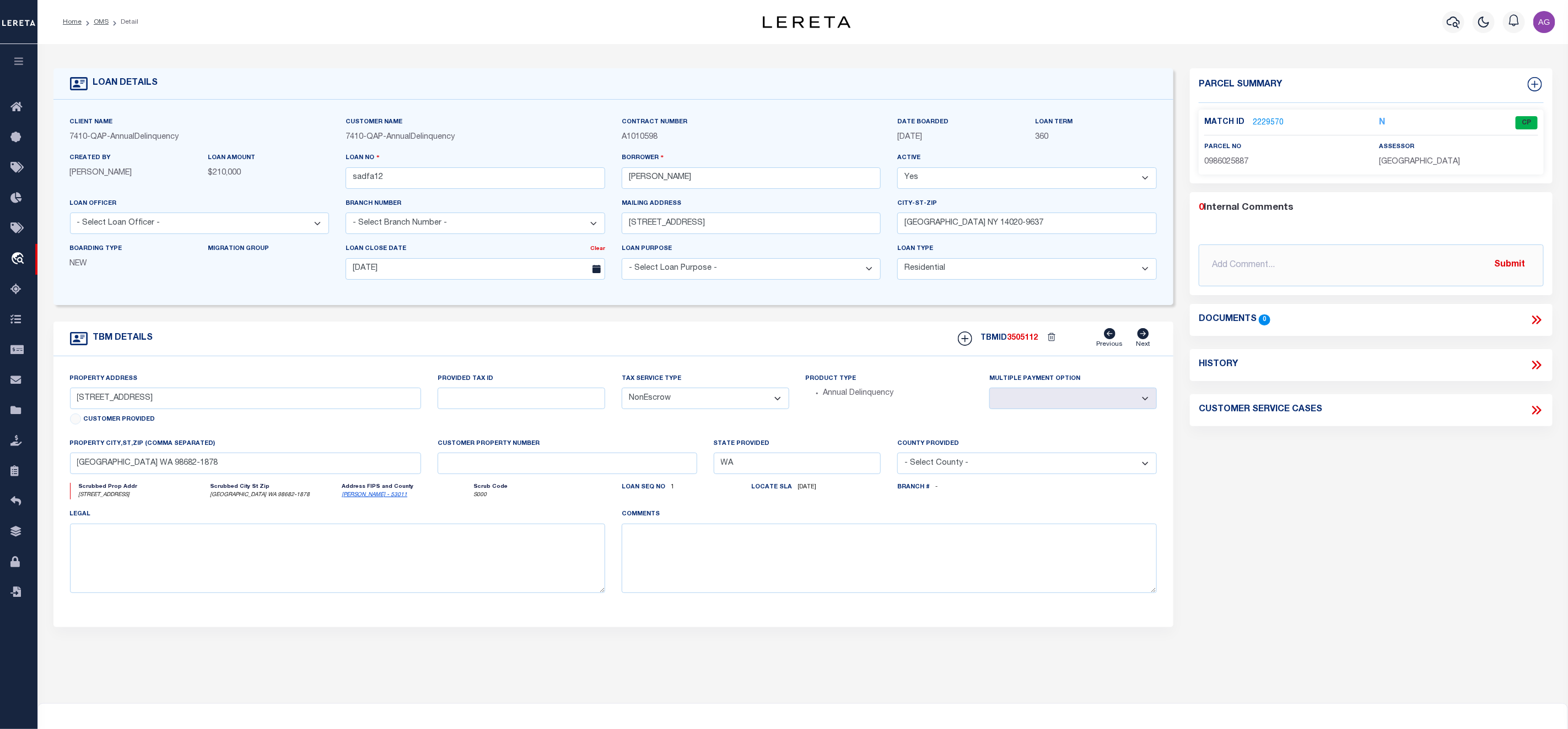
click at [1266, 126] on link "2229570" at bounding box center [1268, 123] width 31 height 12
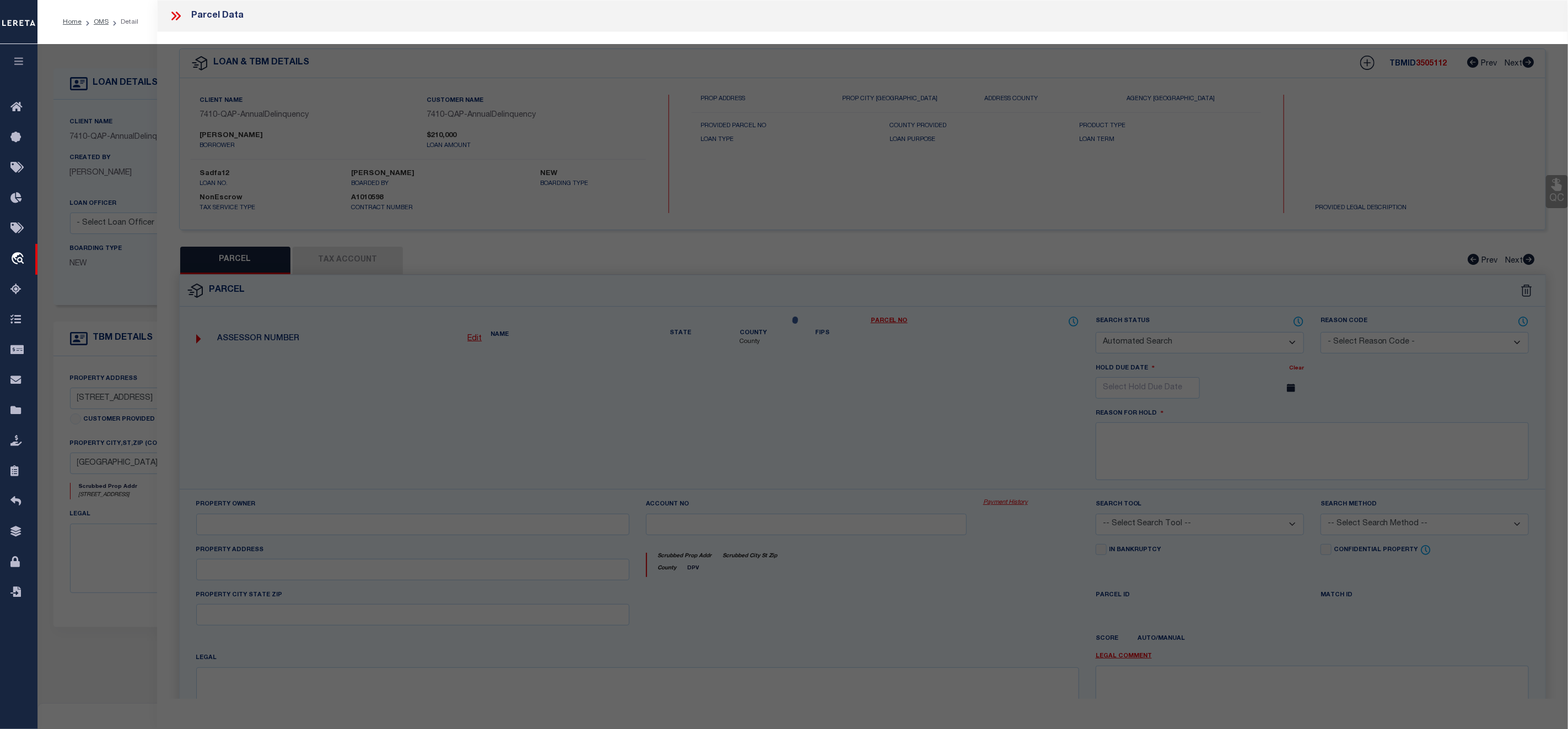
checkbox input "false"
select select "CP"
type input "WEN,PAUL TRUST"
select select "ATL"
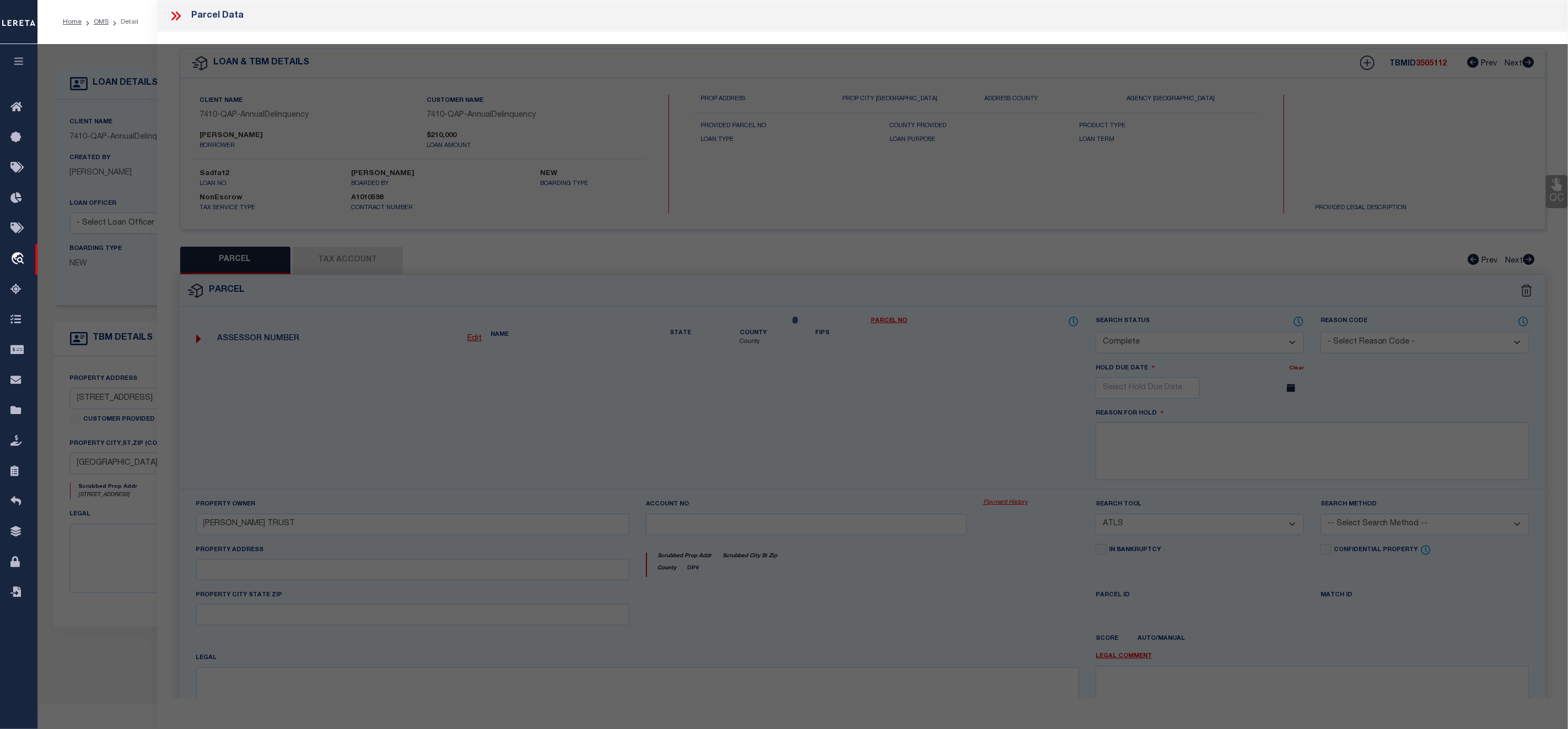
select select "ADD"
type input "14311 NE 101ST WAY"
checkbox input "false"
type input "VANCOUVER, WA 98682"
type textarea "FALCONS NEST LOT 37 311614 FOR ASSESSOR USE ONLY FALCONS NEST LOT 37 311614"
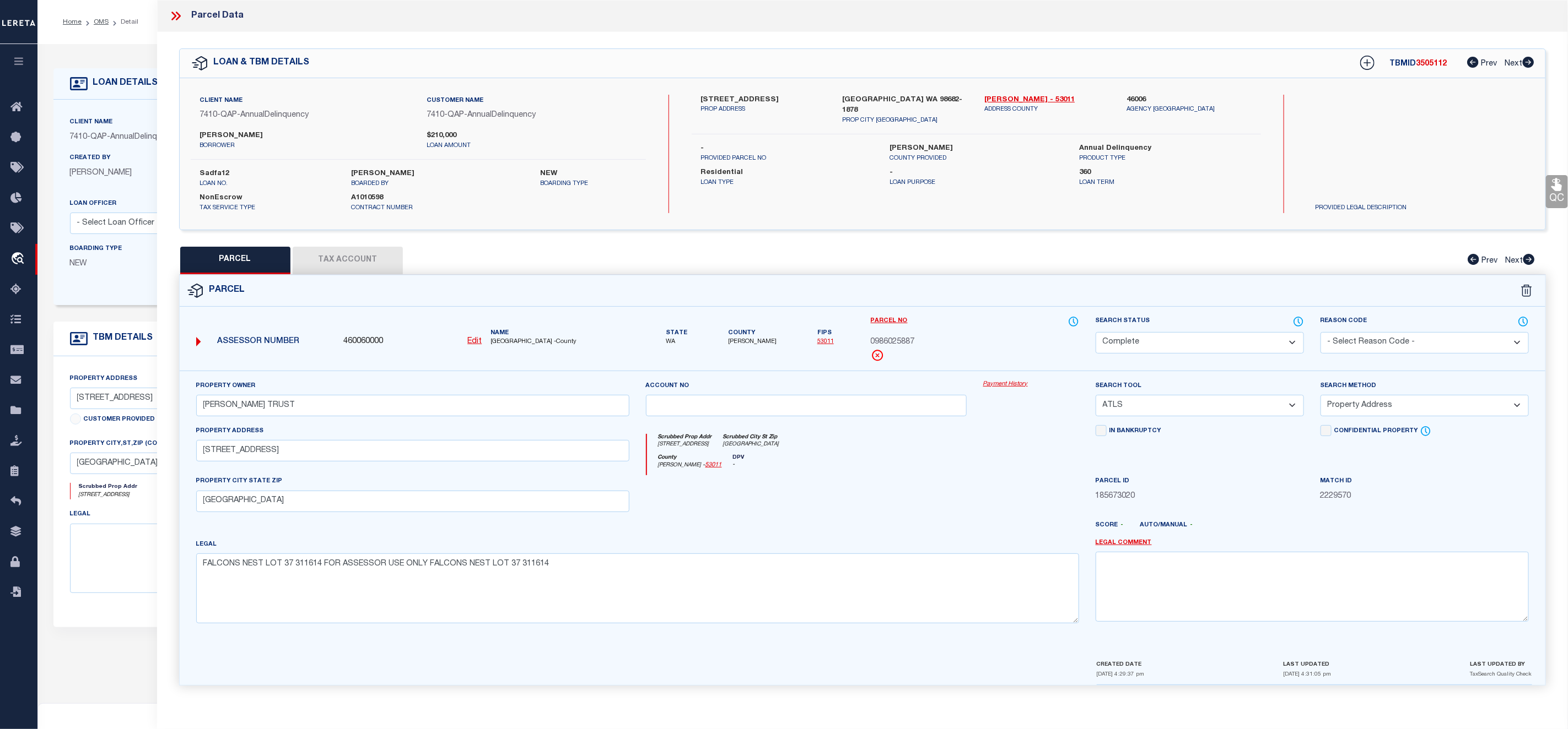
click at [1009, 390] on link "Payment History" at bounding box center [1031, 385] width 96 height 10
click at [175, 14] on icon at bounding box center [173, 15] width 5 height 9
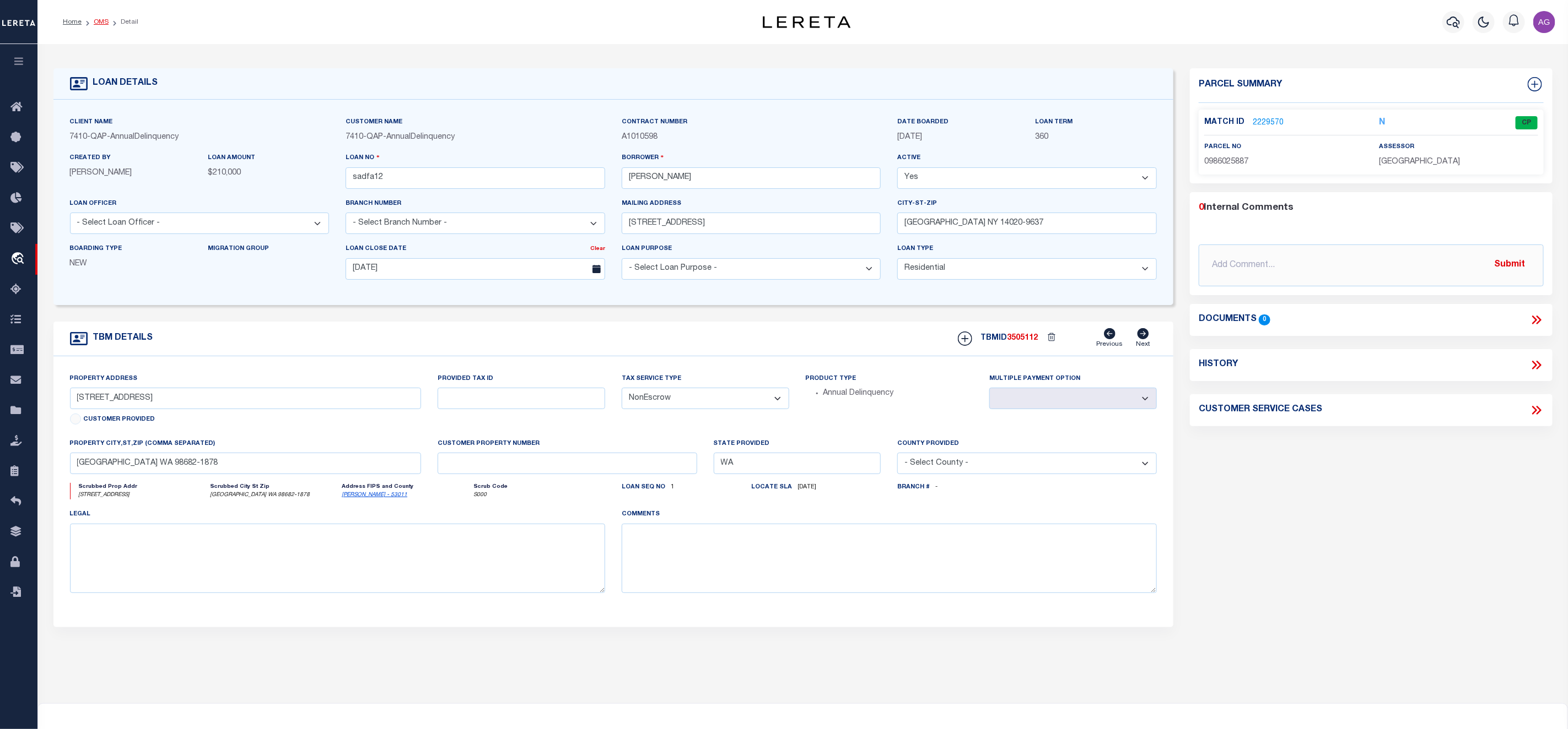
click at [103, 22] on link "OMS" at bounding box center [101, 22] width 14 height 7
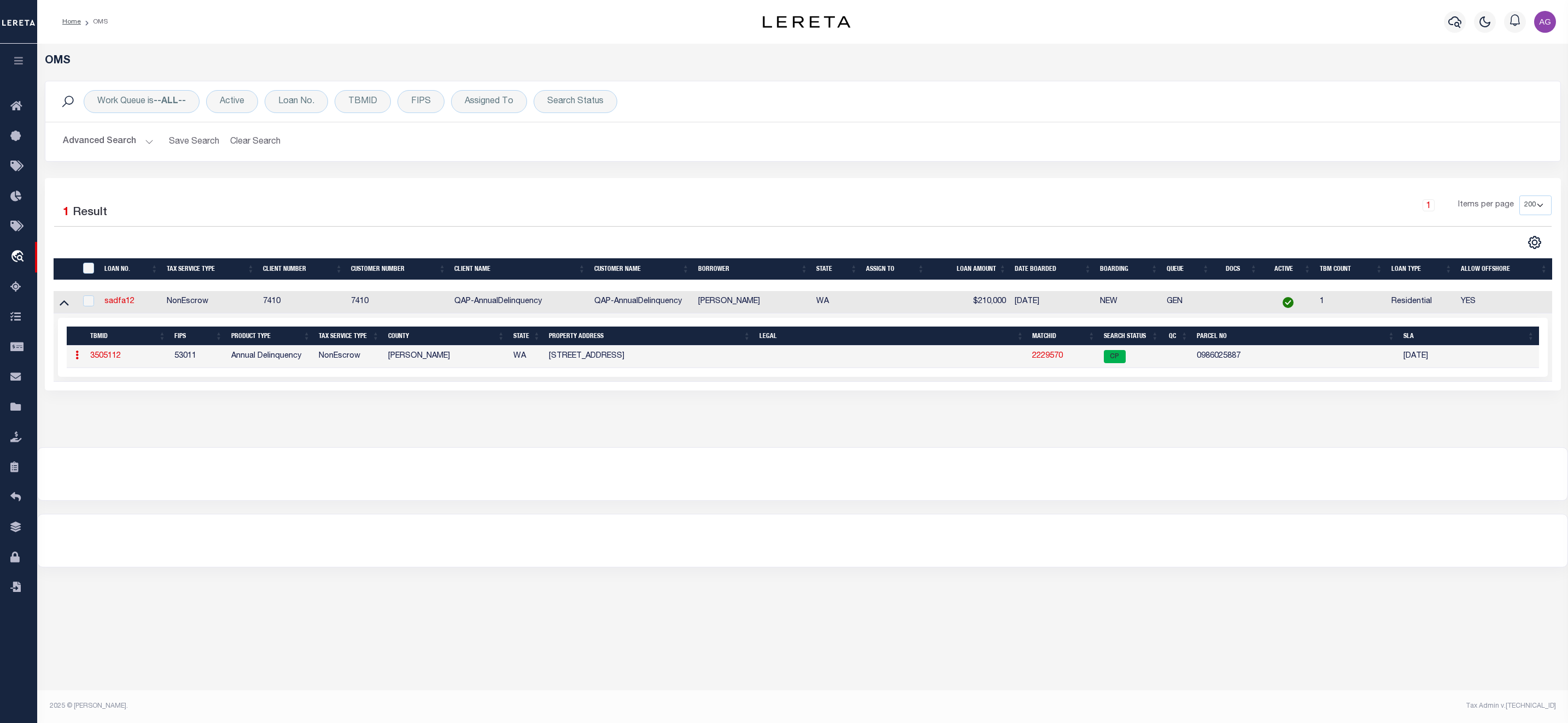
click at [97, 139] on button "Advanced Search" at bounding box center [108, 142] width 91 height 21
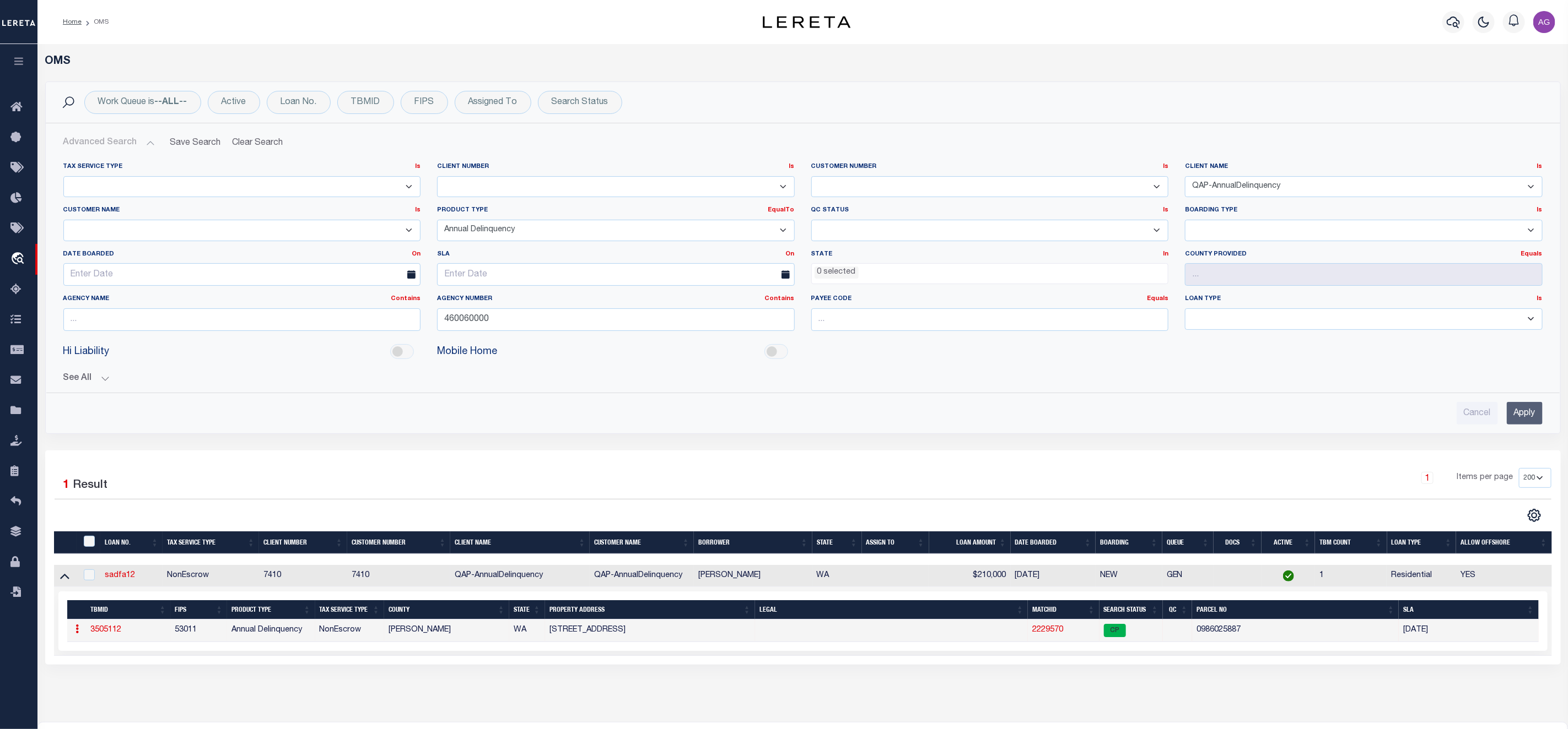
click at [1233, 193] on select "78796 AB ABL Accumatch - Refunds AF AFCU ALB ALL ANB APCU Atlantic Capital Bank…" at bounding box center [1363, 187] width 357 height 21
select select
click at [1185, 177] on select "78796 AB ABL Accumatch - Refunds AF AFCU ALB ALL ANB APCU Atlantic Capital Bank…" at bounding box center [1363, 187] width 357 height 21
click at [1531, 415] on input "Apply" at bounding box center [1524, 414] width 36 height 23
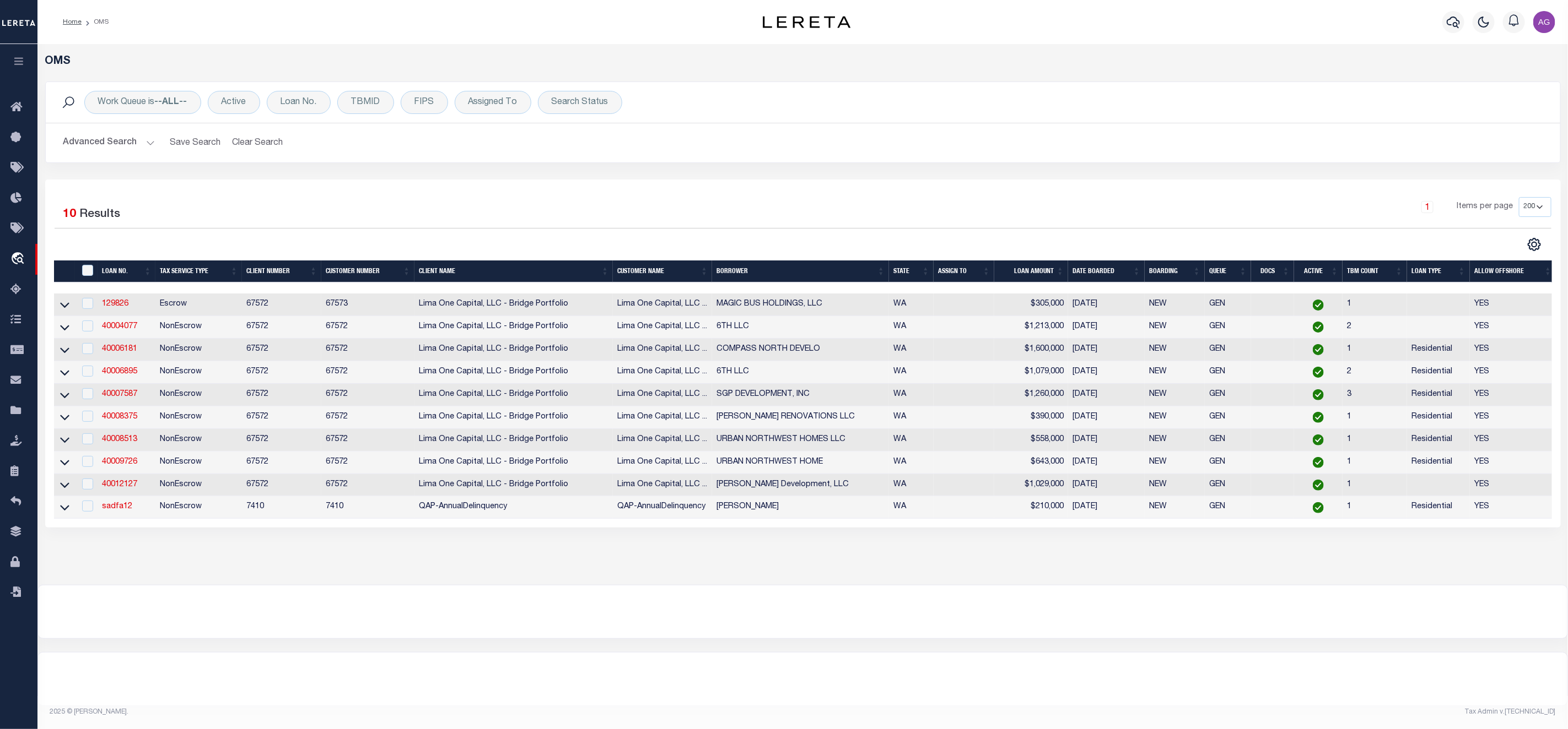
click at [108, 147] on button "Advanced Search" at bounding box center [109, 143] width 91 height 21
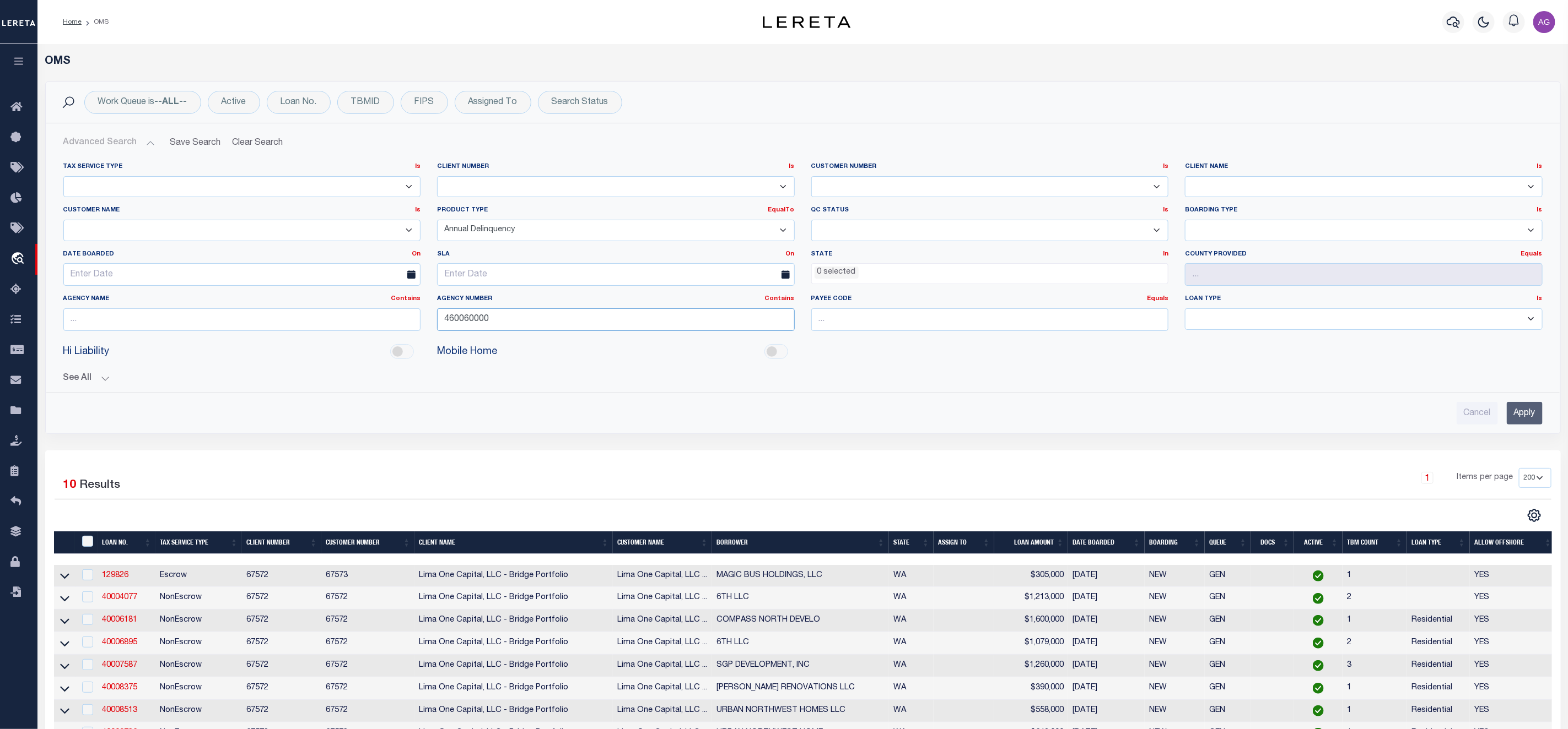
drag, startPoint x: 498, startPoint y: 320, endPoint x: 402, endPoint y: 323, distance: 96.0
click at [402, 323] on div "Tax Service Type Is Is Contains Escrow NonEscrow Client Number Is Is Contains 0…" at bounding box center [802, 251] width 1496 height 178
click at [59, 296] on span "Tax Amount Reporting Queue" at bounding box center [104, 290] width 143 height 31
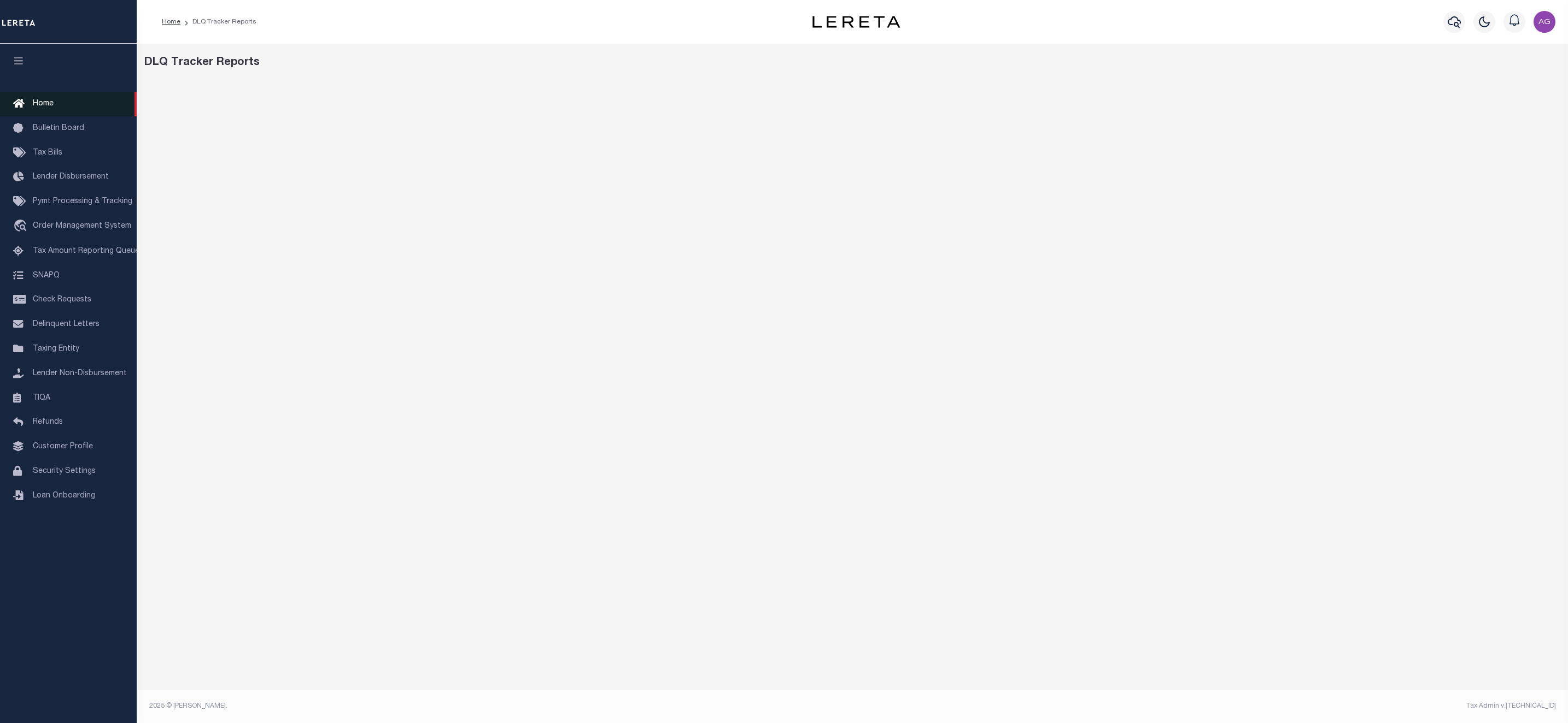
click at [61, 107] on link "Home" at bounding box center [68, 104] width 136 height 25
click at [48, 108] on span "Home" at bounding box center [43, 104] width 21 height 8
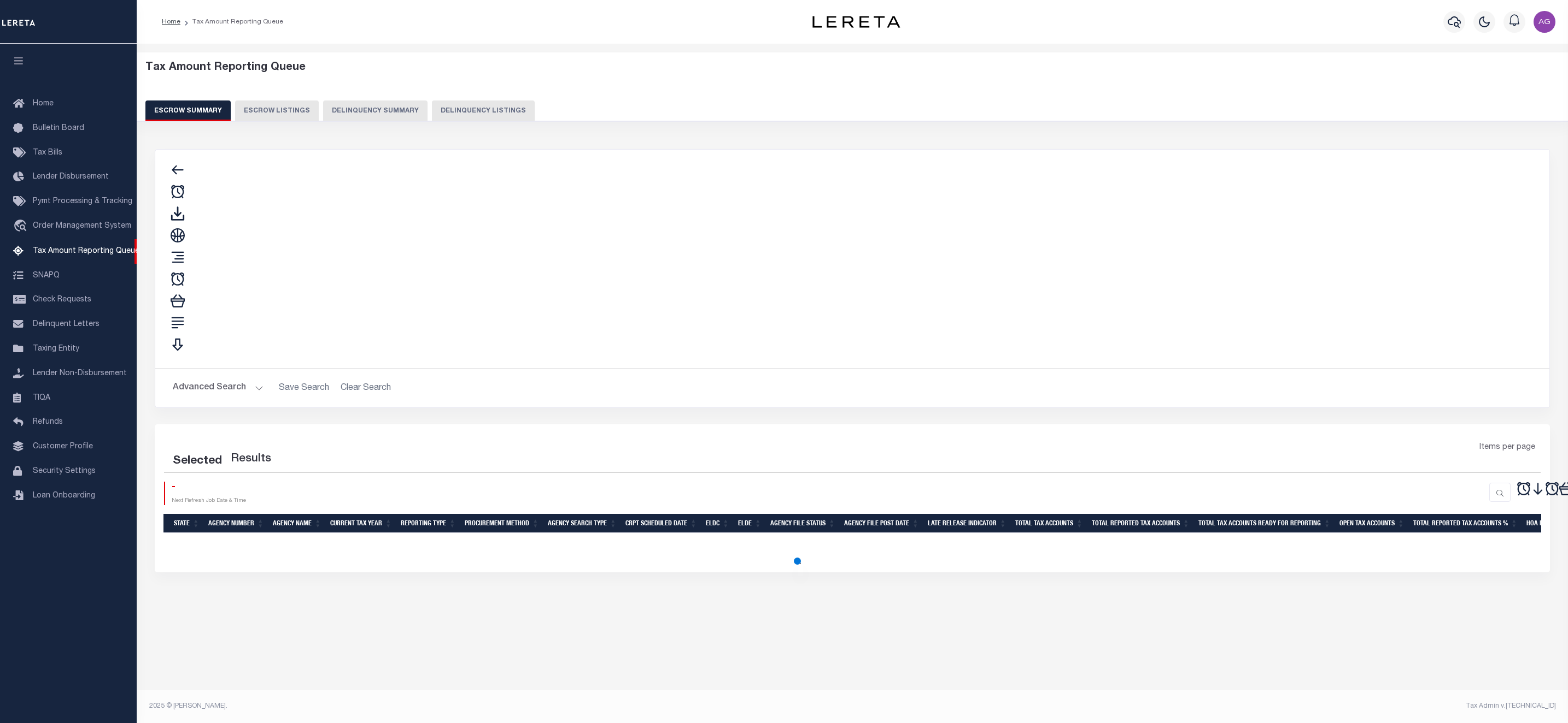
click at [386, 111] on button "Delinquency Summary" at bounding box center [376, 111] width 105 height 21
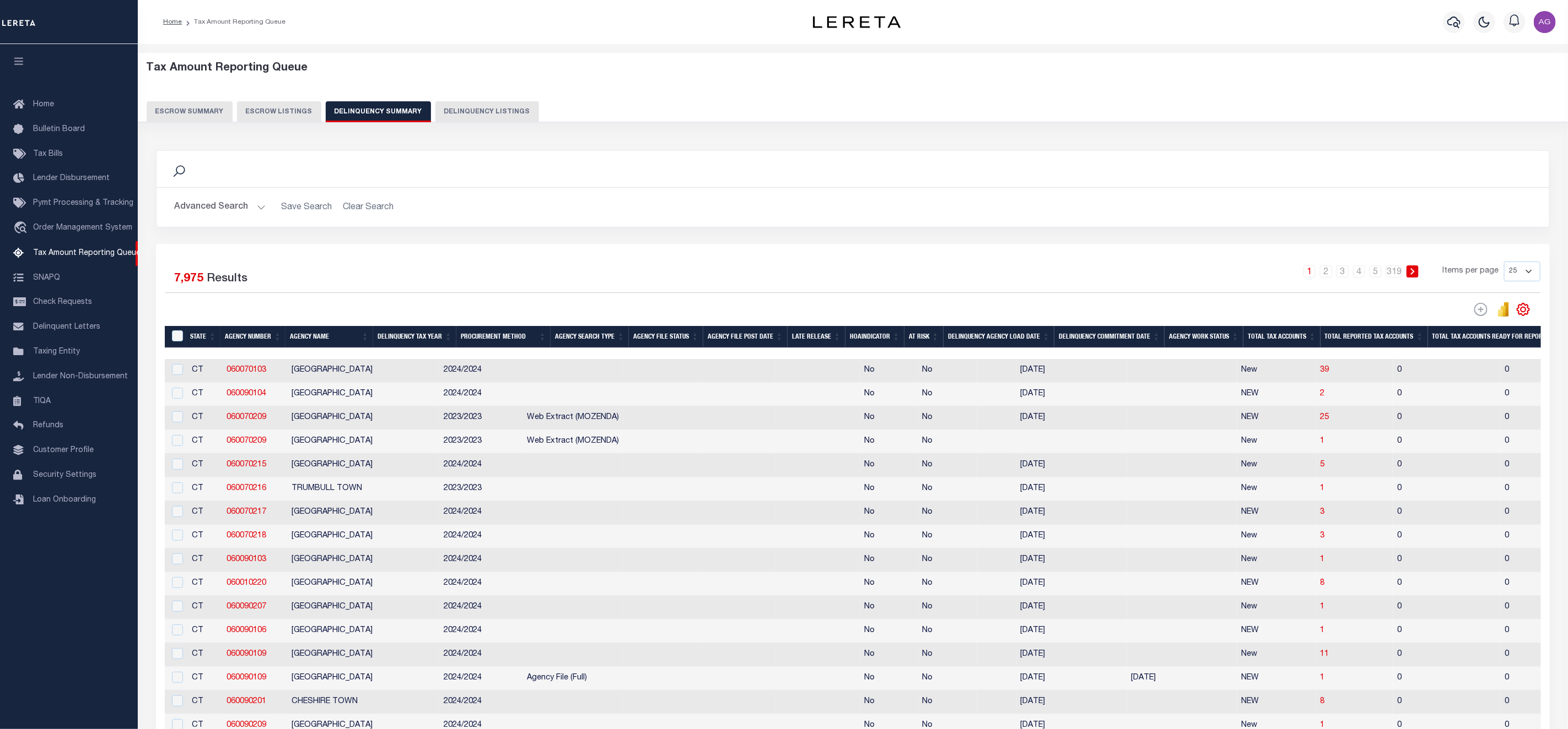
click at [241, 208] on button "Advanced Search" at bounding box center [219, 207] width 91 height 21
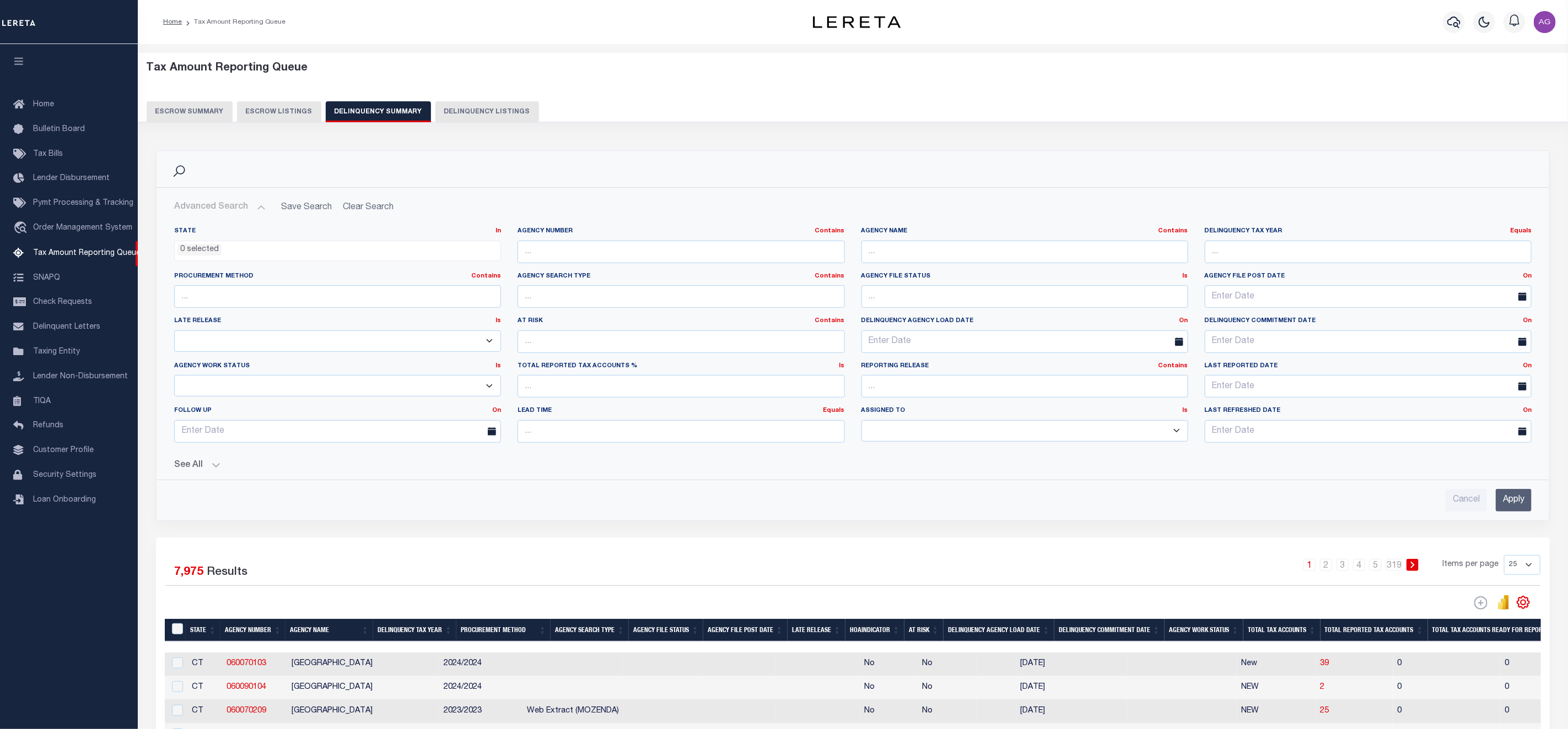
click at [208, 471] on button "See All" at bounding box center [852, 466] width 1358 height 11
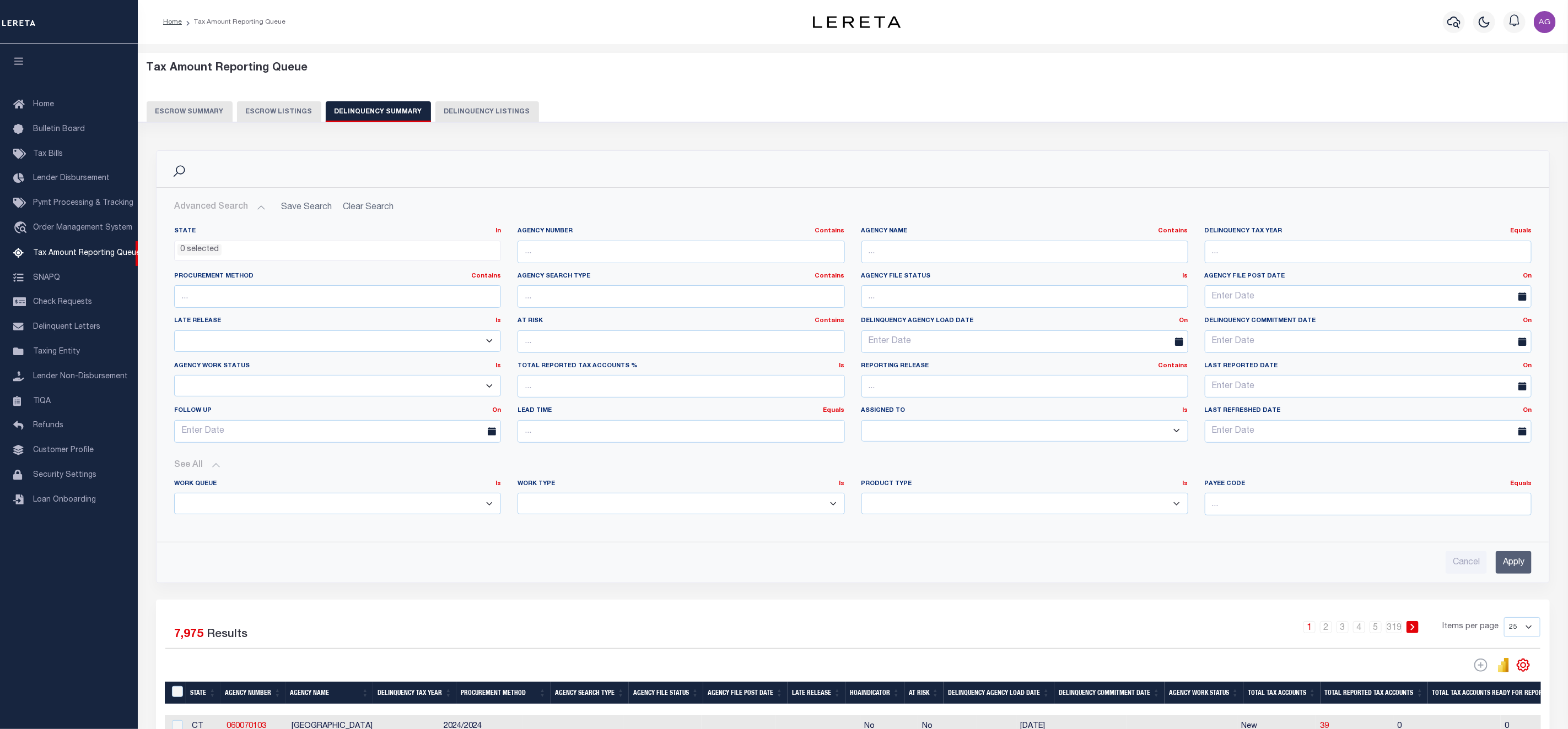
click at [578, 504] on select "Annual Delinquency Back Search Payment Status Check DTRACK" at bounding box center [681, 503] width 327 height 21
select select "AnnualDelinquency"
click at [518, 497] on select "Annual Delinquency Back Search Payment Status Check DTRACK" at bounding box center [681, 503] width 327 height 21
click at [1521, 559] on input "Apply" at bounding box center [1513, 563] width 36 height 23
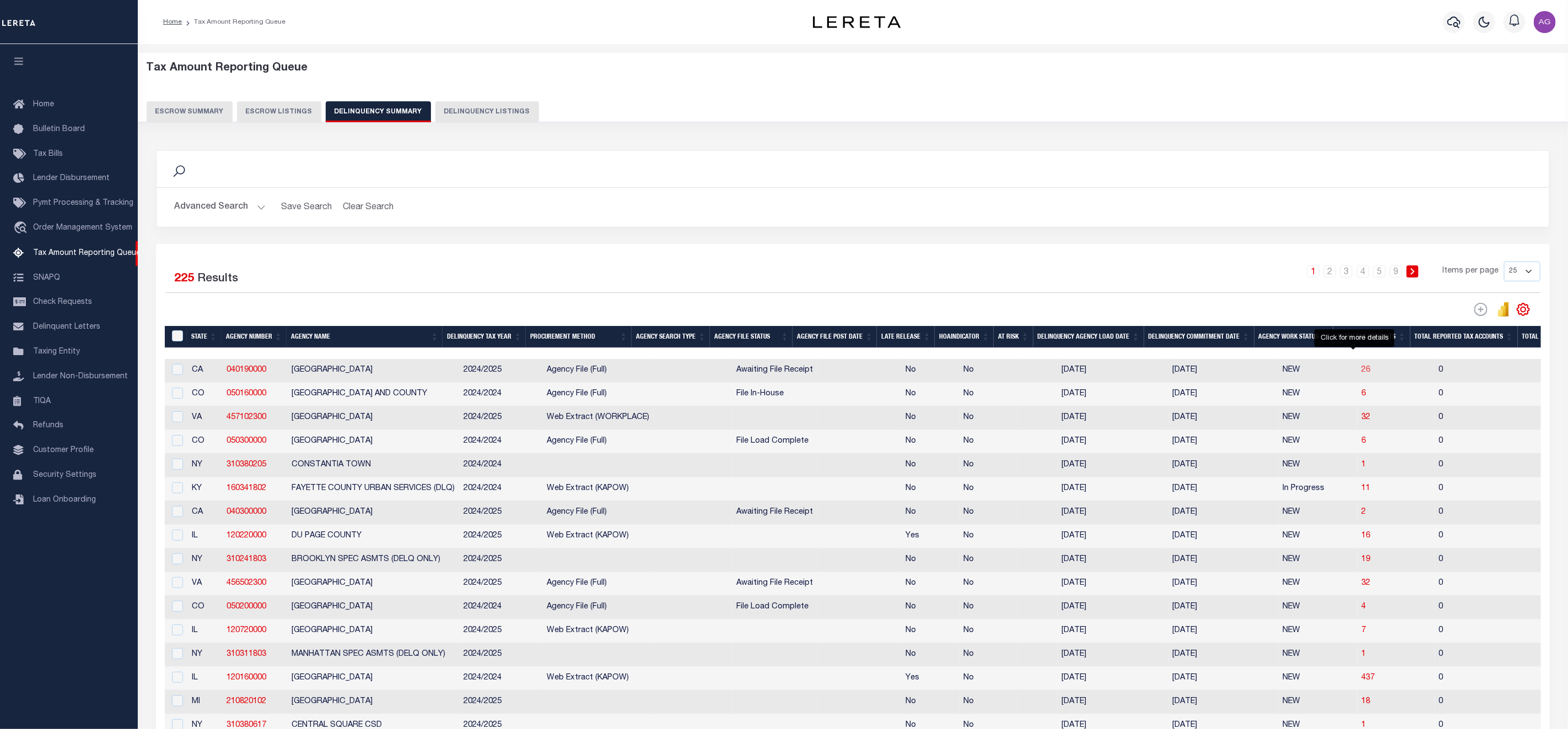
click at [1361, 374] on span "26" at bounding box center [1365, 370] width 9 height 8
select select "100"
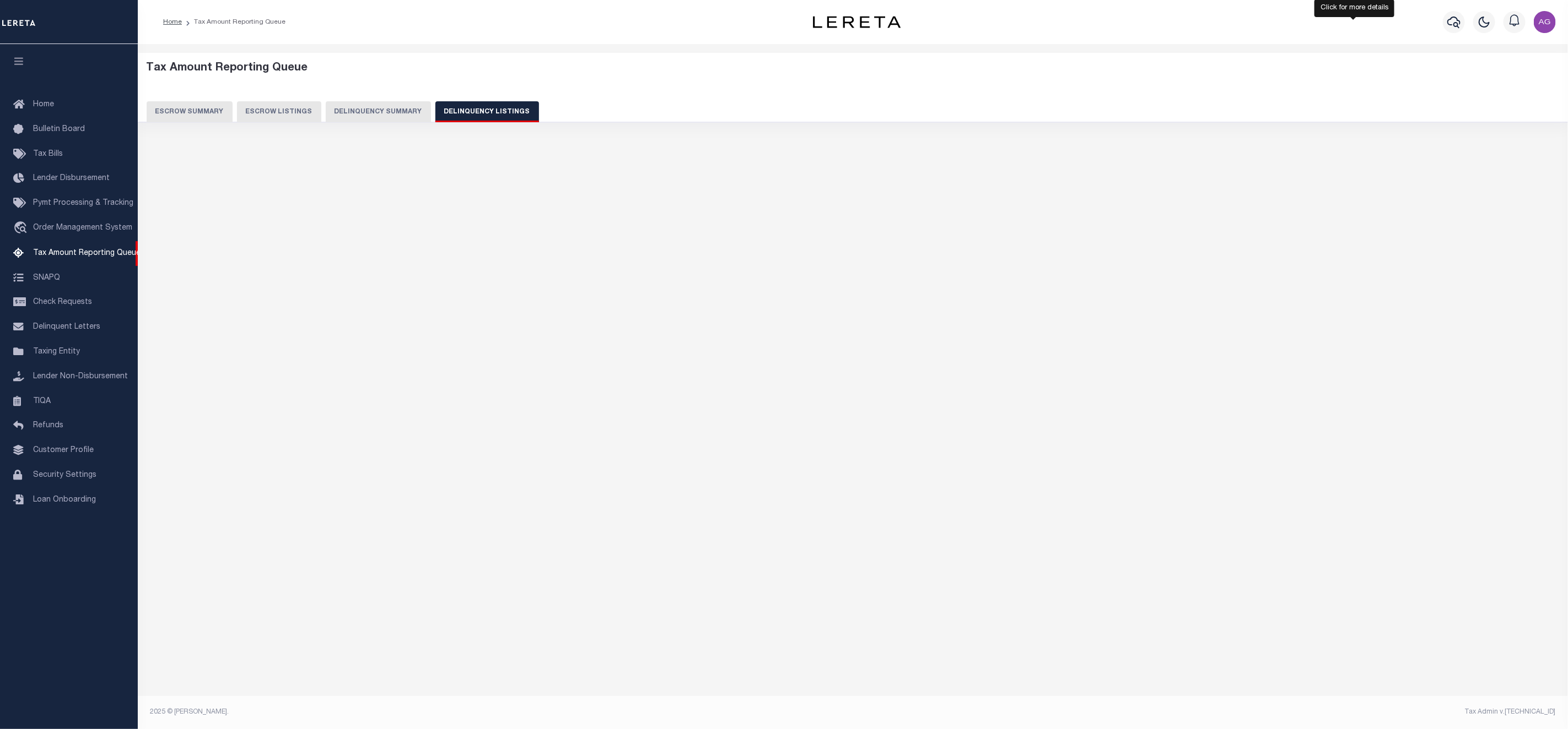
select select "100"
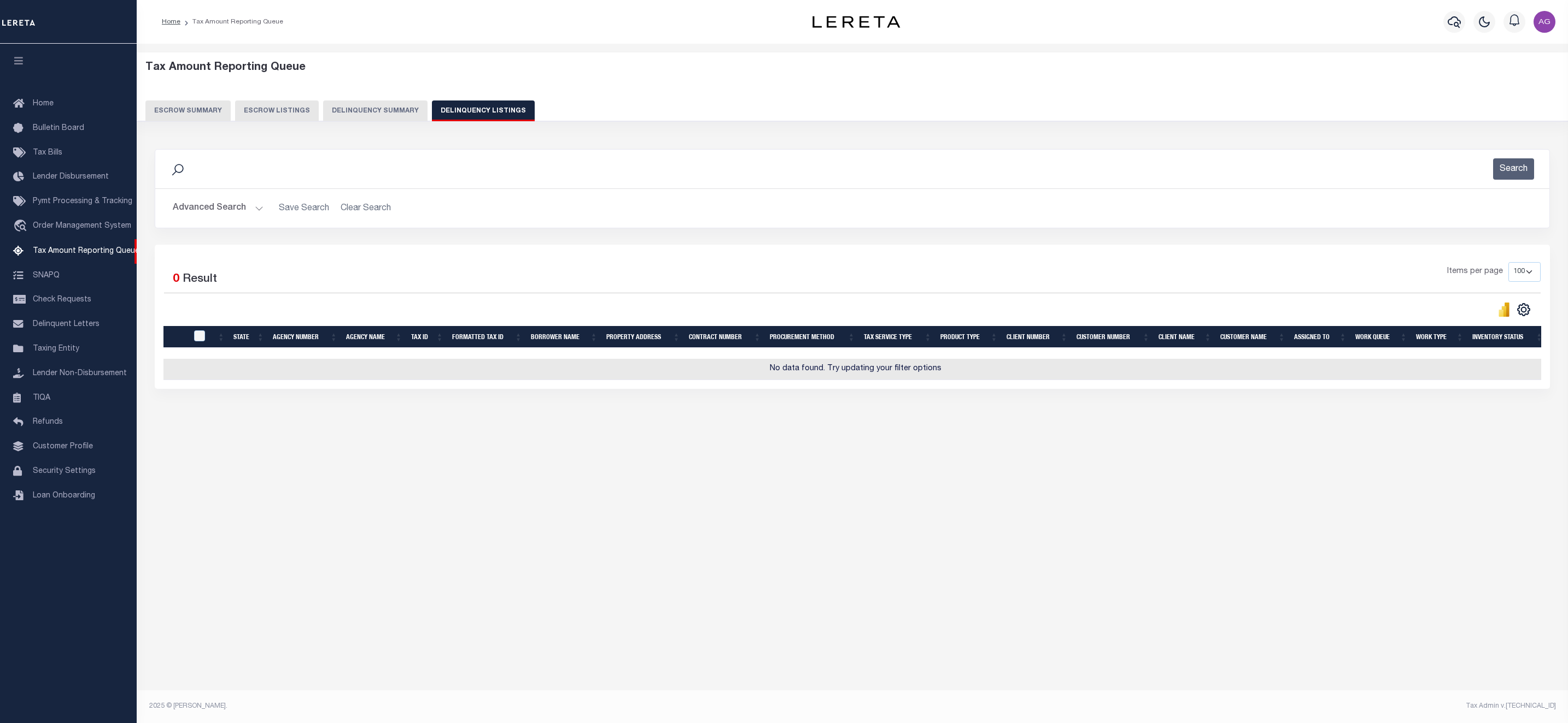
click at [391, 110] on button "Delinquency Summary" at bounding box center [376, 111] width 105 height 21
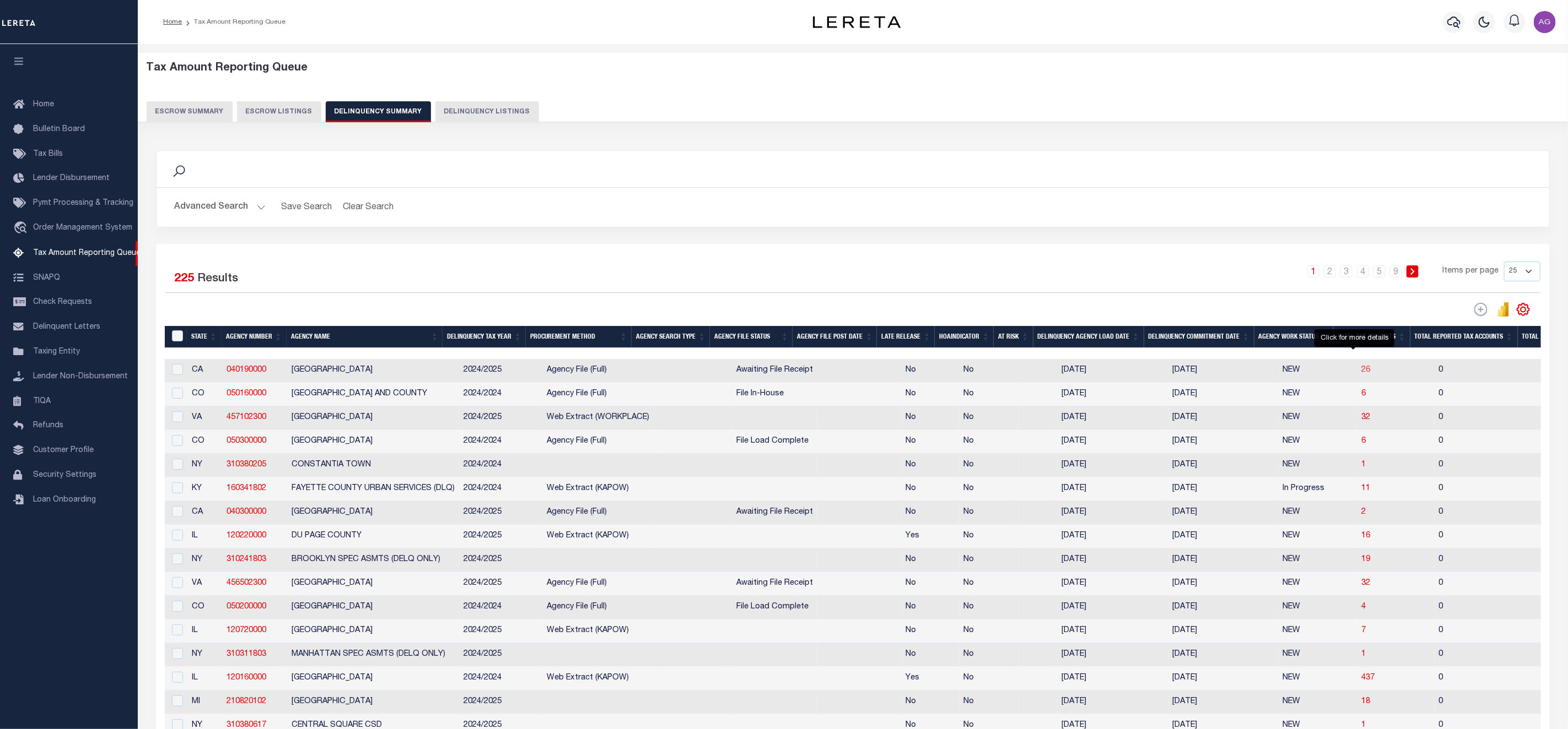
click at [1361, 374] on span "26" at bounding box center [1365, 370] width 9 height 8
select select "100"
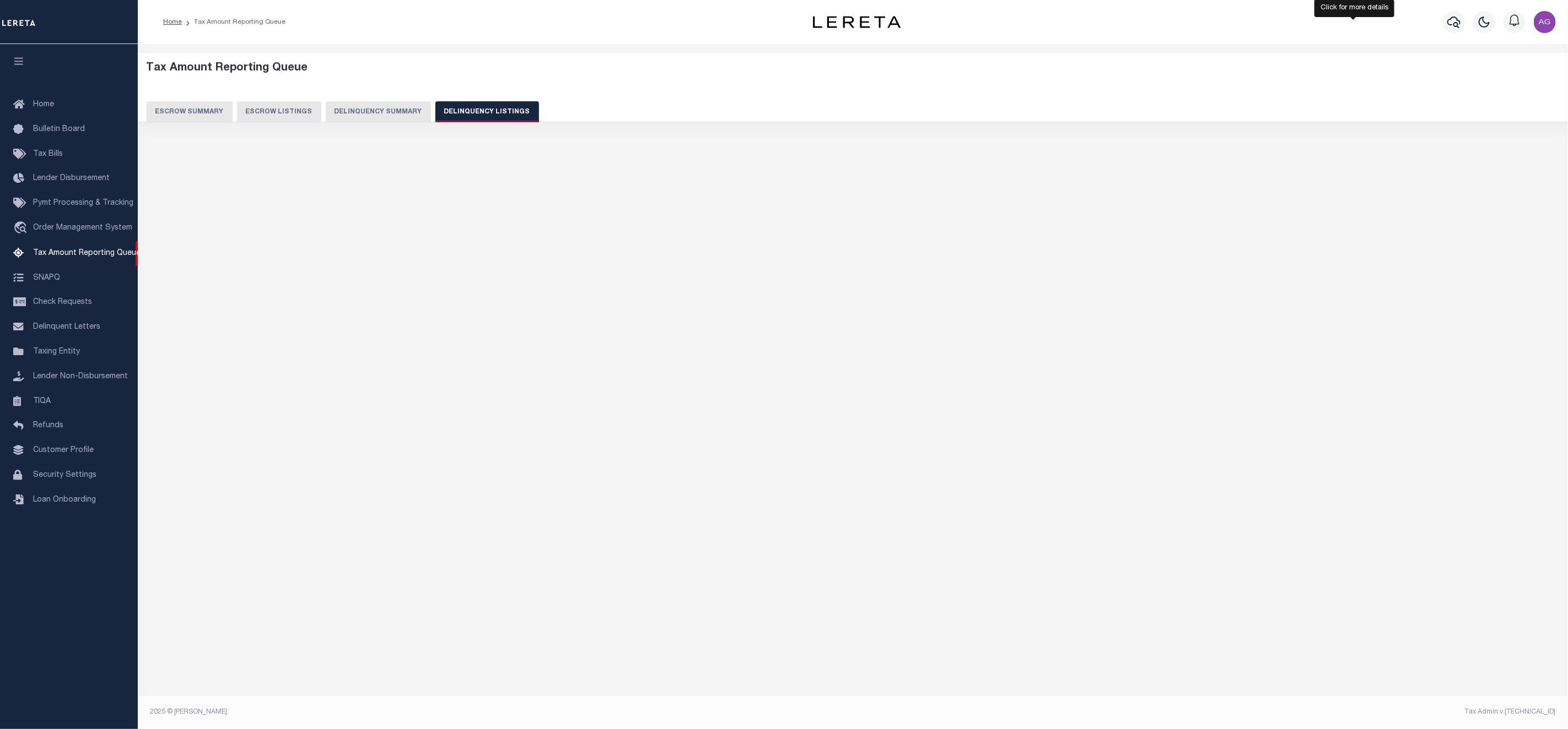
select select "100"
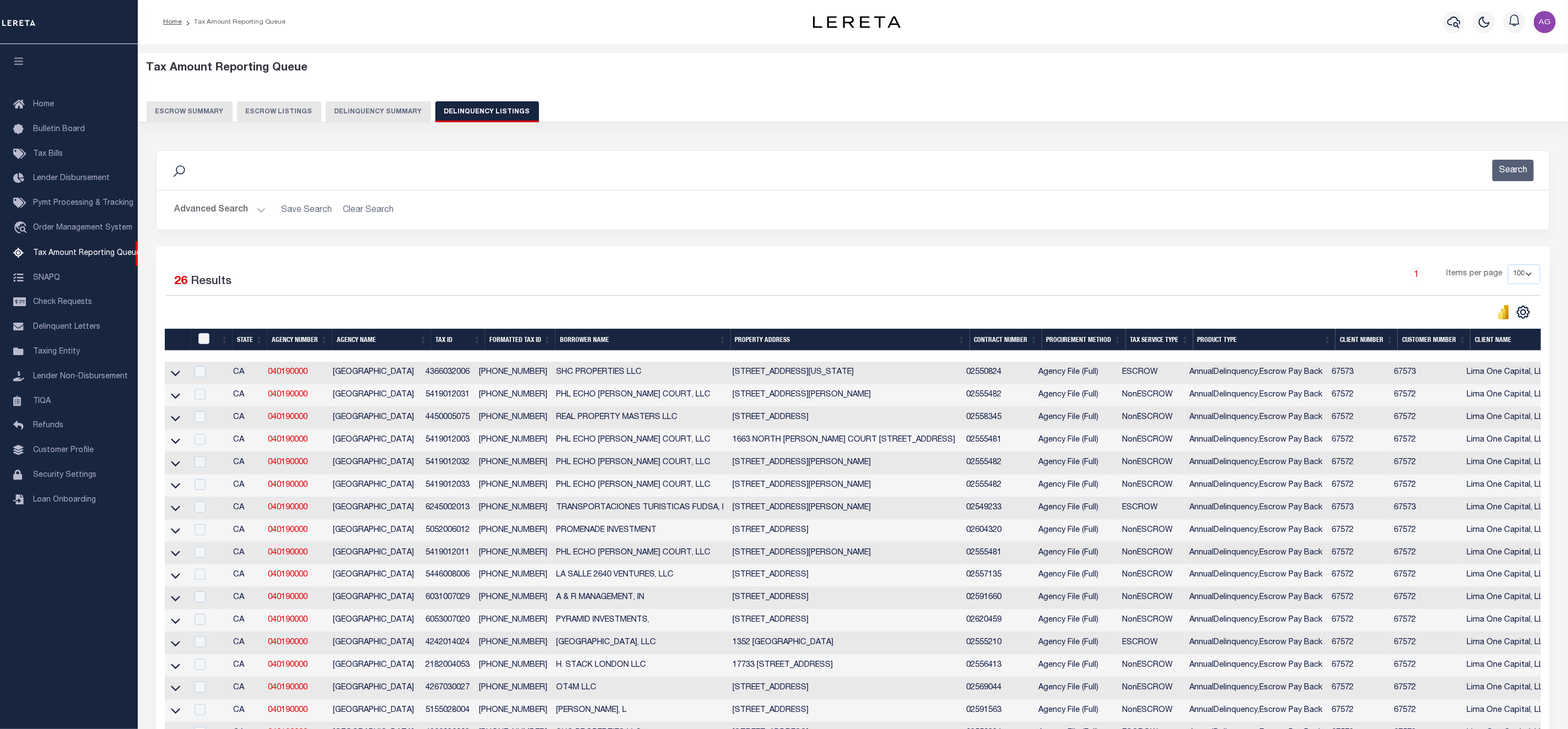
scroll to position [0, 493]
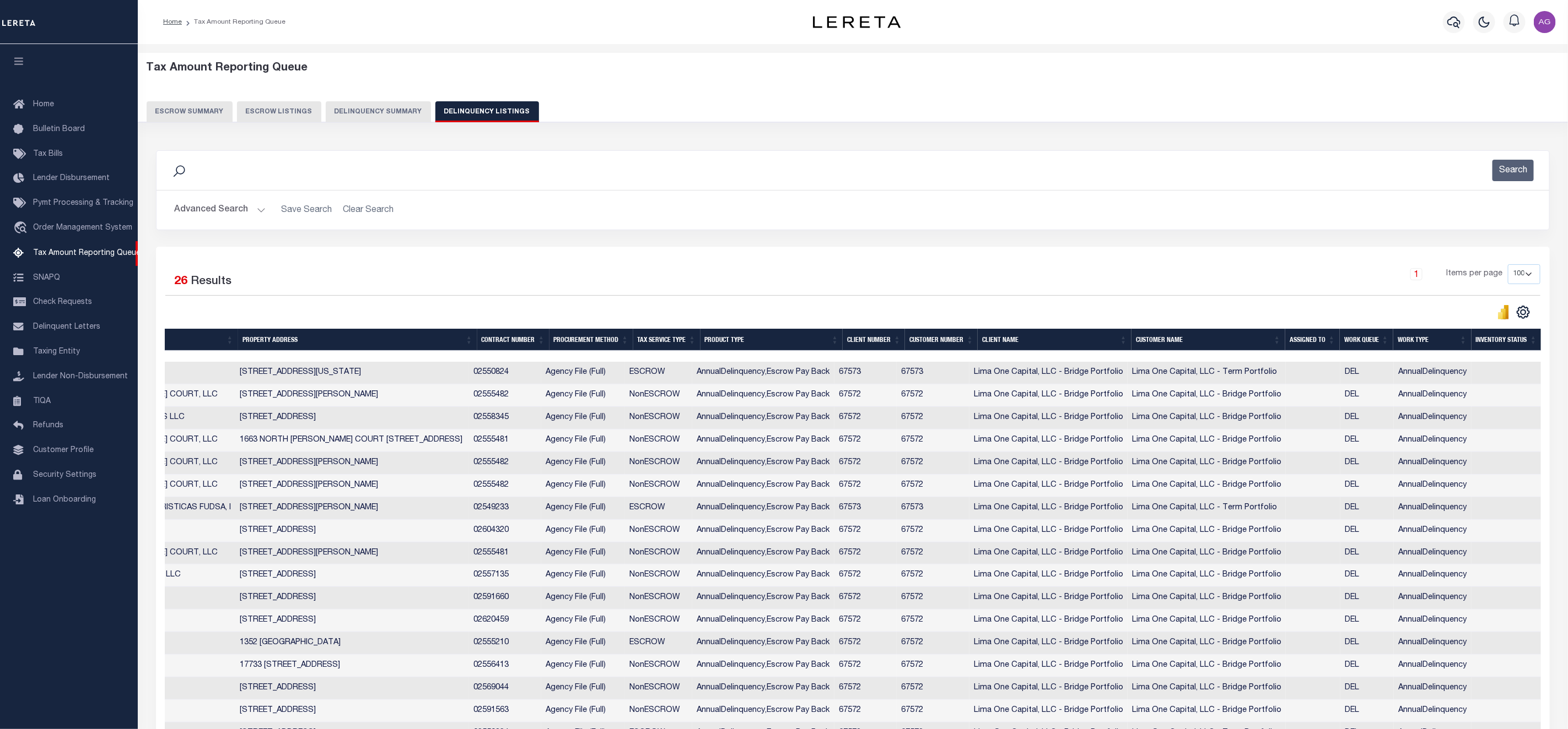
click at [387, 116] on button "Delinquency Summary" at bounding box center [379, 112] width 106 height 21
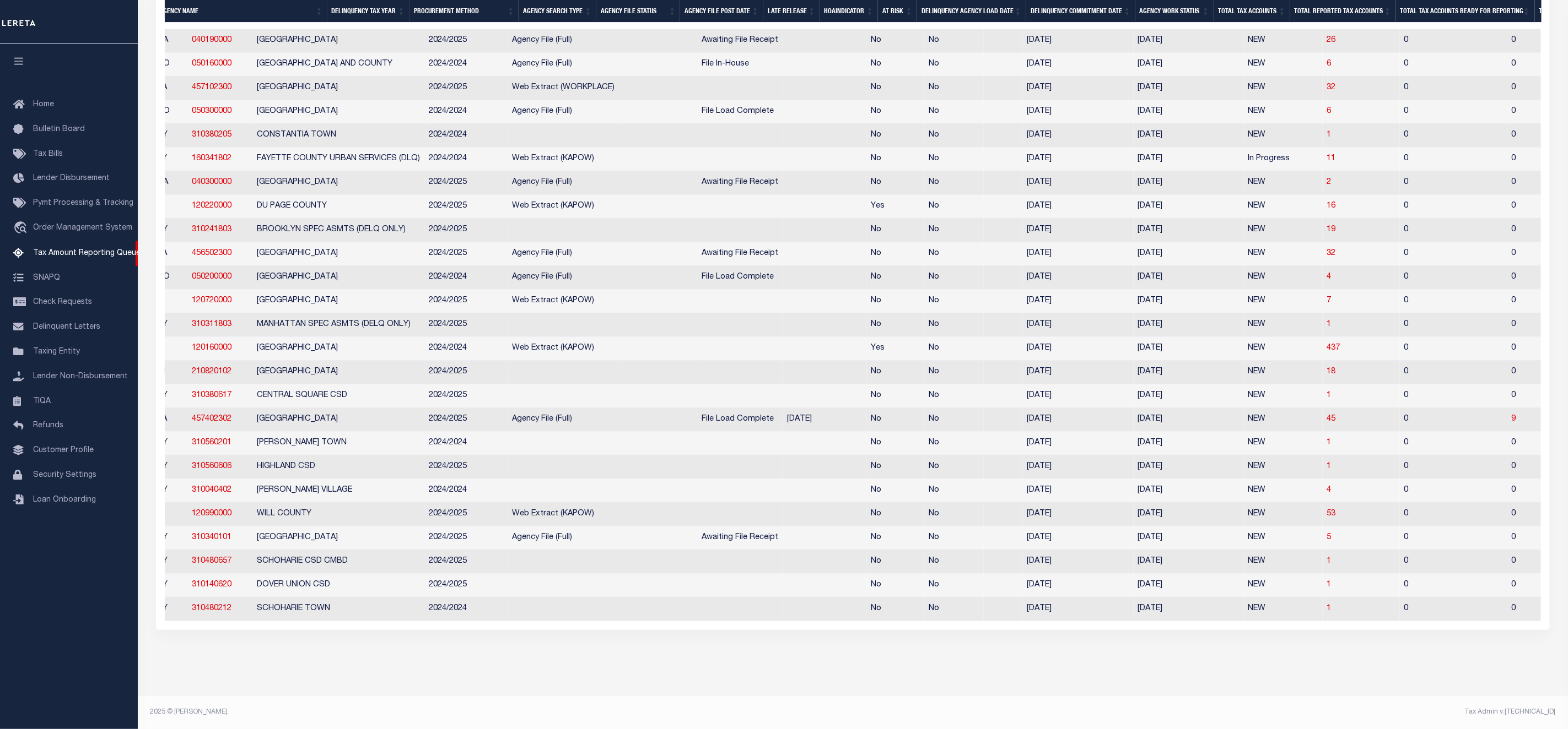
scroll to position [0, 608]
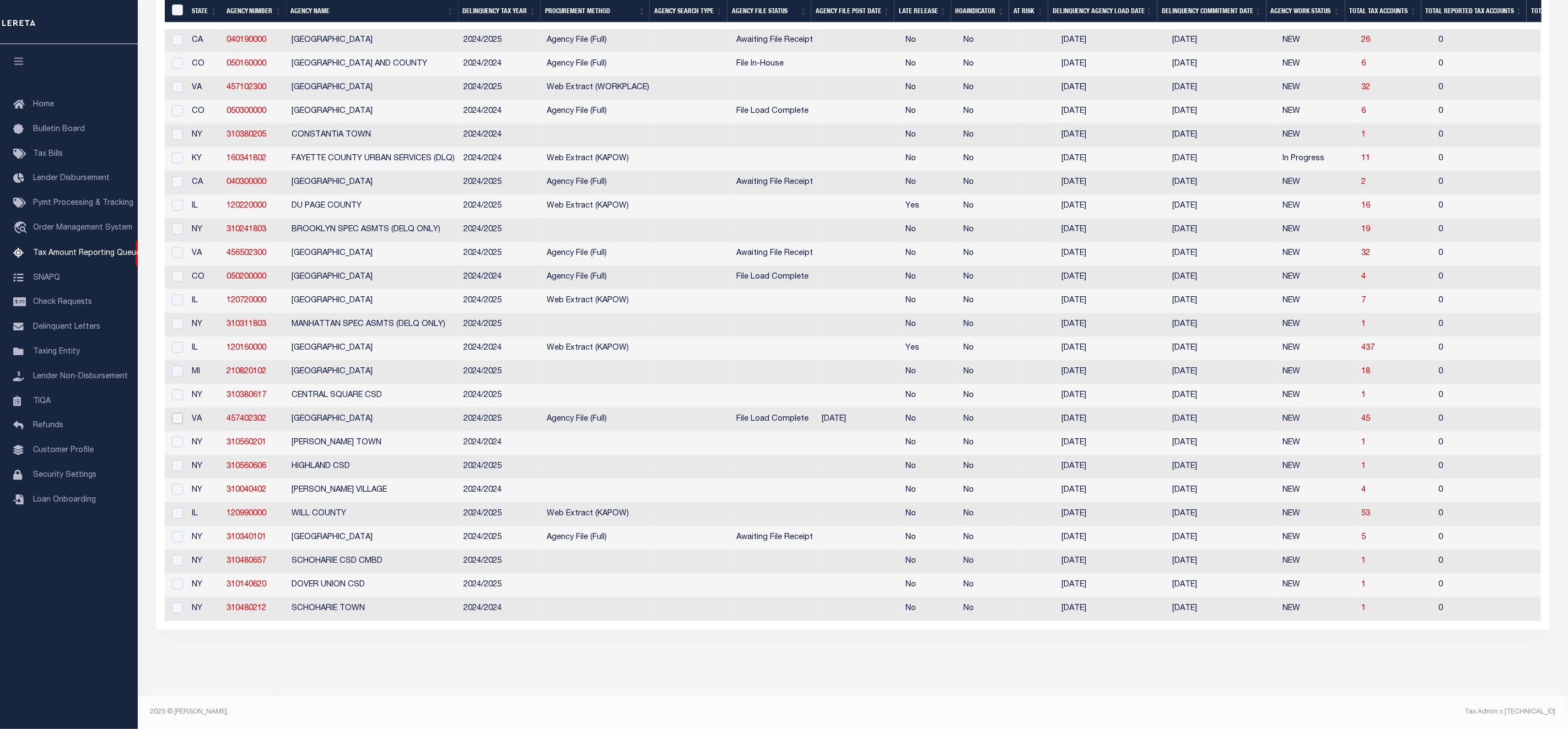
click at [181, 413] on input "checkbox" at bounding box center [177, 418] width 11 height 11
checkbox input "true"
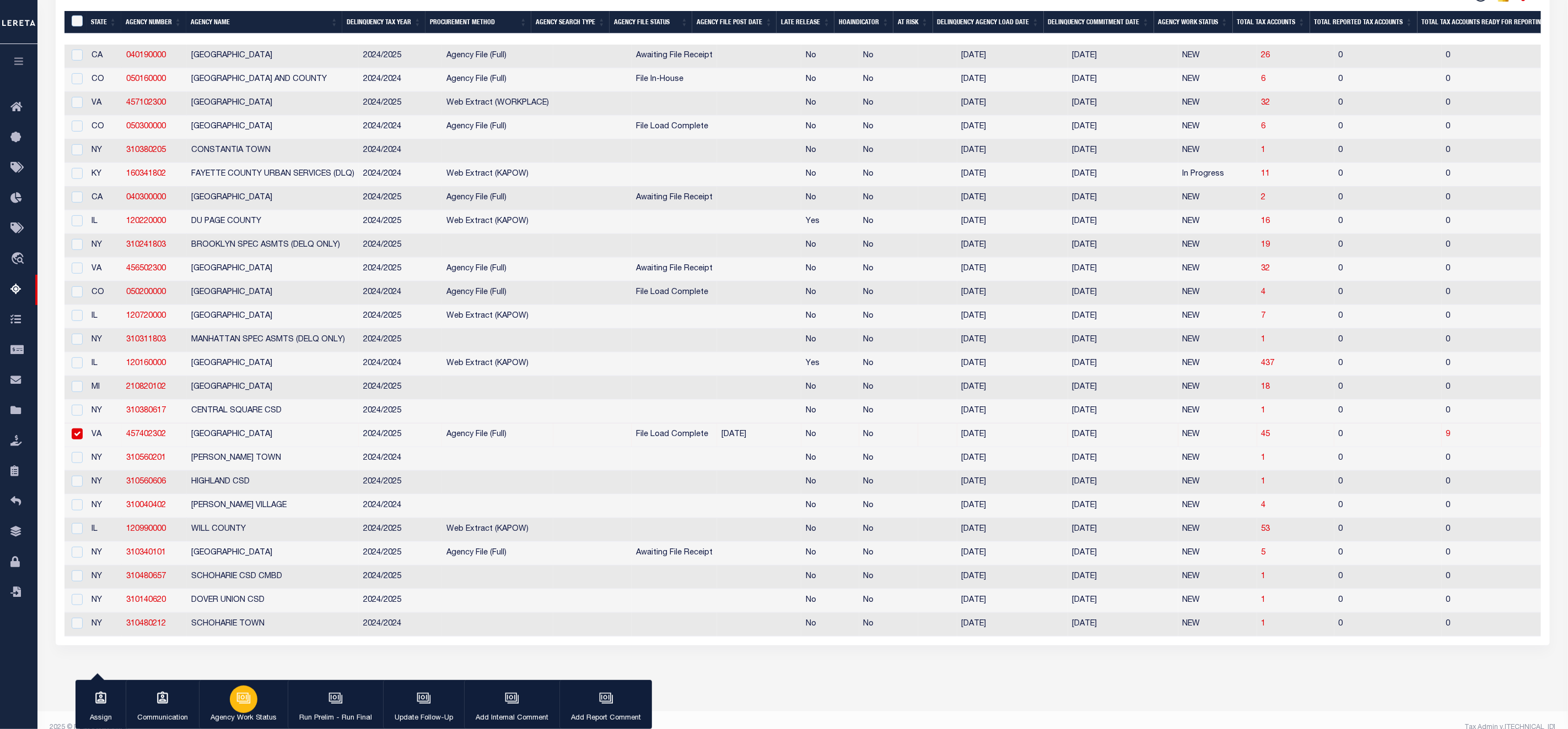
click at [233, 700] on div "button" at bounding box center [243, 699] width 28 height 28
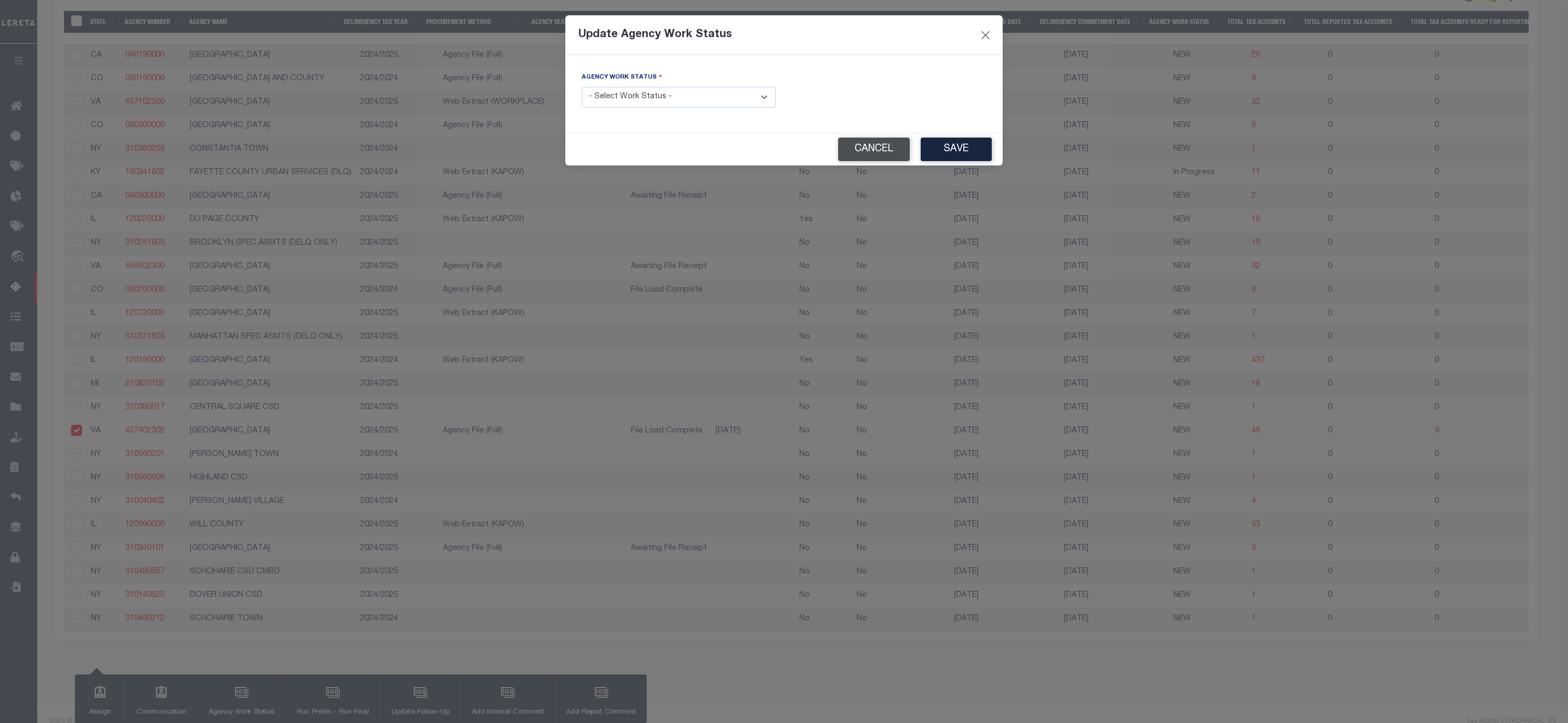
click at [866, 157] on button "Cancel" at bounding box center [873, 150] width 71 height 24
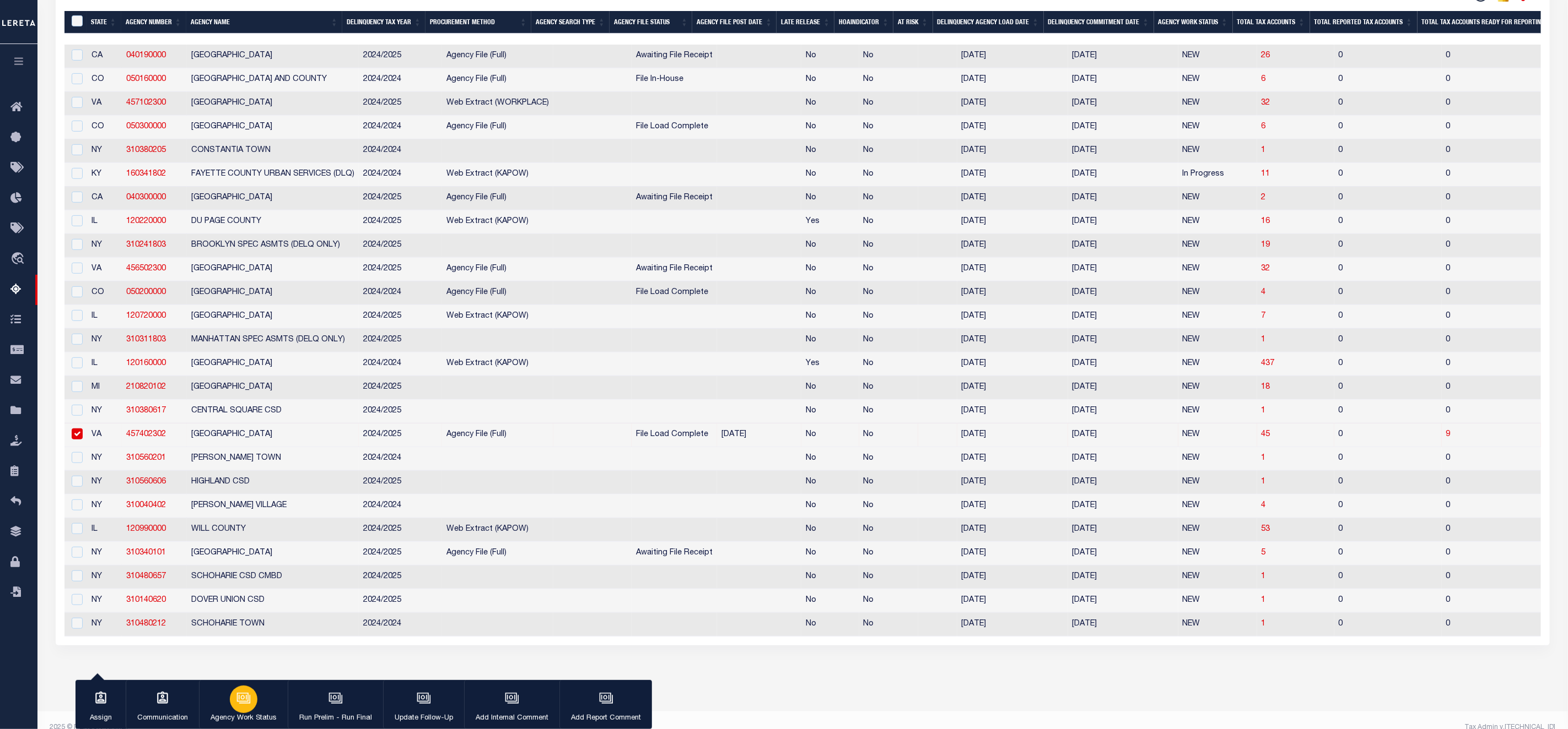
click at [238, 698] on icon "button" at bounding box center [243, 697] width 12 height 9
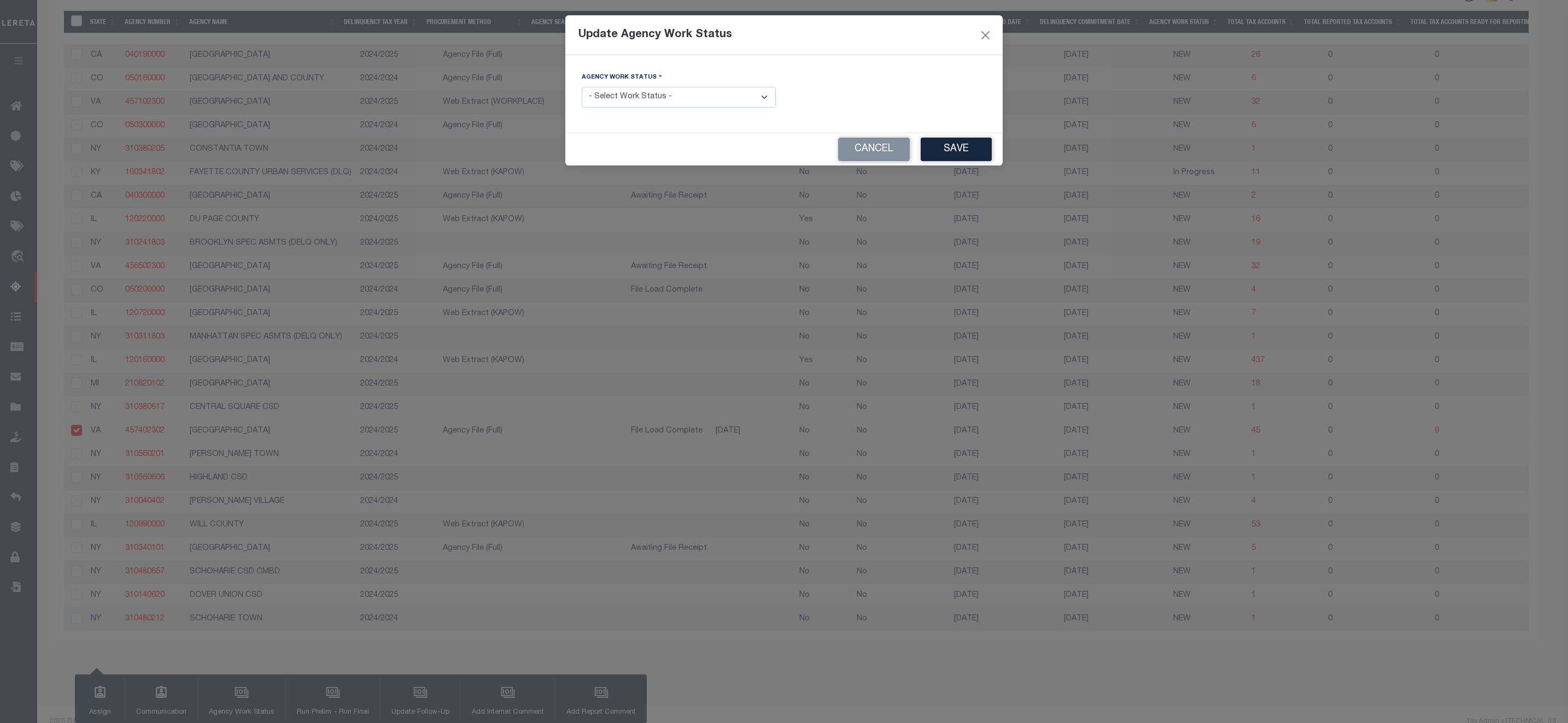
click at [656, 97] on select "- Select Work Status - In Progress Pending Agency Follow-up Pending QC Ready fo…" at bounding box center [679, 97] width 194 height 21
select select "7"
click at [581, 88] on select "- Select Work Status - In Progress Pending Agency Follow-up Pending QC Ready fo…" at bounding box center [679, 97] width 194 height 21
click at [955, 153] on button "Save" at bounding box center [956, 150] width 71 height 24
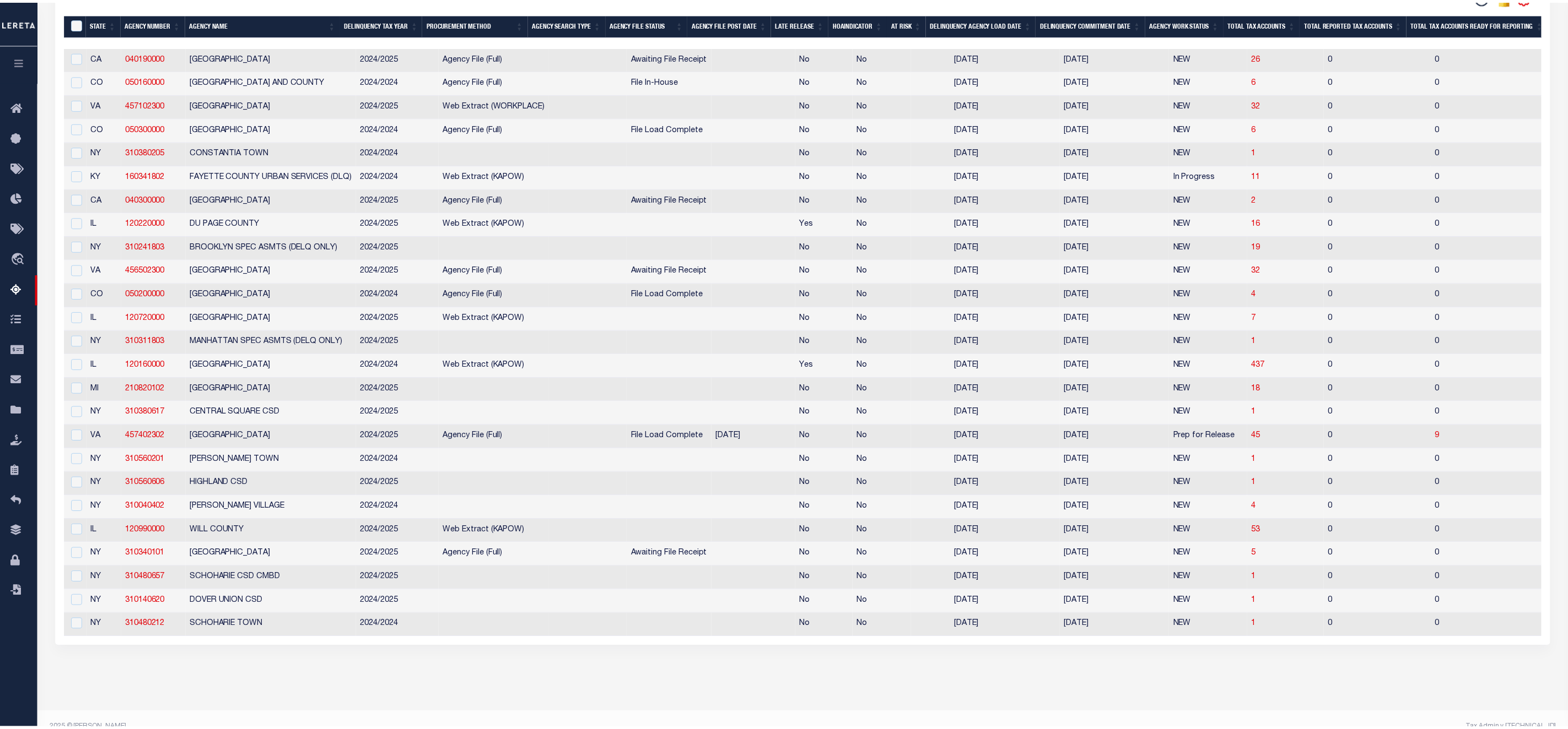
scroll to position [316, 0]
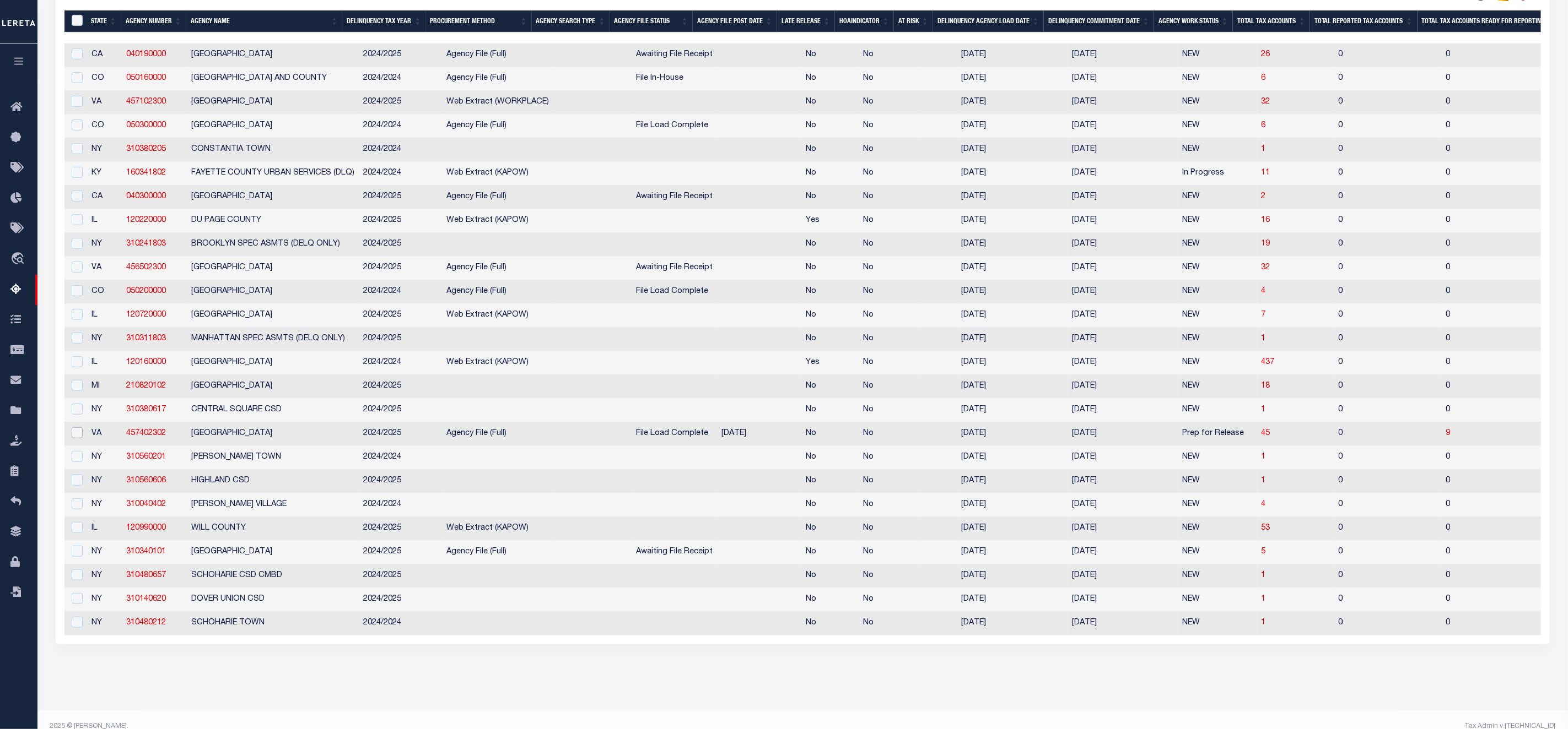
click at [75, 439] on input "checkbox" at bounding box center [77, 432] width 11 height 11
checkbox input "true"
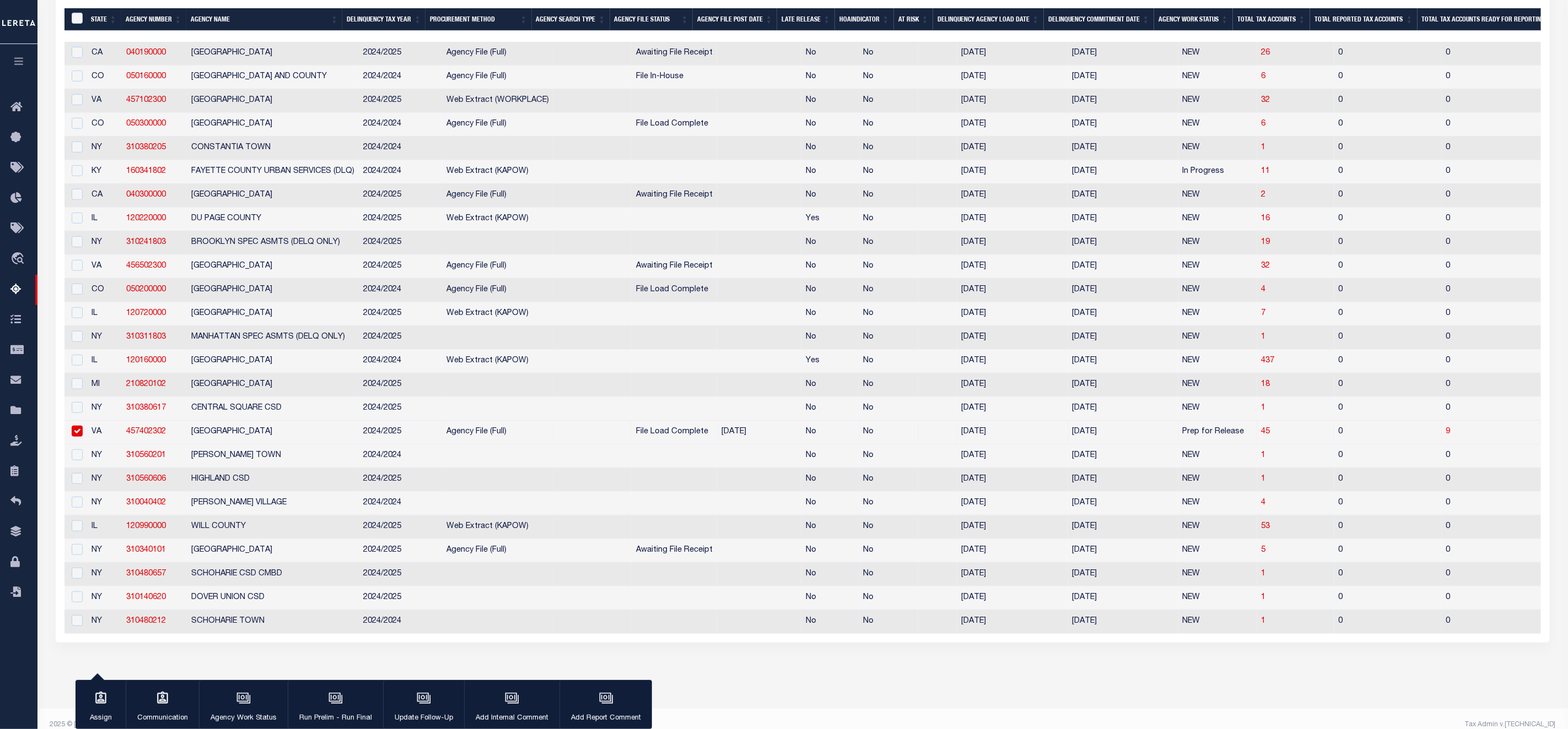
scroll to position [313, 0]
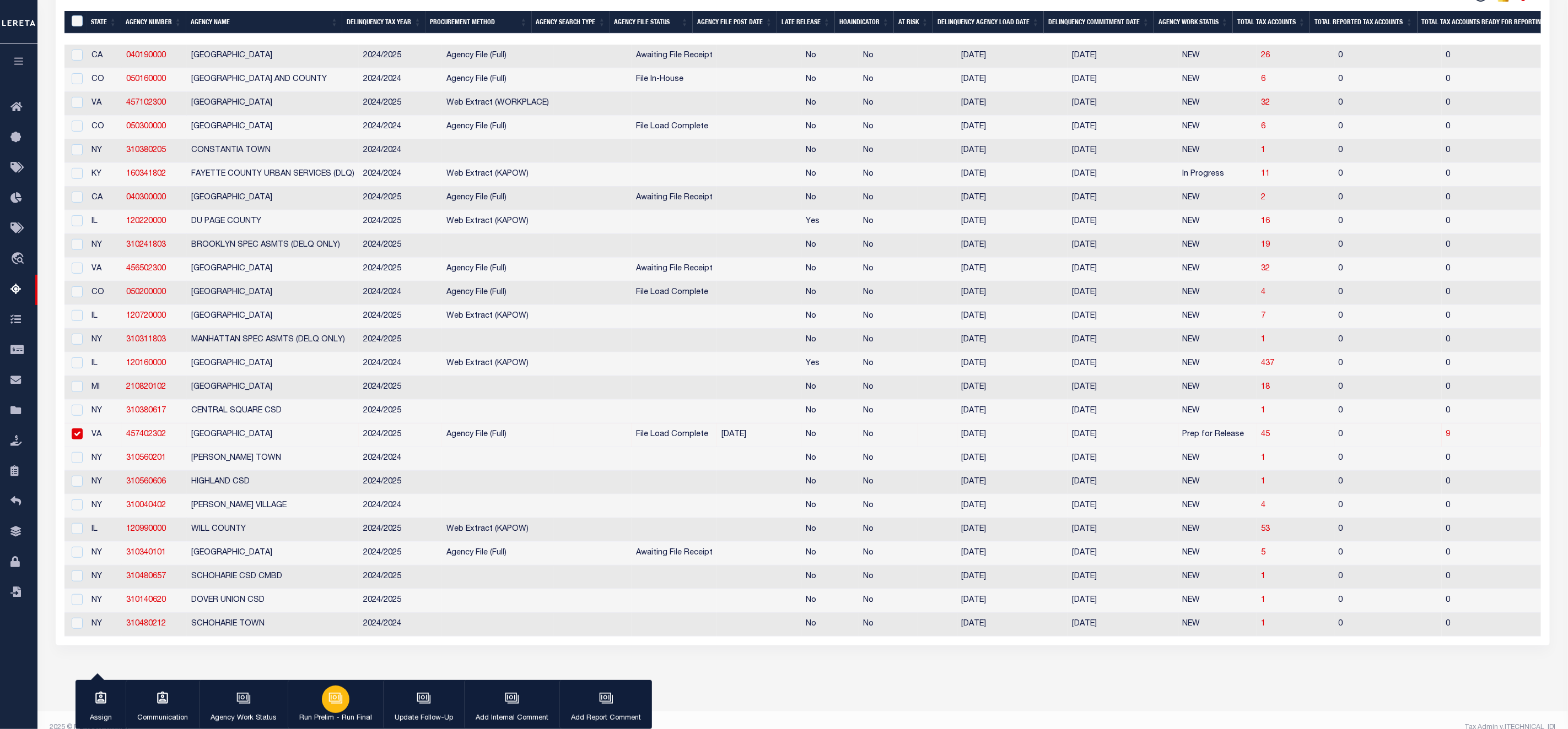
click at [338, 696] on icon "button" at bounding box center [334, 697] width 9 height 5
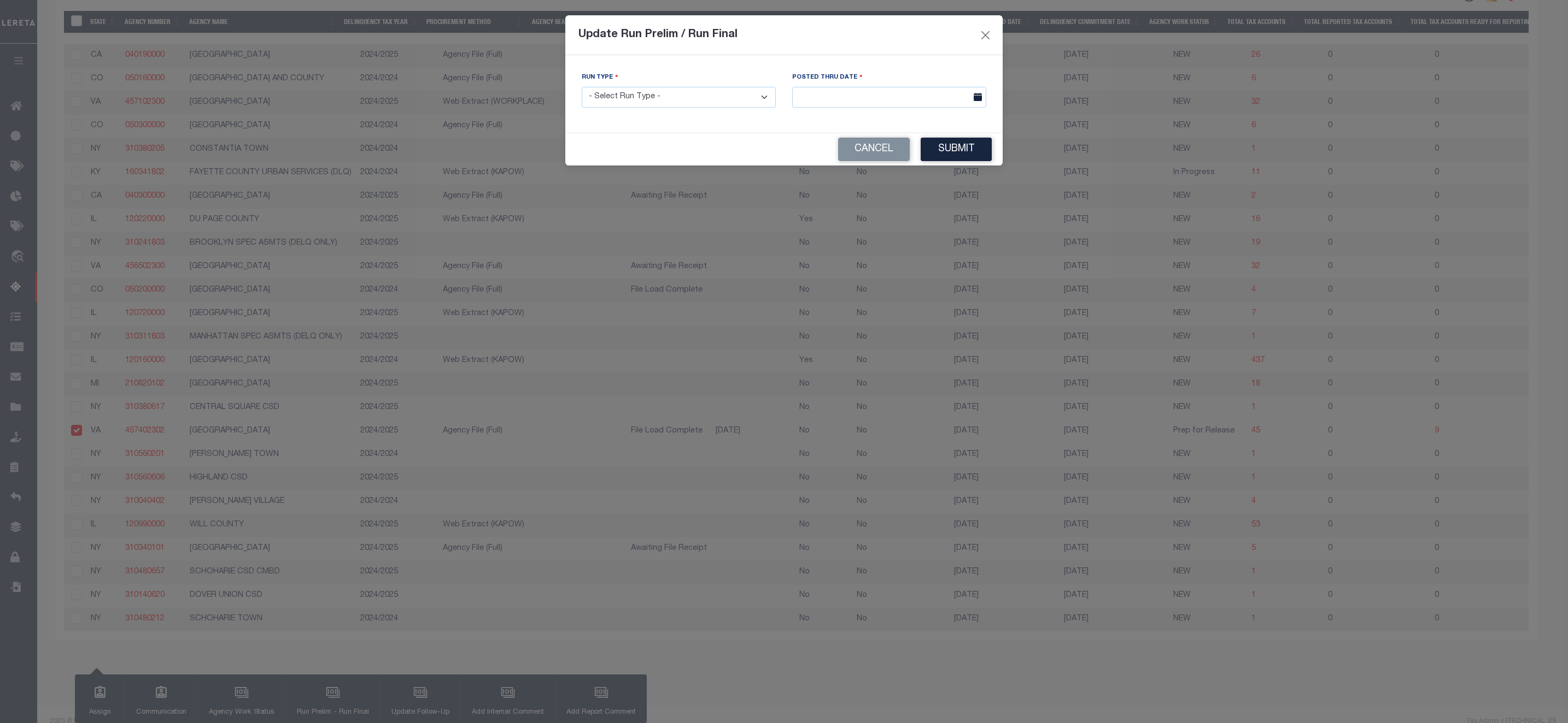
click at [689, 95] on select "- Select Run Type - Prelim Run Final Run" at bounding box center [679, 97] width 194 height 21
select select "P"
click at [581, 88] on select "- Select Run Type - Prelim Run Final Run" at bounding box center [679, 97] width 194 height 21
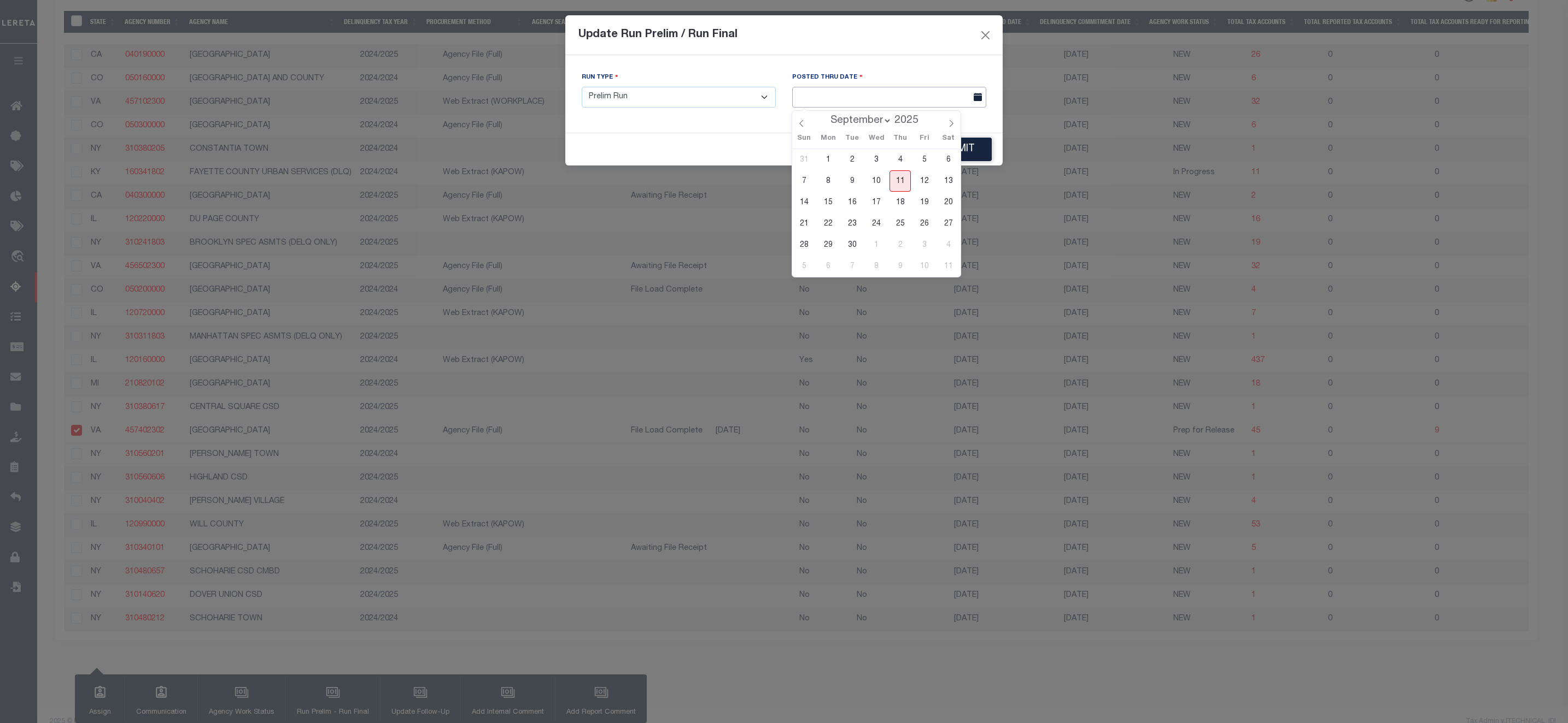
click at [850, 97] on input "text" at bounding box center [889, 97] width 194 height 21
click at [970, 53] on div "Update Run Prelim / Run Final" at bounding box center [784, 35] width 438 height 40
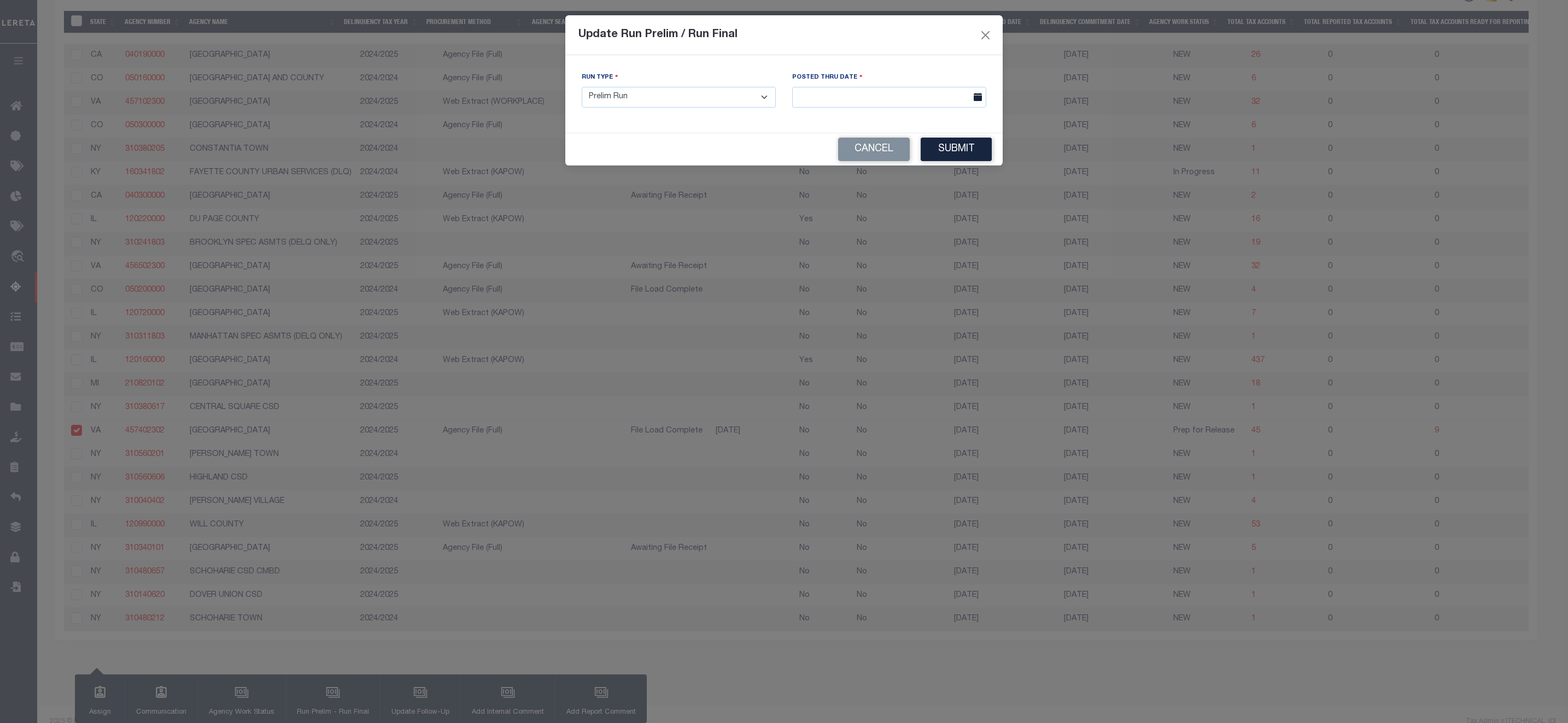
click at [922, 110] on div "Posted Thru Date" at bounding box center [889, 93] width 211 height 45
click at [873, 151] on button "Cancel" at bounding box center [873, 150] width 71 height 24
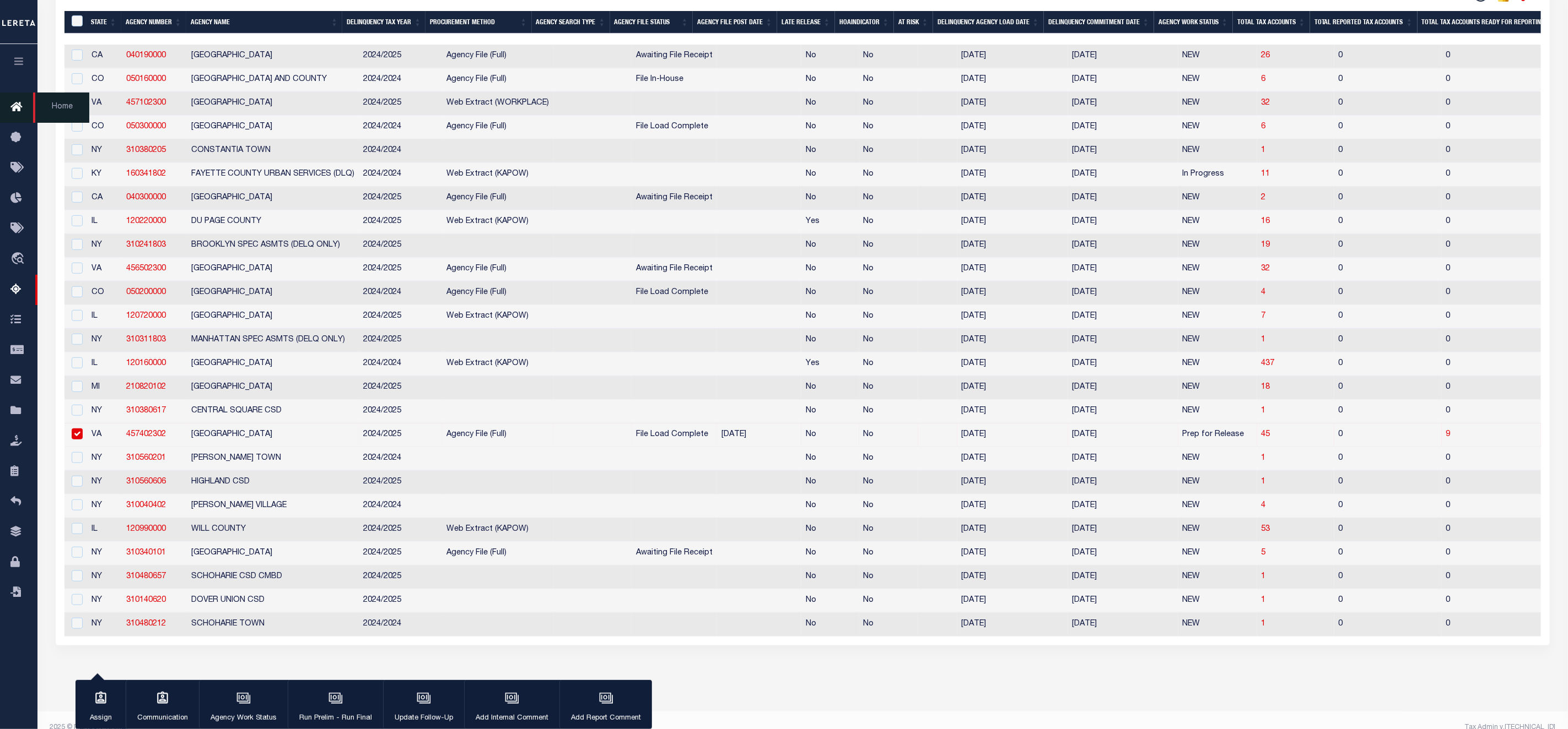
click at [20, 110] on icon at bounding box center [19, 108] width 17 height 13
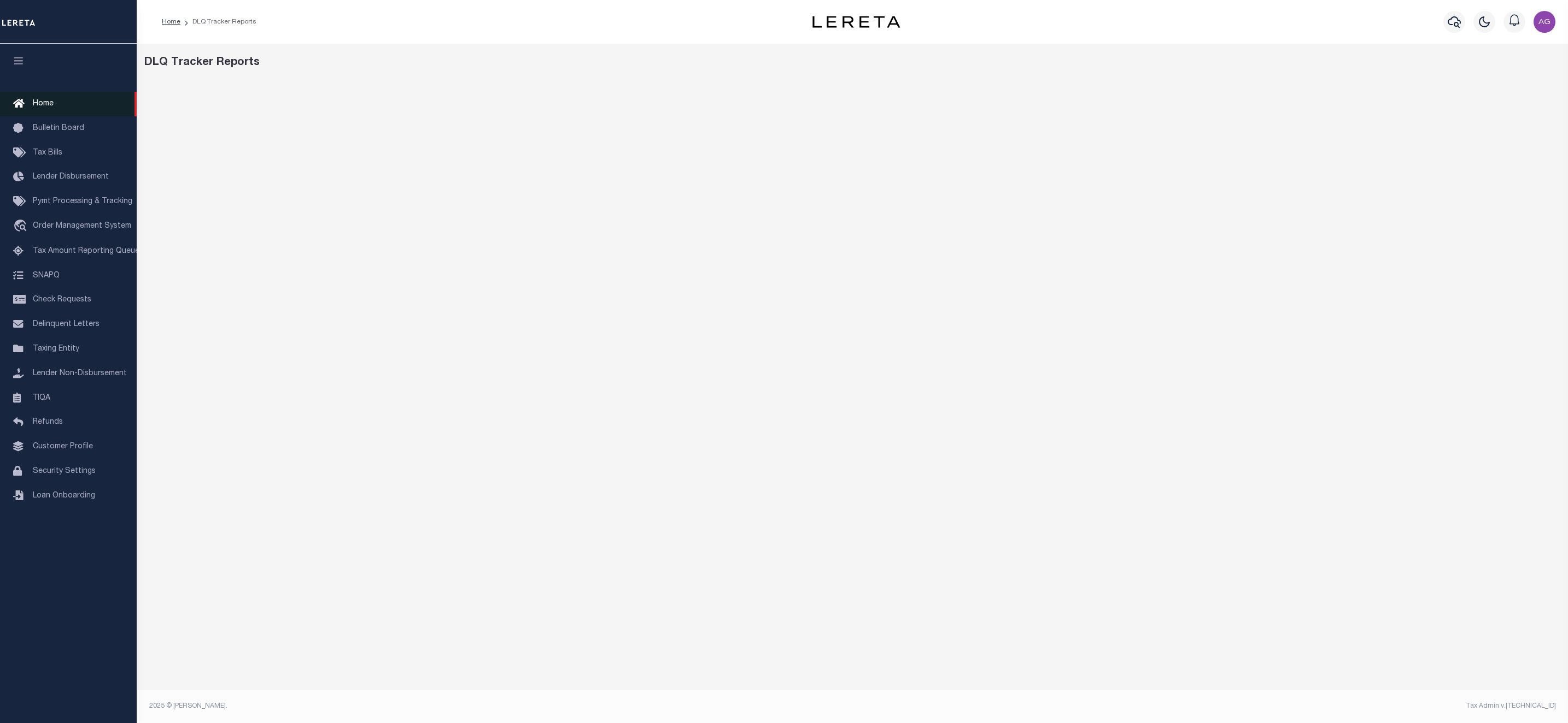
click at [54, 97] on link "Home" at bounding box center [68, 104] width 136 height 25
click at [60, 103] on link "Home" at bounding box center [68, 104] width 136 height 25
click at [57, 104] on link "Home" at bounding box center [68, 104] width 136 height 25
click at [47, 95] on link "Home" at bounding box center [68, 104] width 136 height 25
click at [61, 103] on link "Home" at bounding box center [68, 104] width 136 height 25
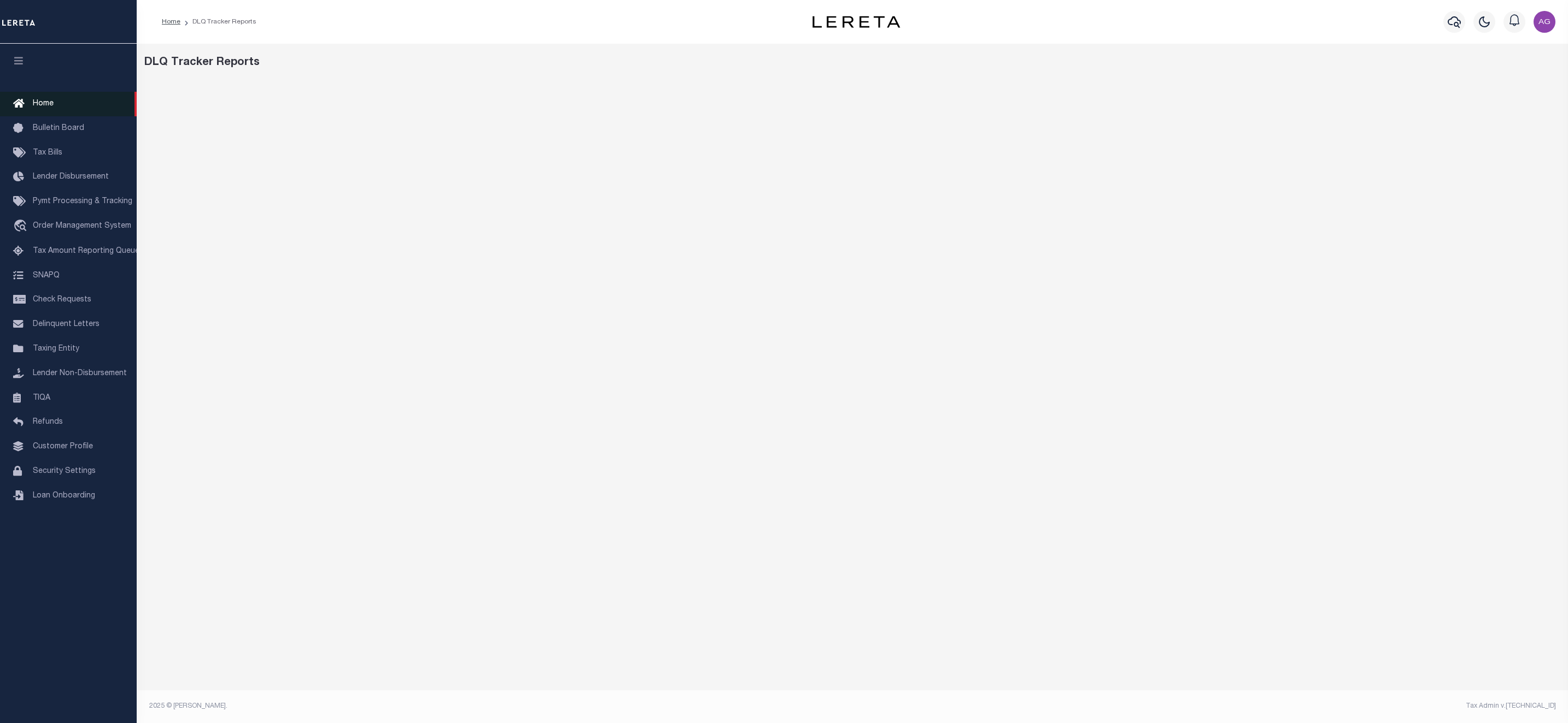
click at [48, 104] on span "Home" at bounding box center [43, 104] width 21 height 8
click at [50, 105] on span "Home" at bounding box center [43, 104] width 21 height 8
